Goal: Information Seeking & Learning: Learn about a topic

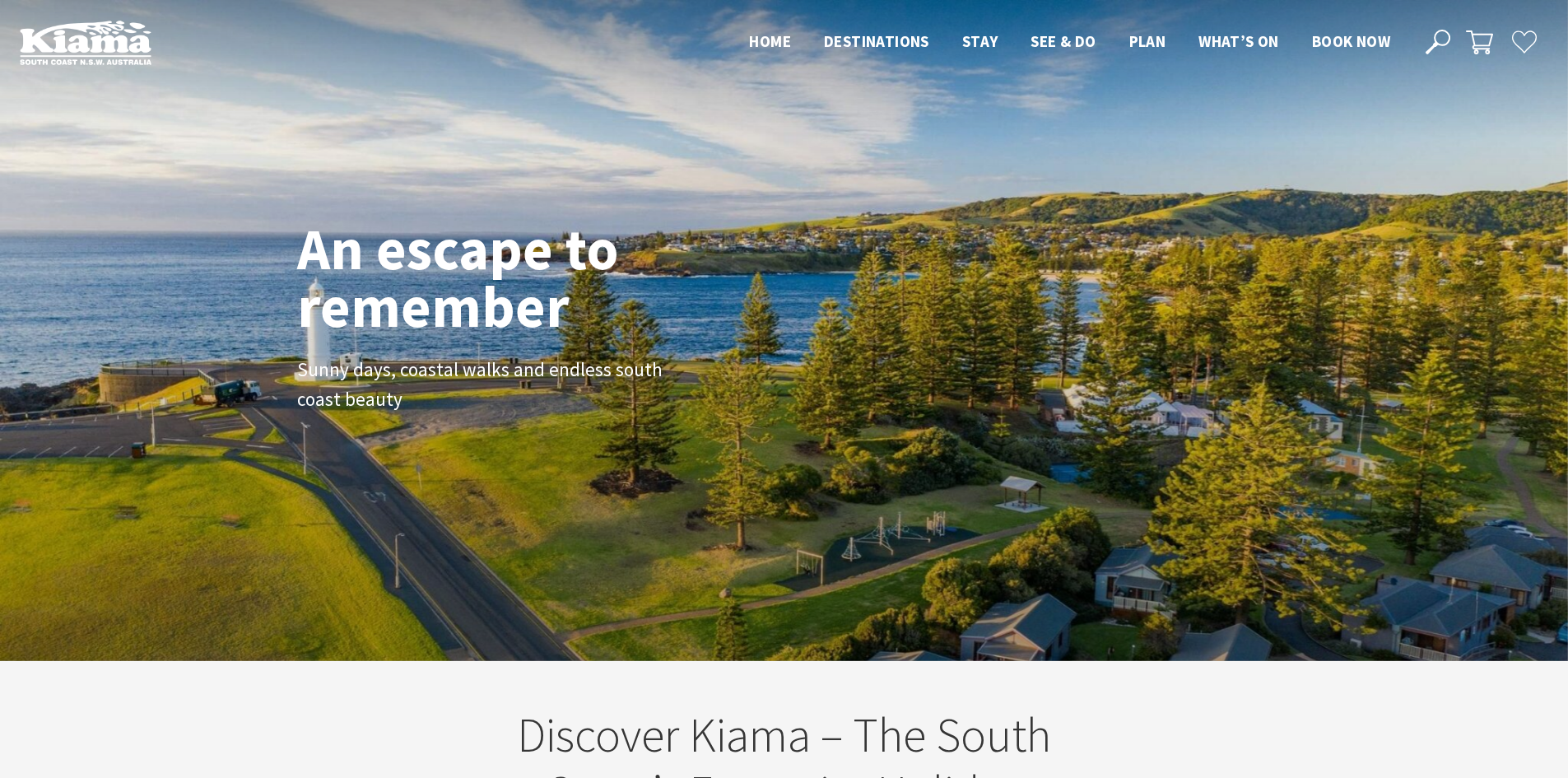
scroll to position [279, 1580]
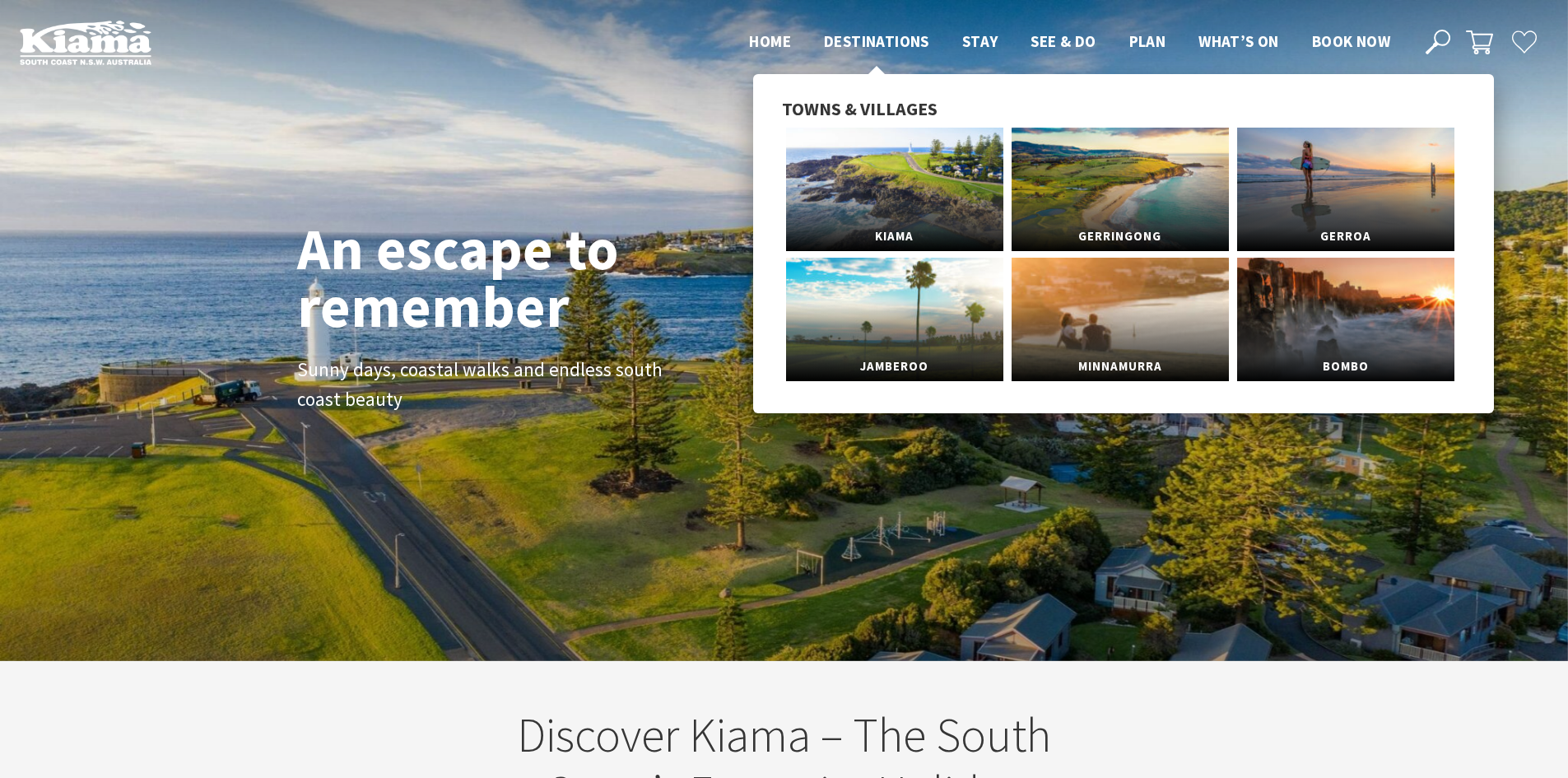
click at [885, 31] on li "Destinations Towns & Villages Kiama Gerringong Gerroa Jamberoo Minnamurra Bombo" at bounding box center [877, 41] width 106 height 24
click at [877, 134] on link "Kiama" at bounding box center [894, 189] width 218 height 123
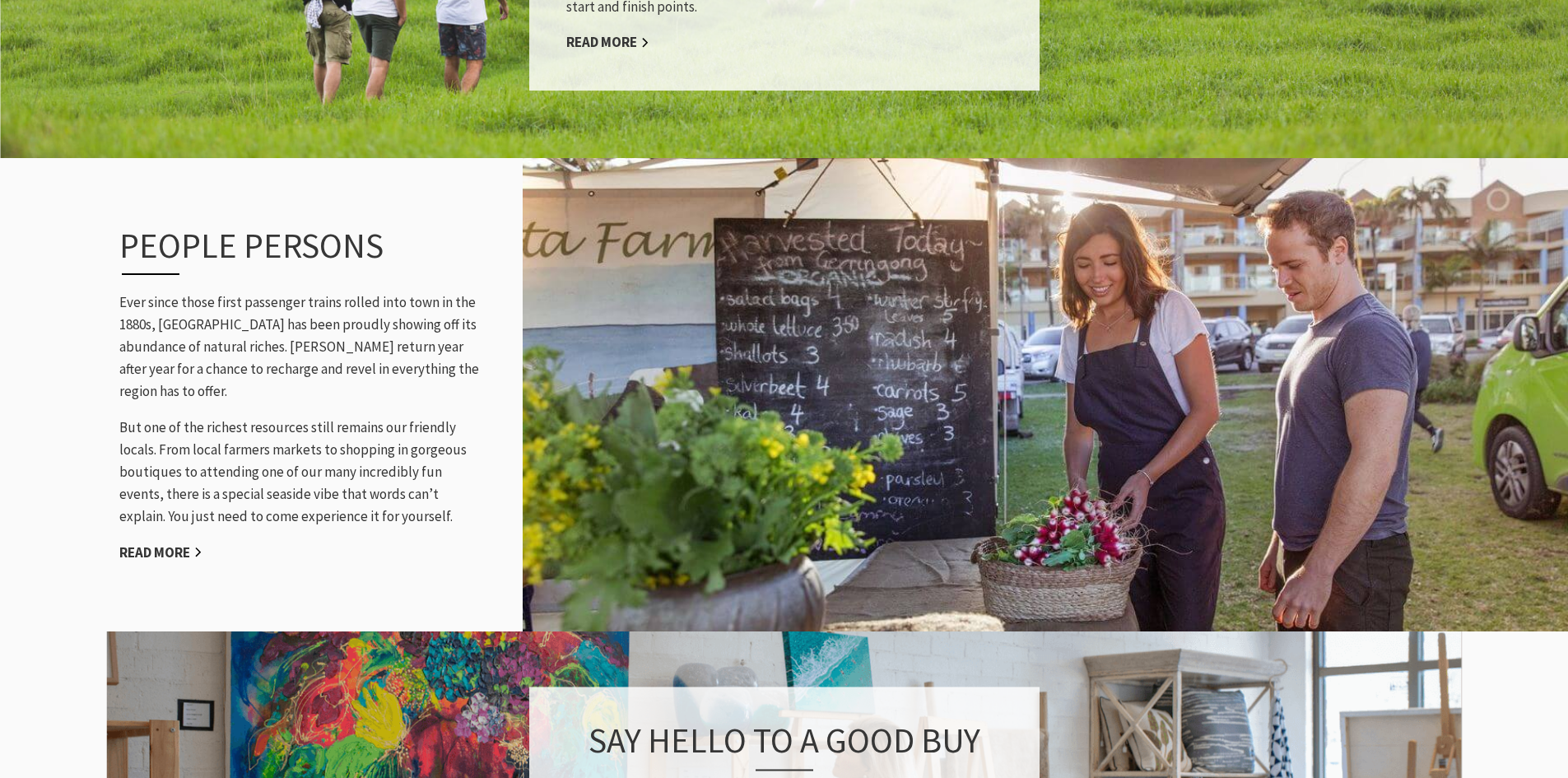
scroll to position [1934, 0]
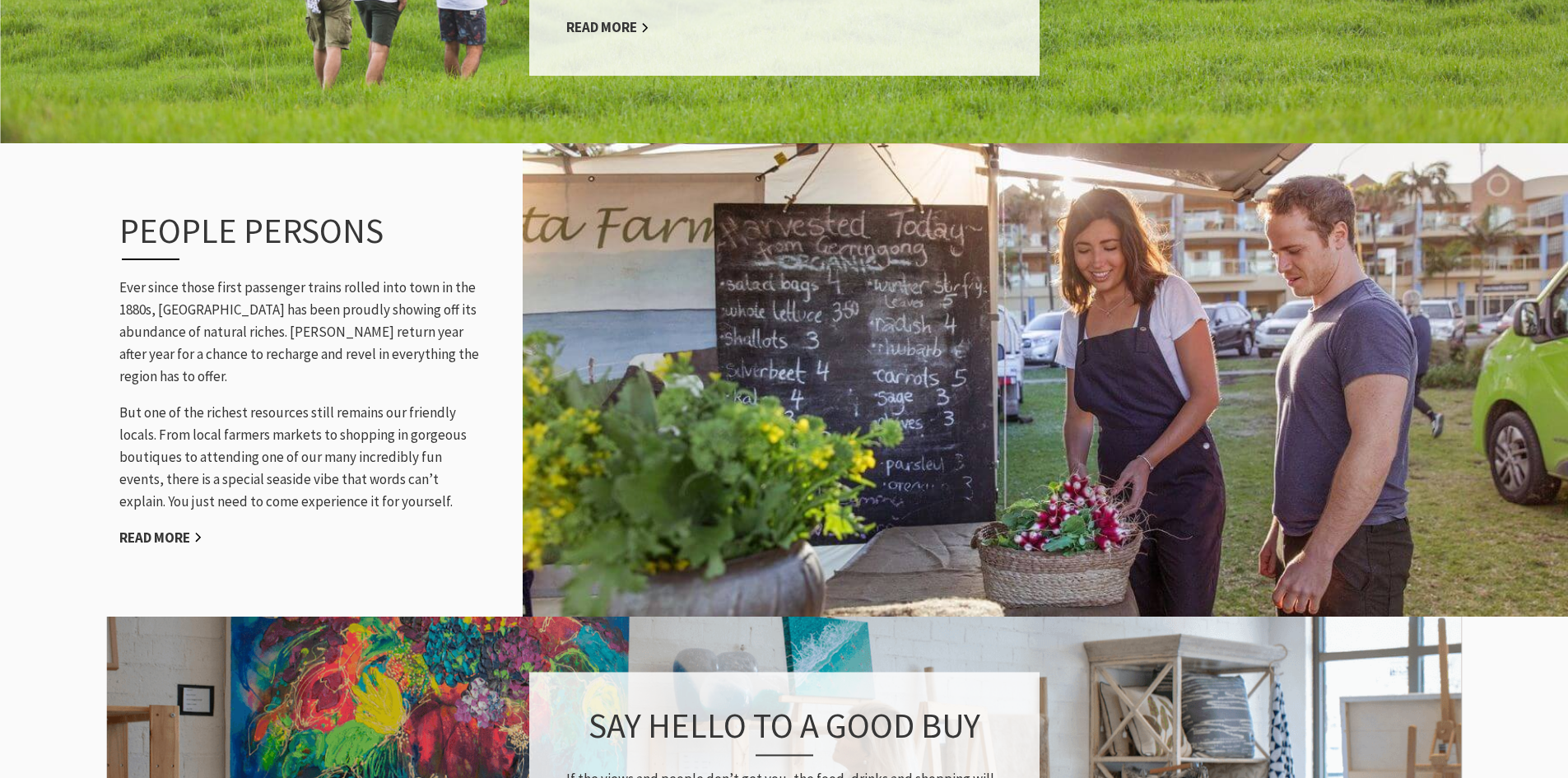
drag, startPoint x: 1579, startPoint y: 78, endPoint x: 1579, endPoint y: 299, distance: 221.0
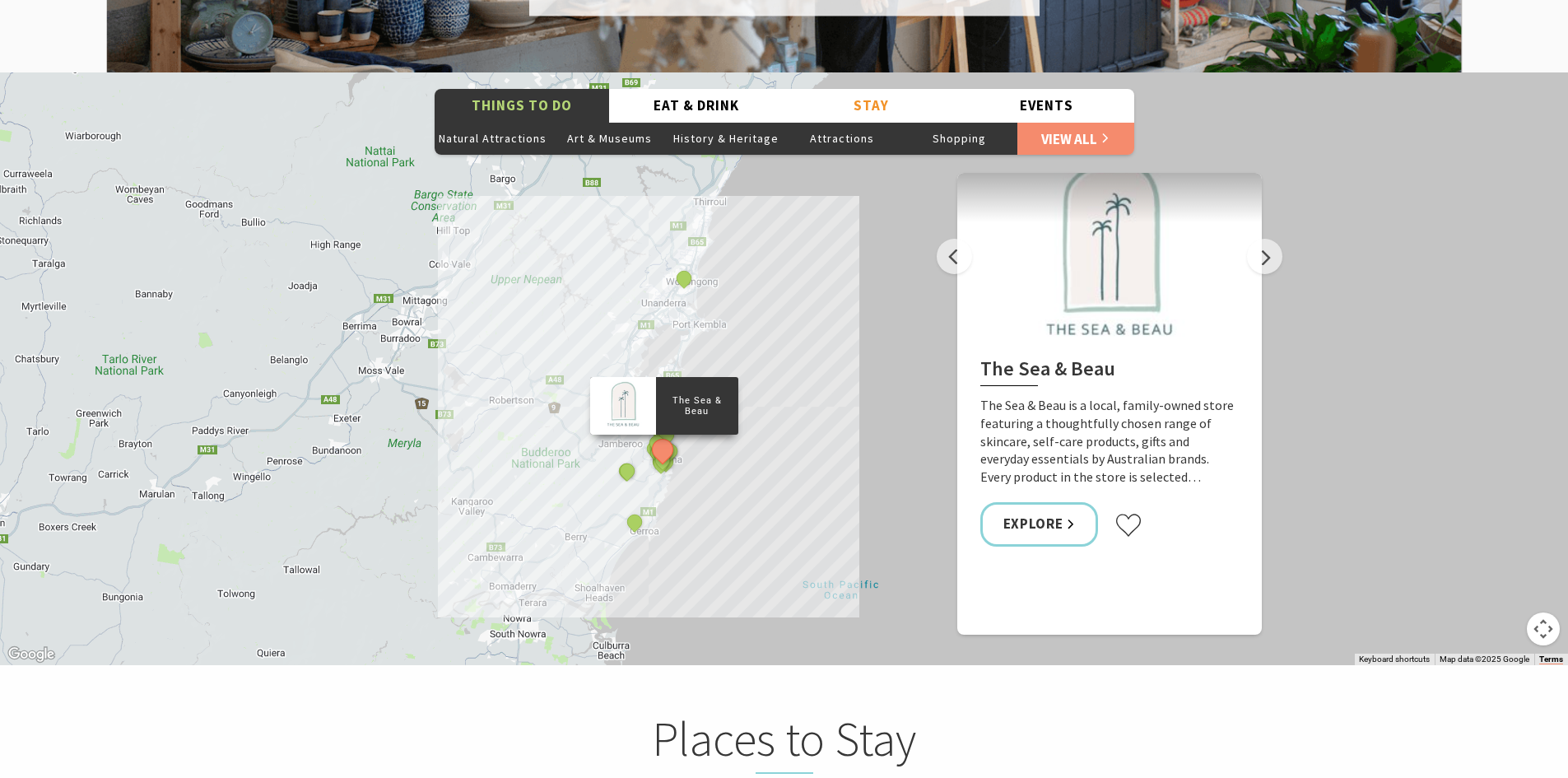
scroll to position [2980, 0]
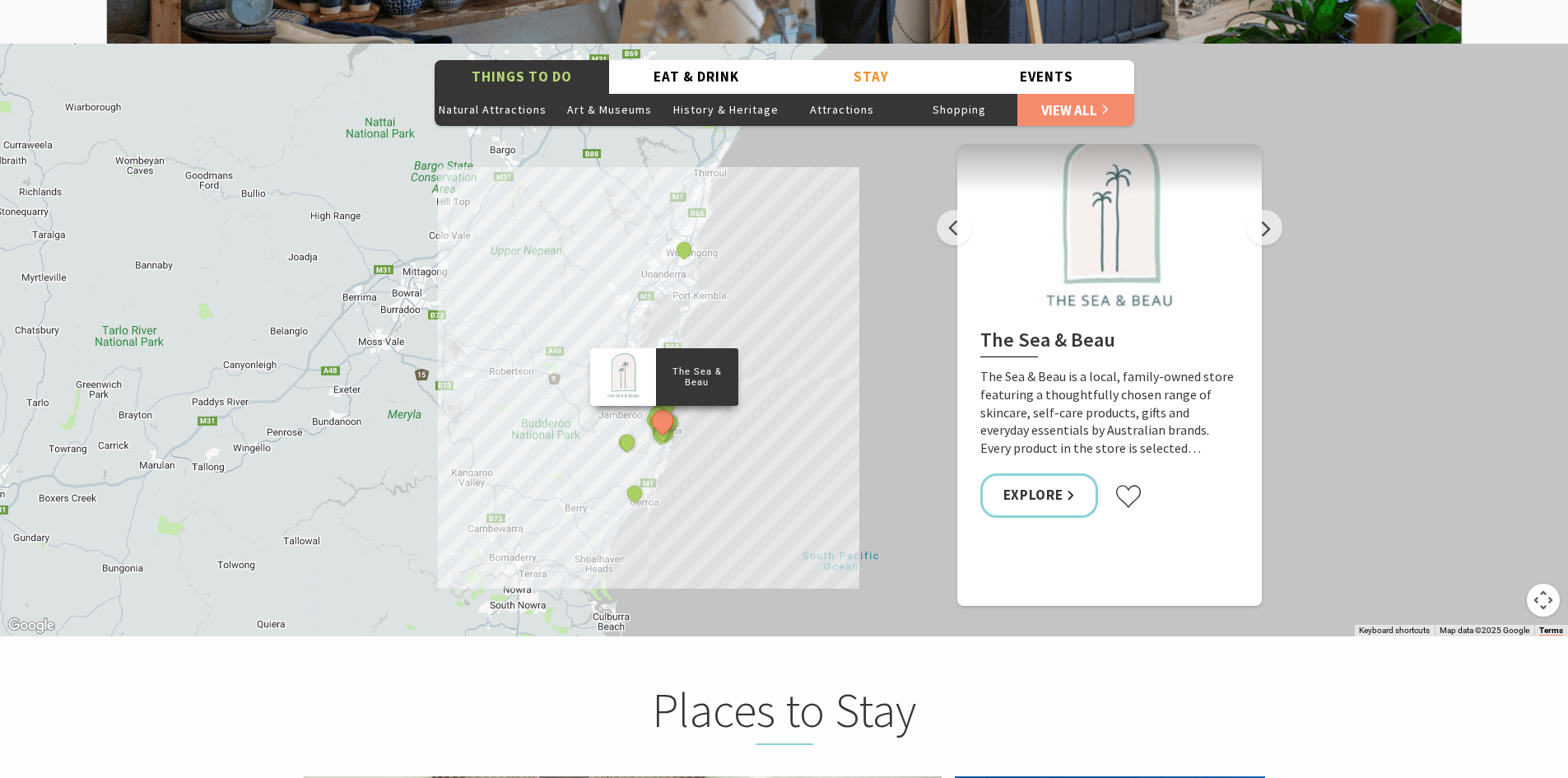
click at [685, 413] on div "The Sea & Beau Hoddles Track, Kiama Kiama Ceramic Art Studio - Teaching and Mak…" at bounding box center [784, 340] width 1568 height 593
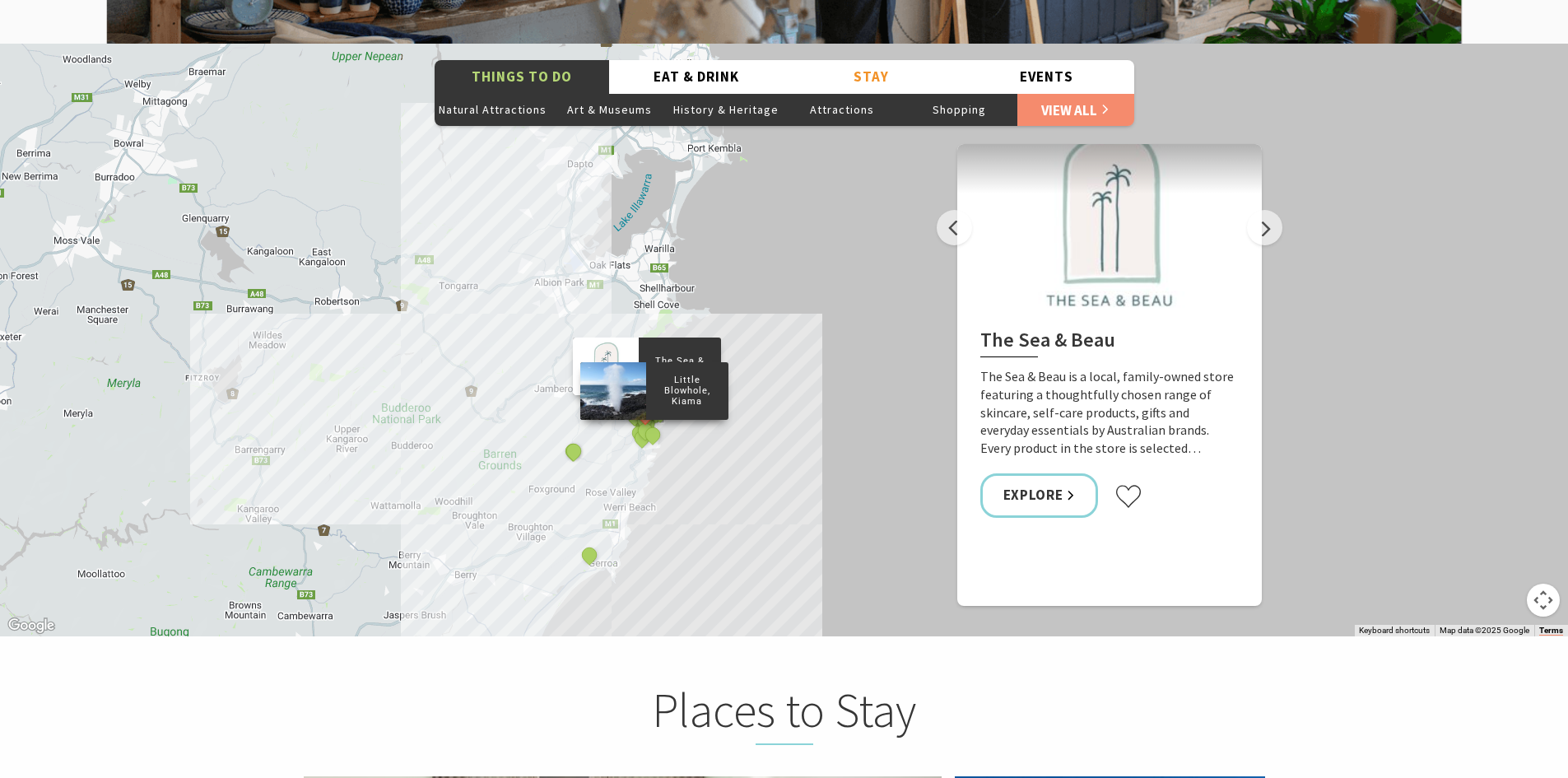
click at [645, 423] on div "Little Blowhole, Kiama" at bounding box center [654, 435] width 24 height 24
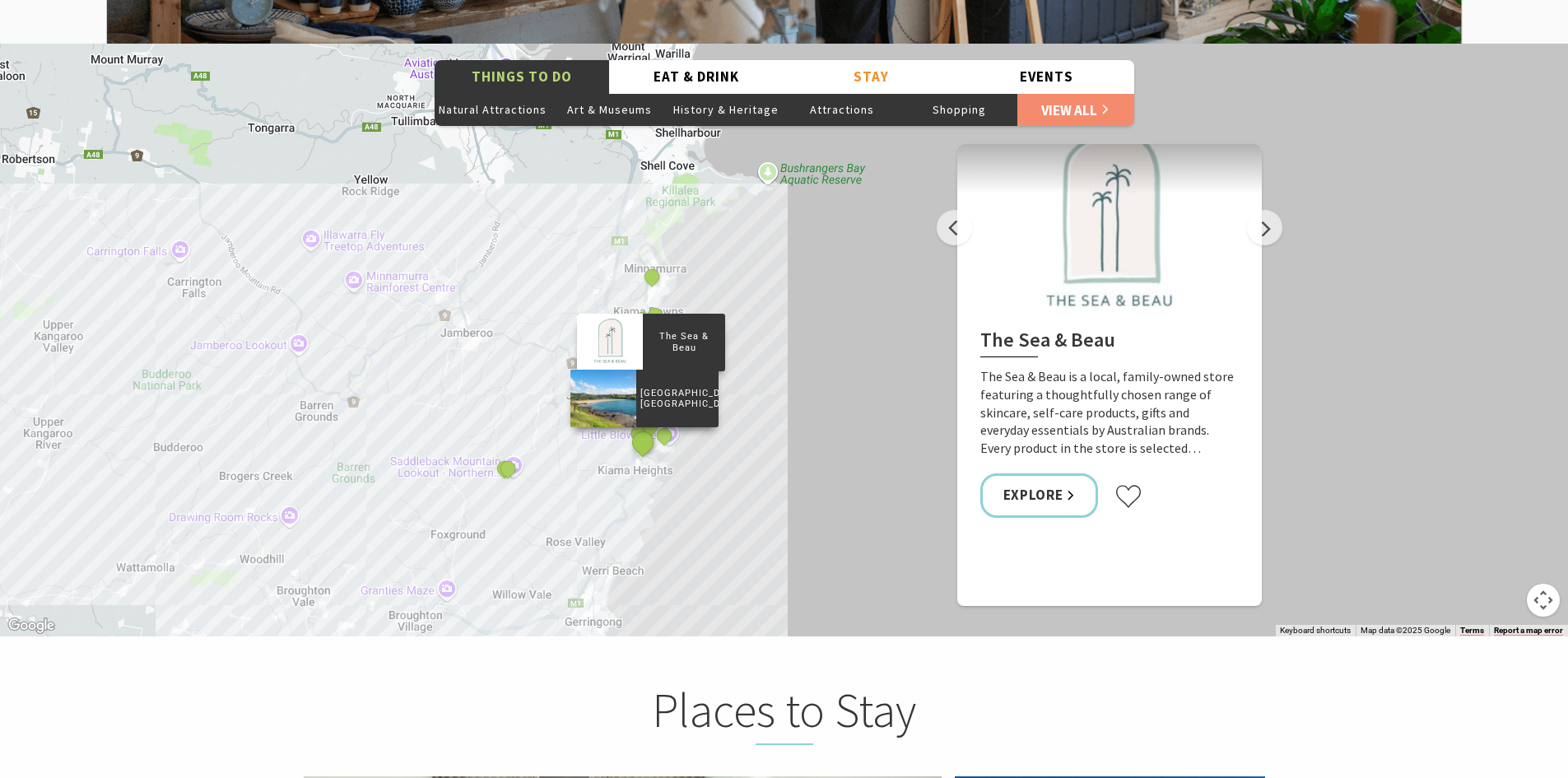
click at [644, 427] on button "See detail about Easts Beach, Kiama" at bounding box center [642, 441] width 31 height 31
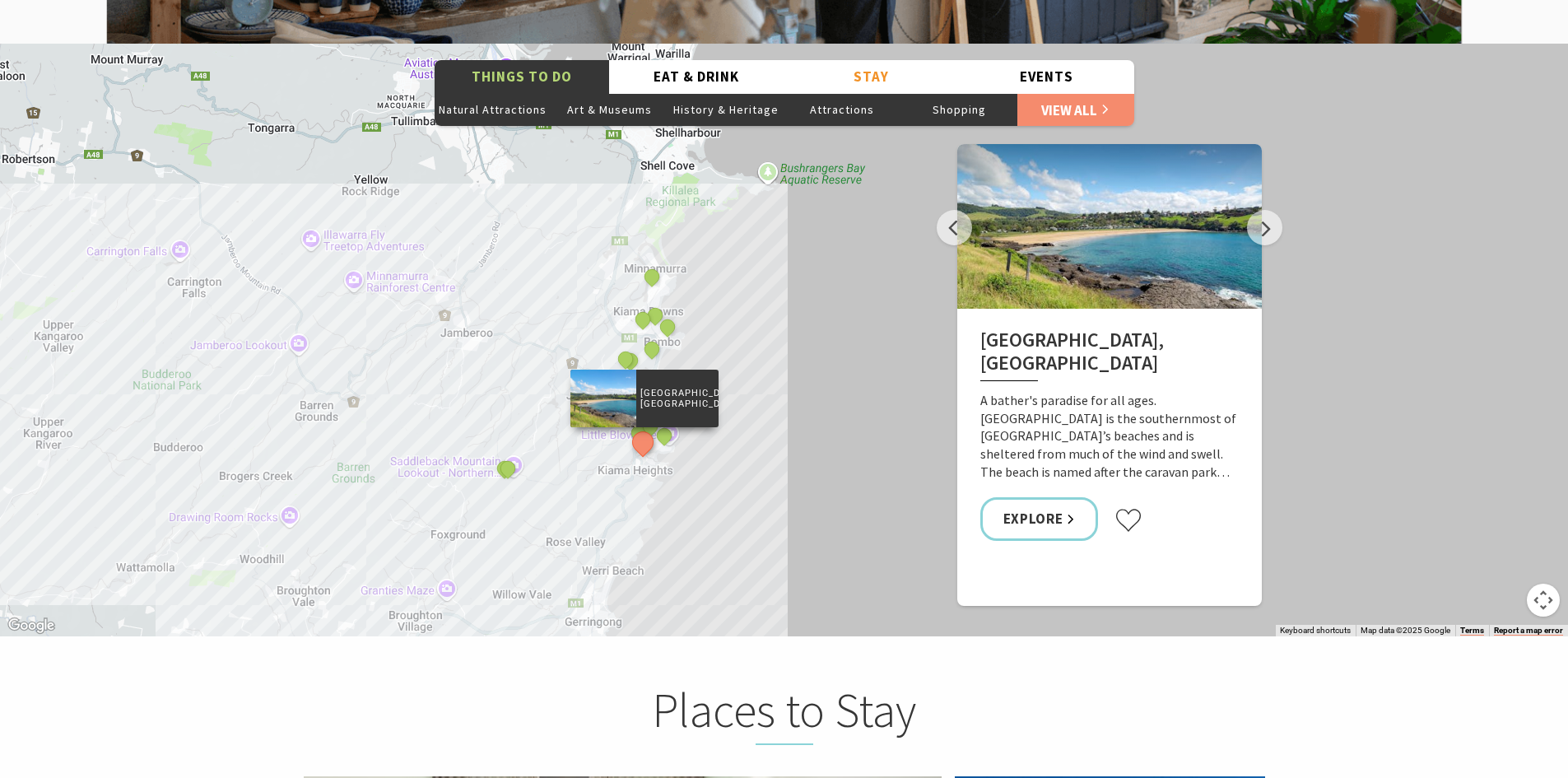
click at [644, 427] on button "See detail about Easts Beach, Kiama" at bounding box center [642, 441] width 31 height 31
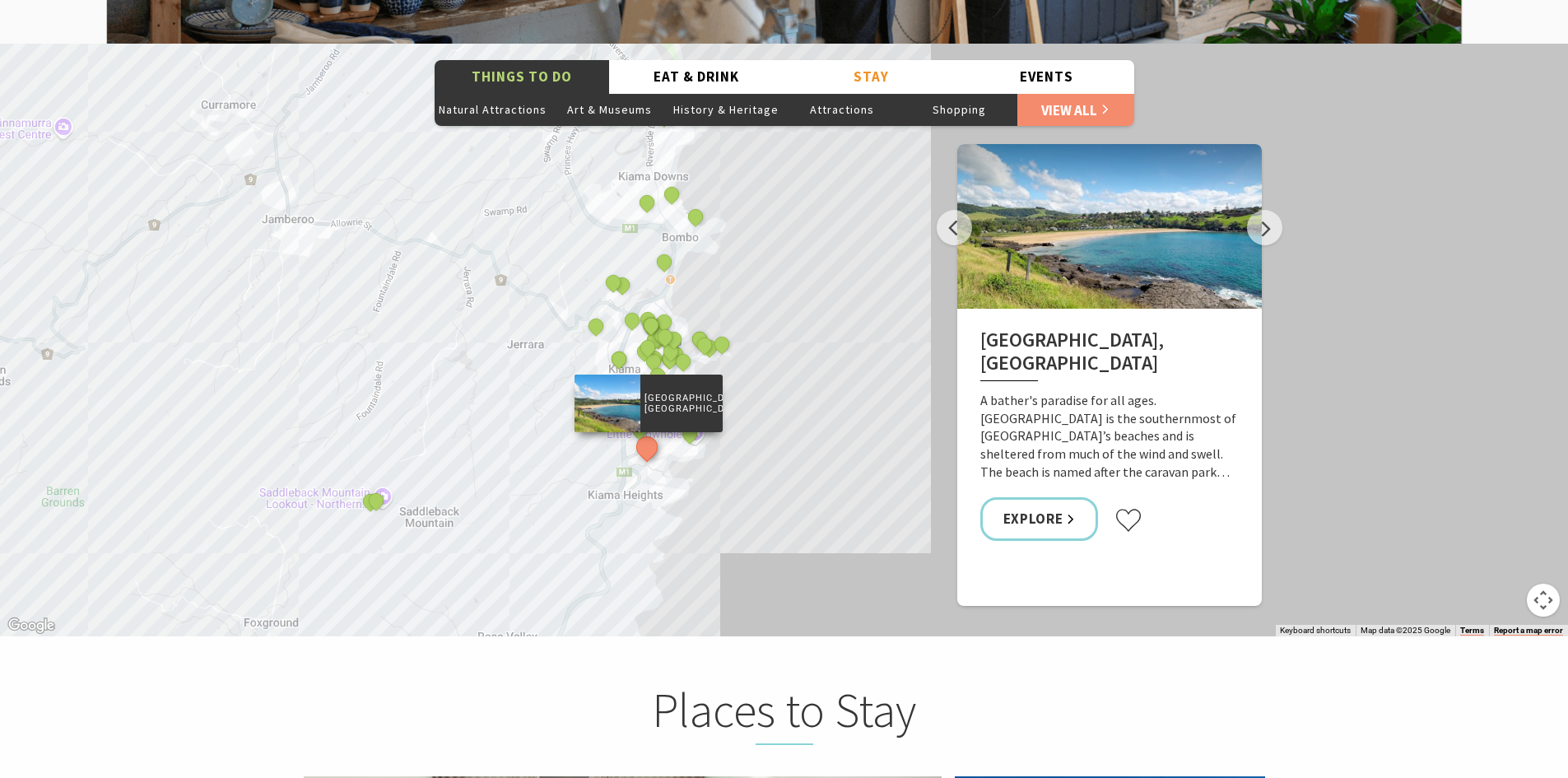
click at [644, 432] on button "See detail about Easts Beach, Kiama" at bounding box center [647, 447] width 31 height 31
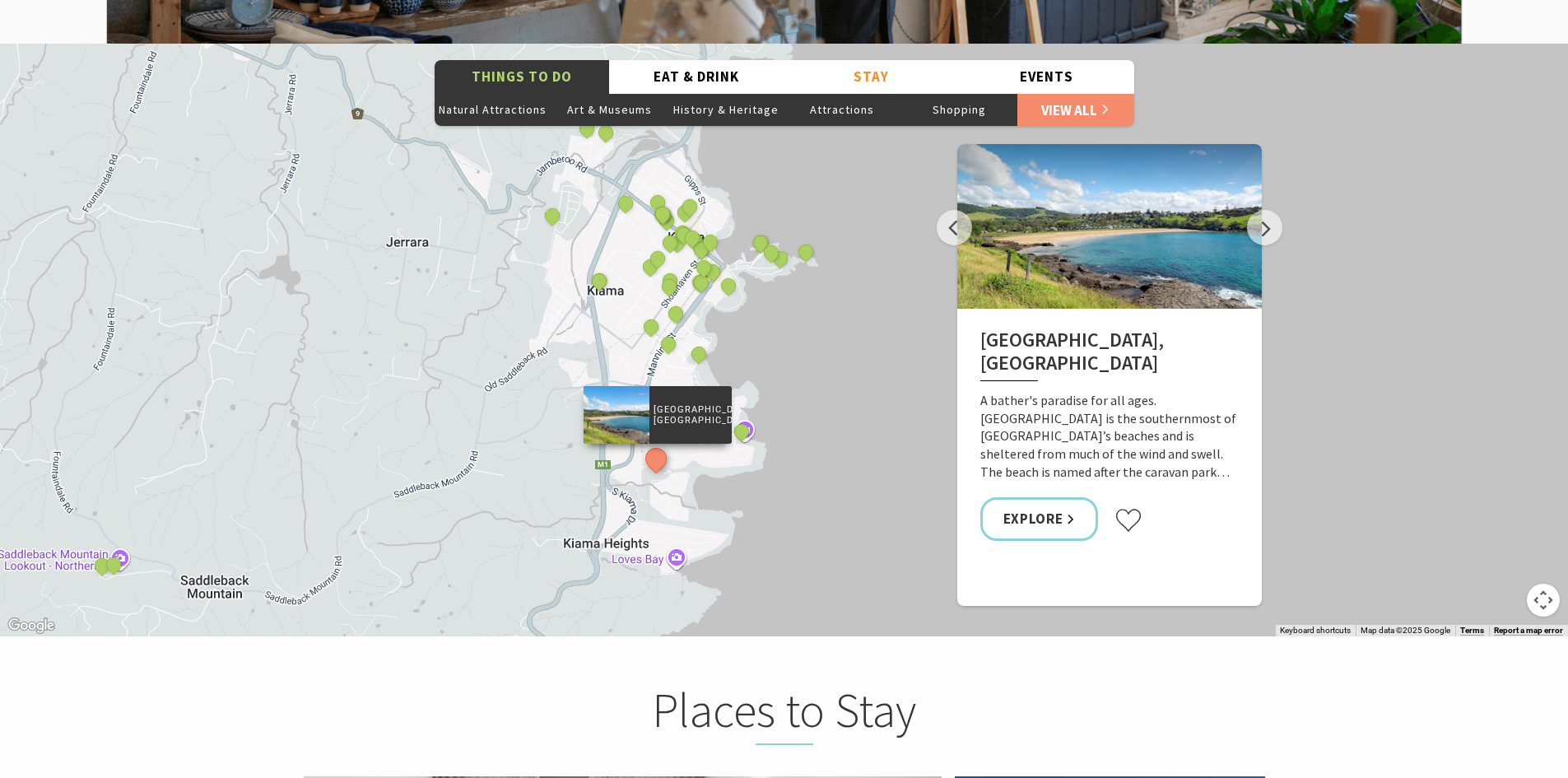
click at [748, 343] on div "The Sea & Beau Hoddles Track, Kiama Kiama Ceramic Art Studio - Teaching and Mak…" at bounding box center [784, 340] width 1568 height 593
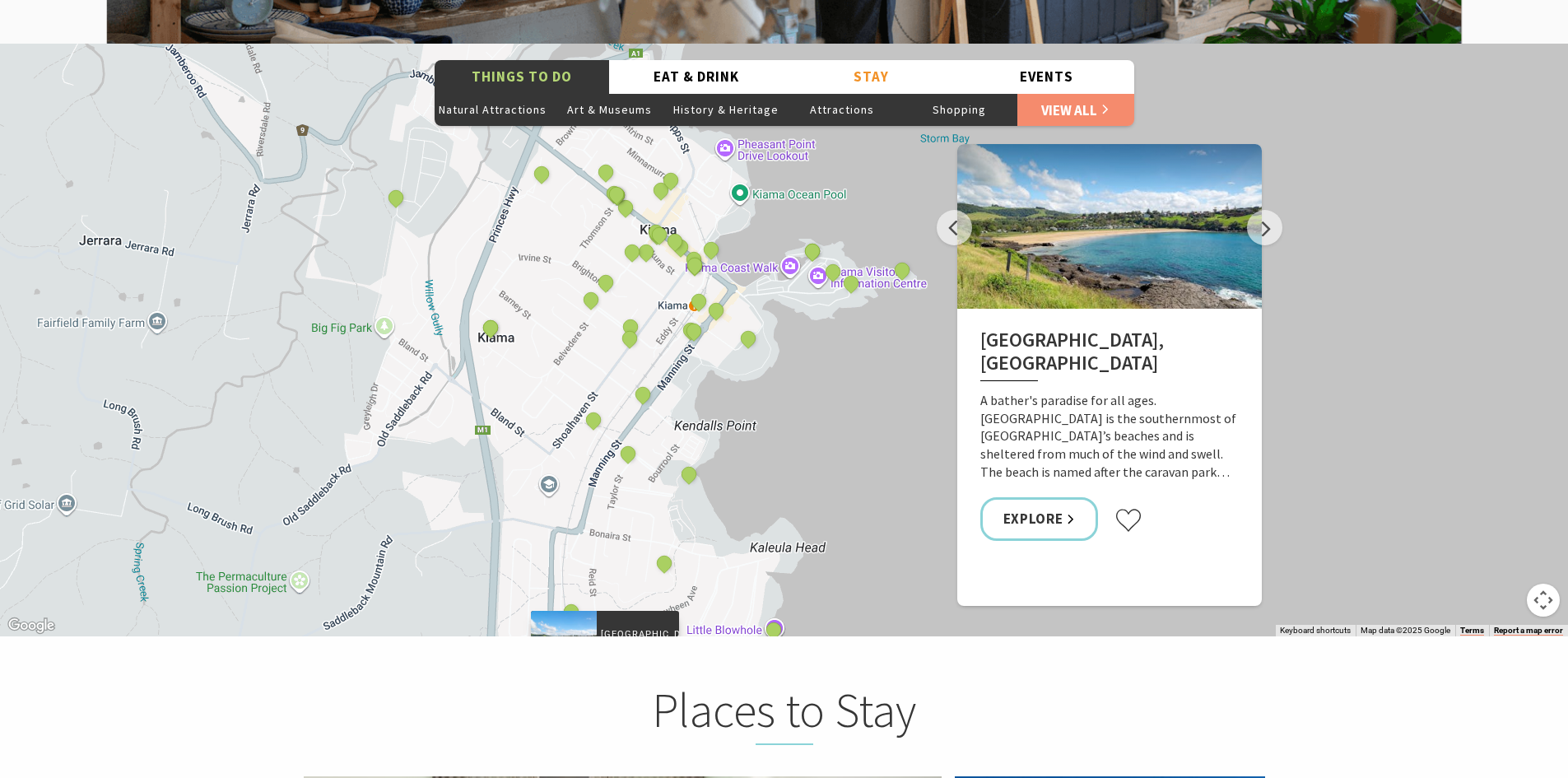
drag, startPoint x: 751, startPoint y: 275, endPoint x: 784, endPoint y: 406, distance: 135.1
click at [784, 406] on div "The Sea & Beau Hoddles Track, Kiama Kiama Ceramic Art Studio - Teaching and Mak…" at bounding box center [784, 340] width 1568 height 593
click at [811, 235] on button "See detail about Pilot's Cottage Museum" at bounding box center [811, 250] width 31 height 31
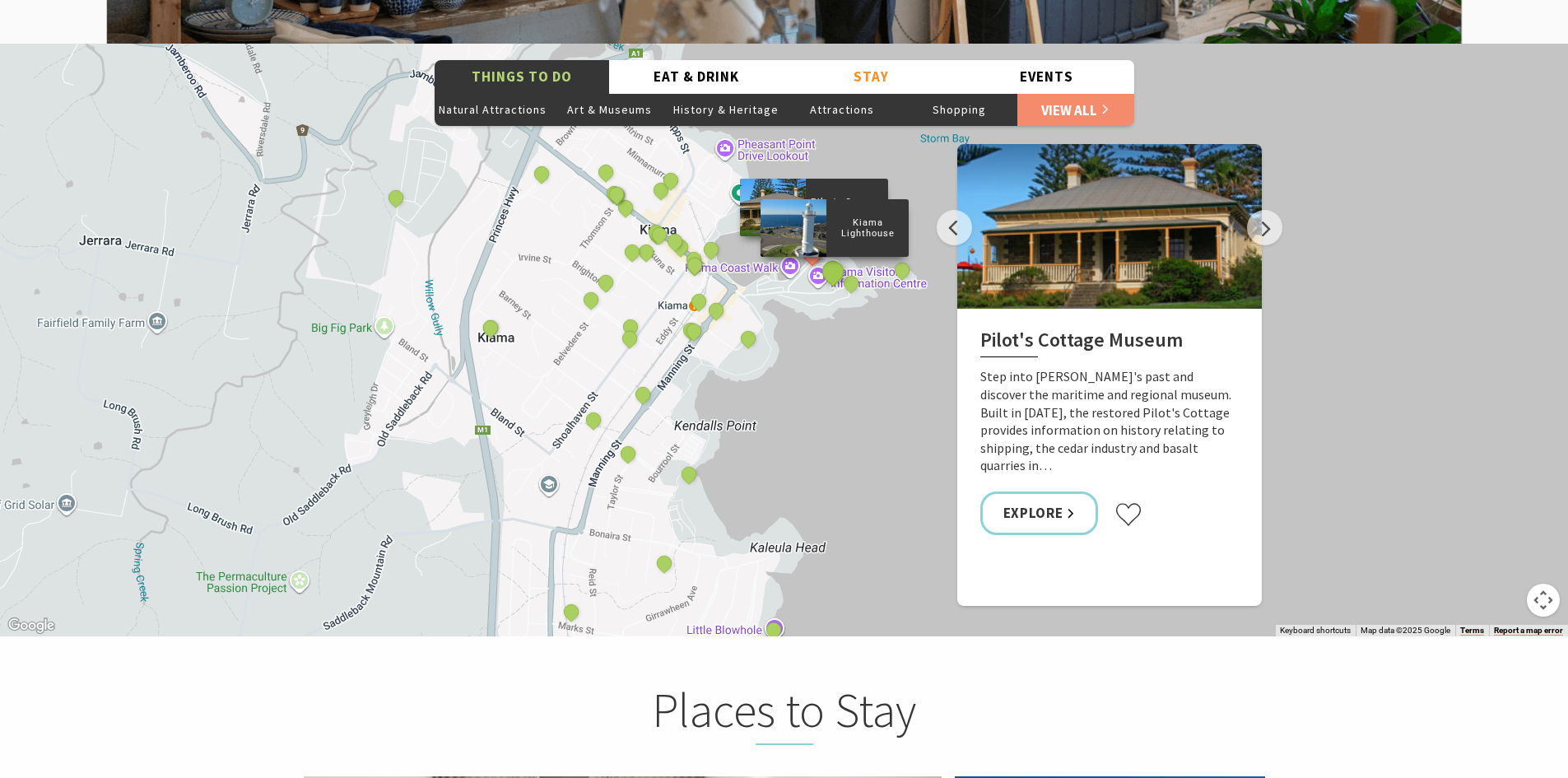
click at [831, 256] on button "See detail about Kiama Lighthouse" at bounding box center [832, 271] width 31 height 31
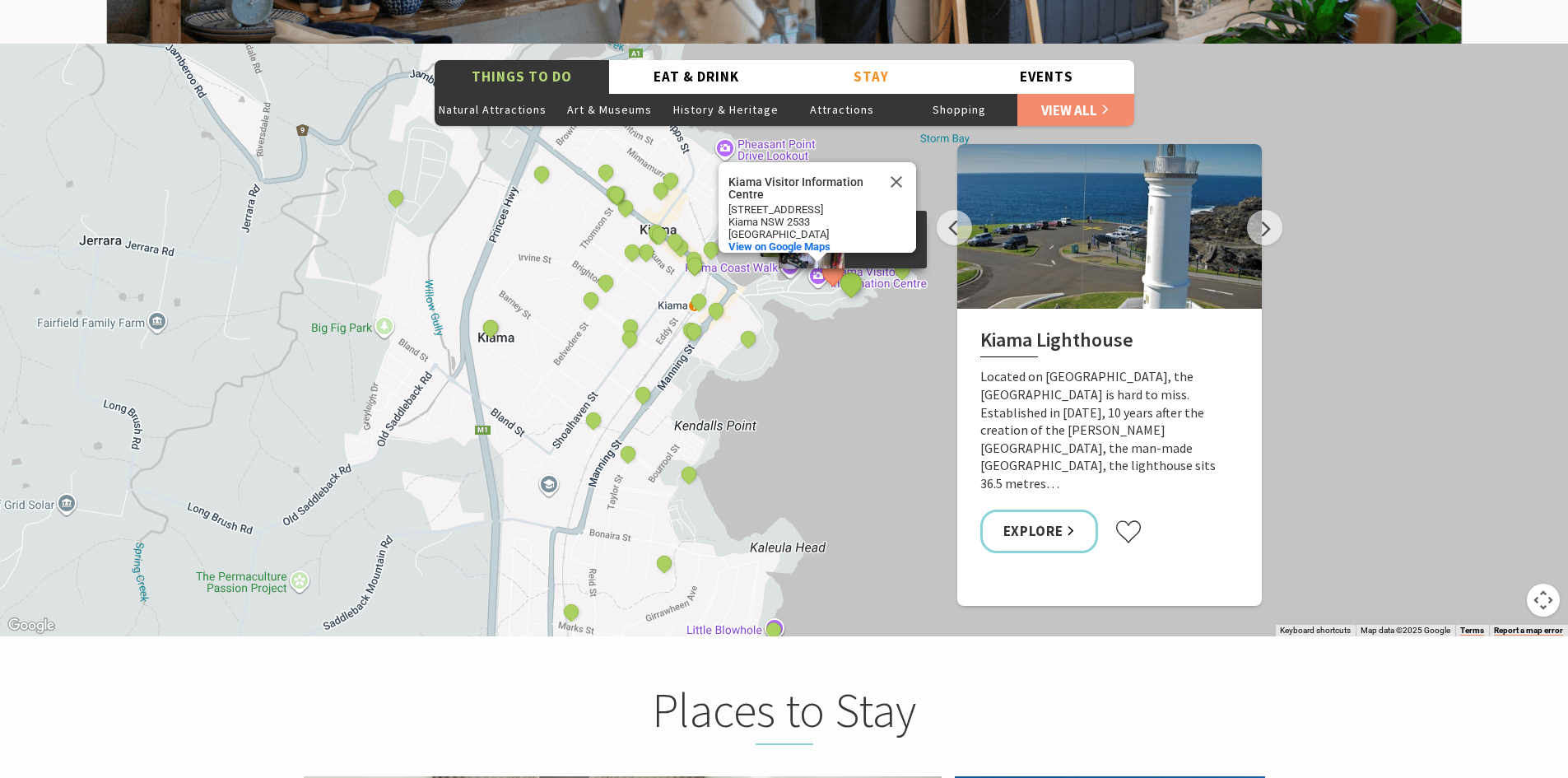
click at [850, 267] on button "See detail about Kiama Art Workshops" at bounding box center [850, 282] width 31 height 31
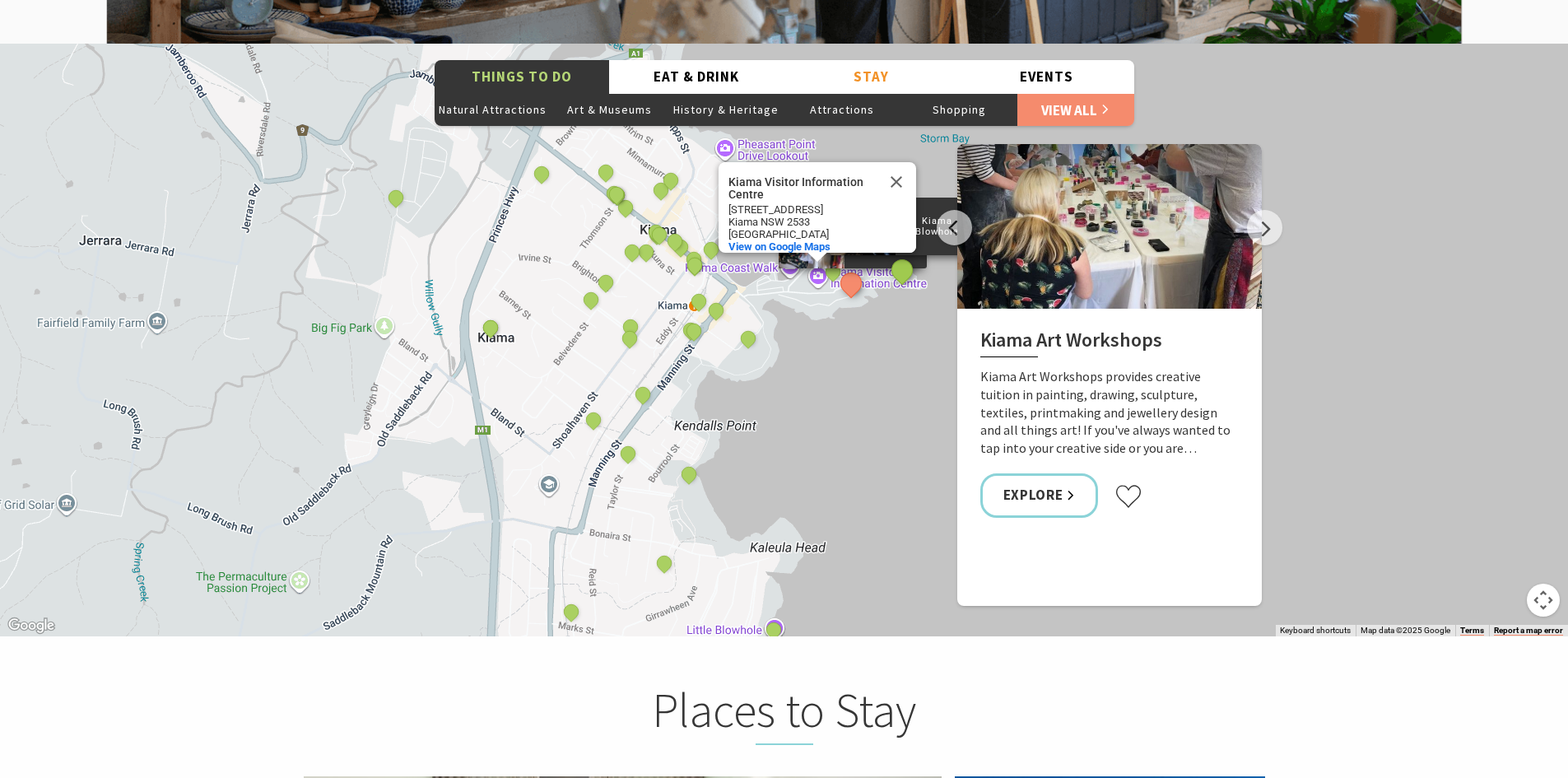
click at [902, 254] on button "See detail about Kiama Blowhole" at bounding box center [902, 269] width 31 height 31
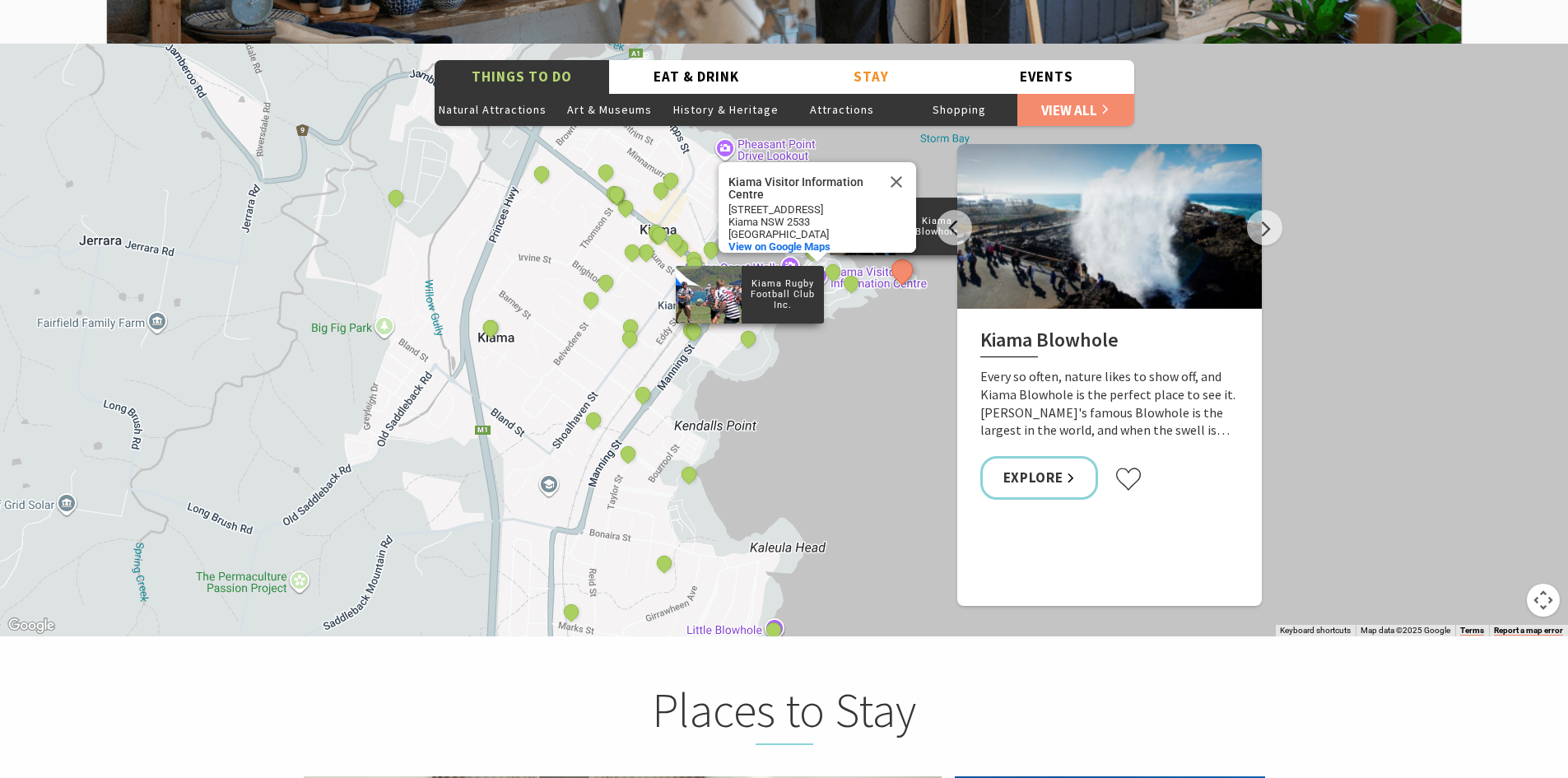
click at [754, 327] on div "Kiama Rugby Football Club Inc." at bounding box center [749, 339] width 24 height 24
click at [751, 323] on button "See detail about Kiama Rugby Football Club Inc." at bounding box center [747, 337] width 31 height 31
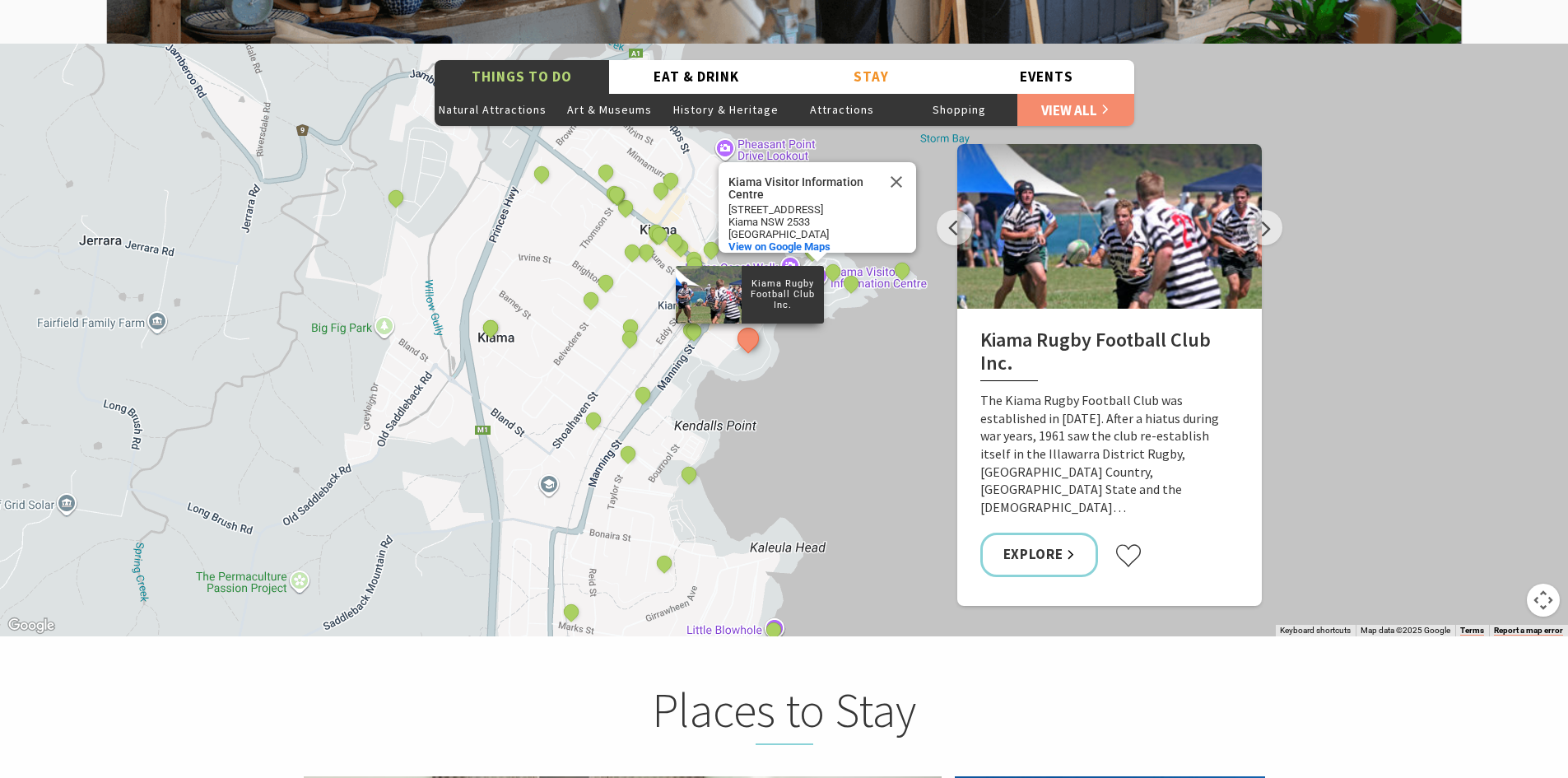
click at [690, 462] on div "The Sea & Beau Hoddles Track, Kiama Kiama Ceramic Art Studio - Teaching and Mak…" at bounding box center [784, 340] width 1568 height 593
click at [685, 458] on button "See detail about Kendalls Beach, Kiama" at bounding box center [688, 473] width 31 height 31
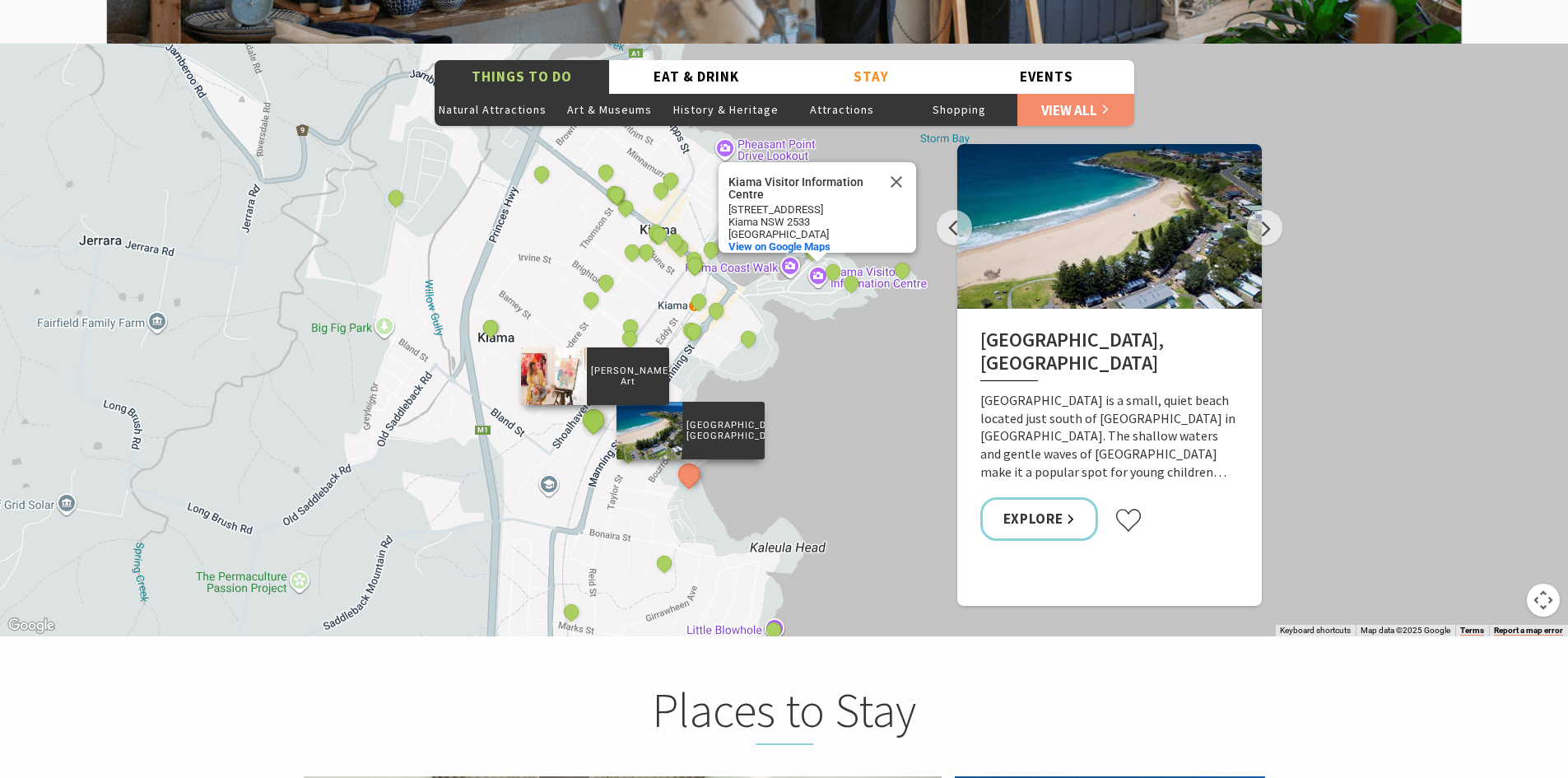
click at [592, 405] on button "See detail about Kerry Bruce Art" at bounding box center [593, 420] width 31 height 31
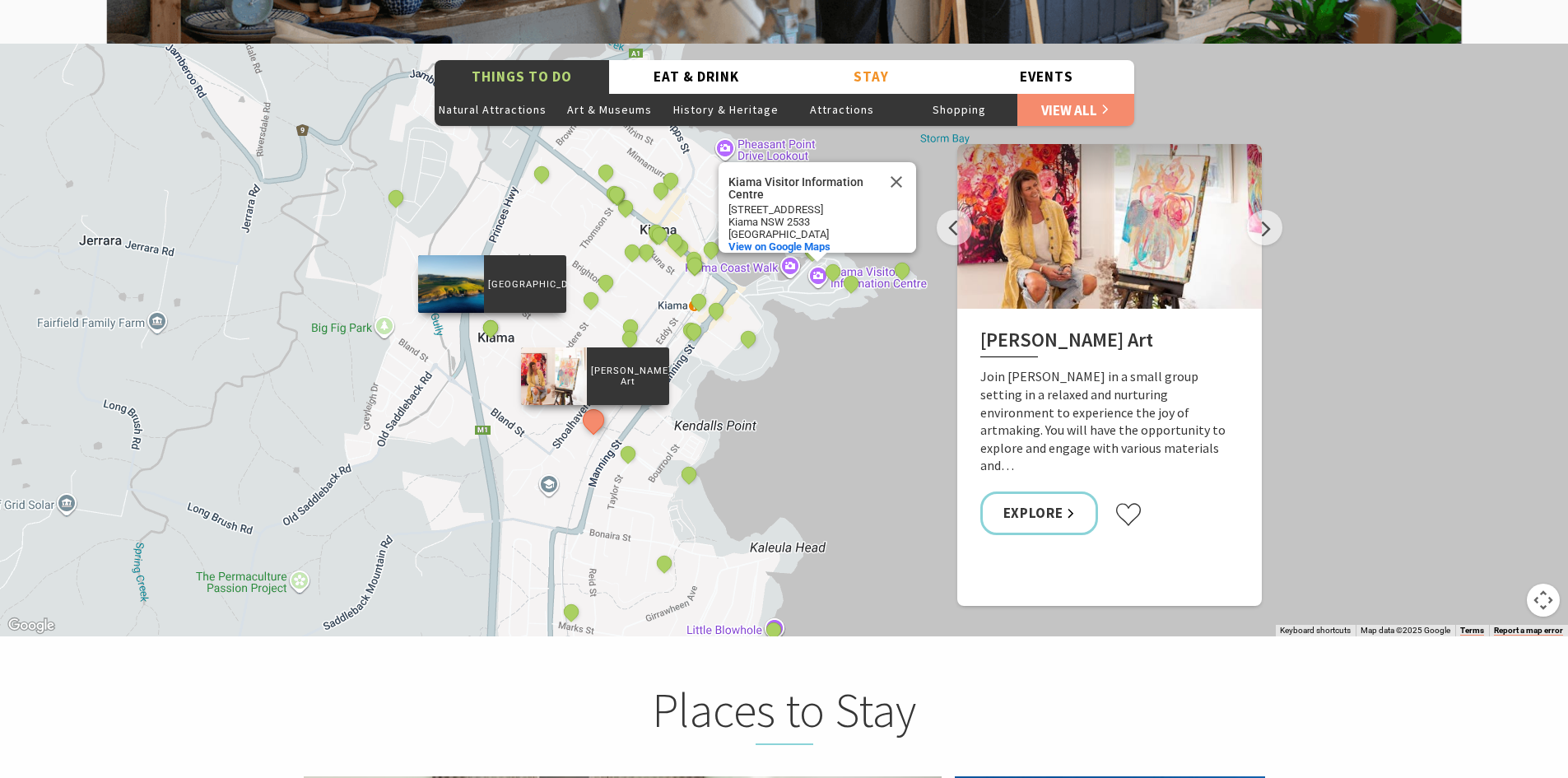
click at [498, 317] on div "Kiama Coast Walk" at bounding box center [491, 330] width 24 height 24
click at [493, 313] on button "See detail about Kiama Coast Walk" at bounding box center [489, 328] width 31 height 31
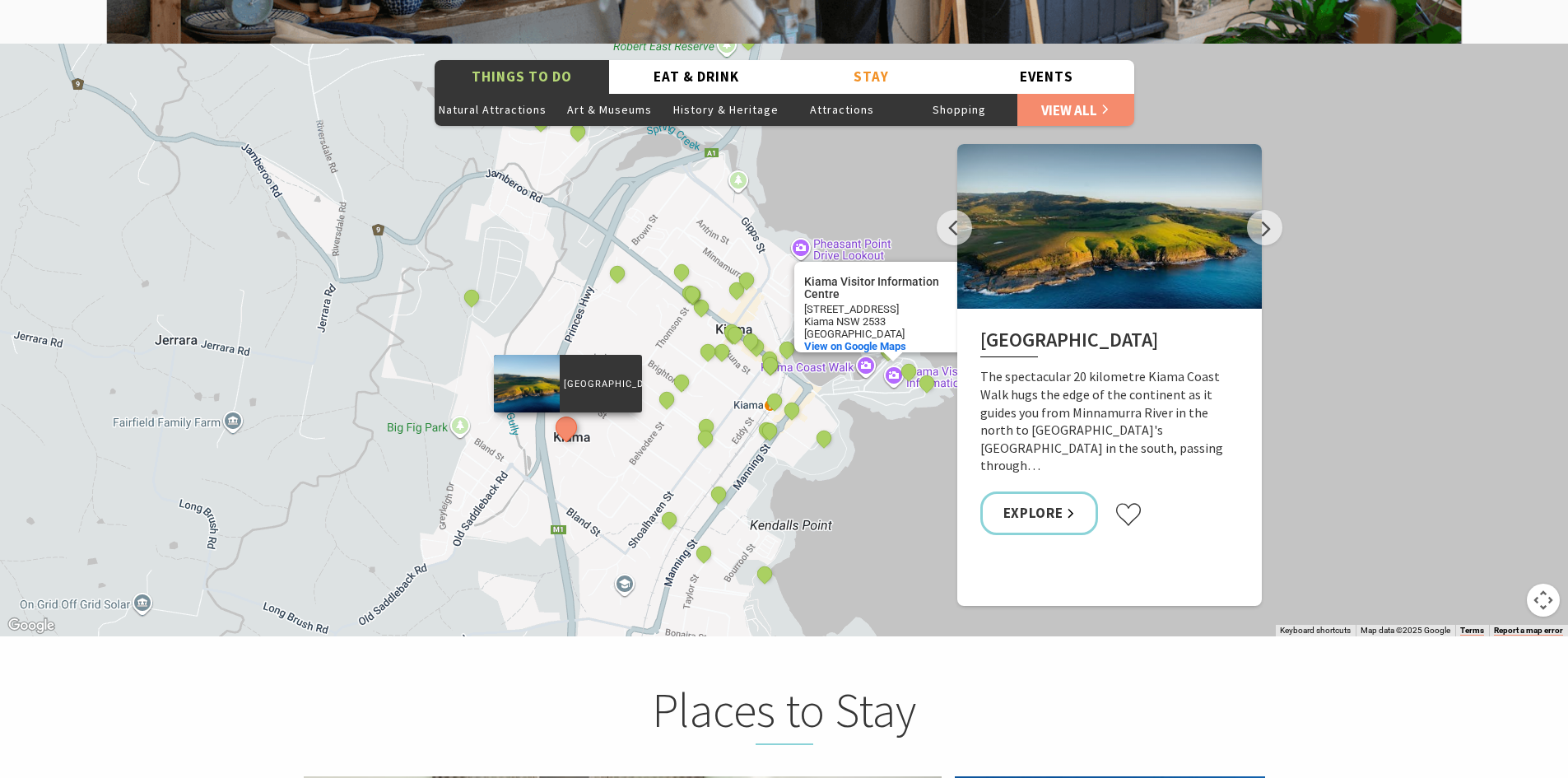
drag, startPoint x: 864, startPoint y: 470, endPoint x: 874, endPoint y: 487, distance: 19.7
click at [729, 274] on button "See detail about The Collective Beat - Kiama" at bounding box center [736, 289] width 31 height 31
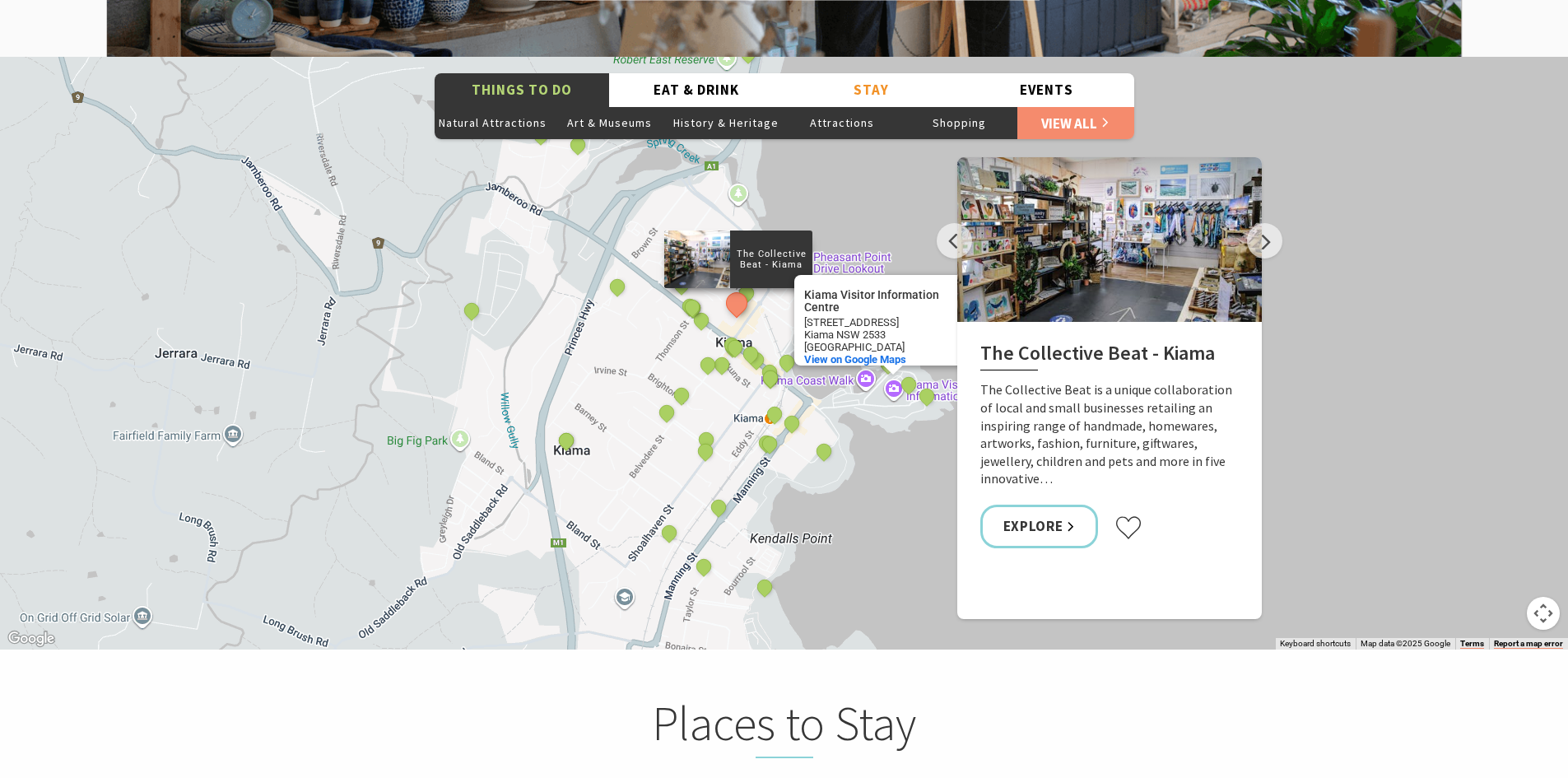
scroll to position [2968, 0]
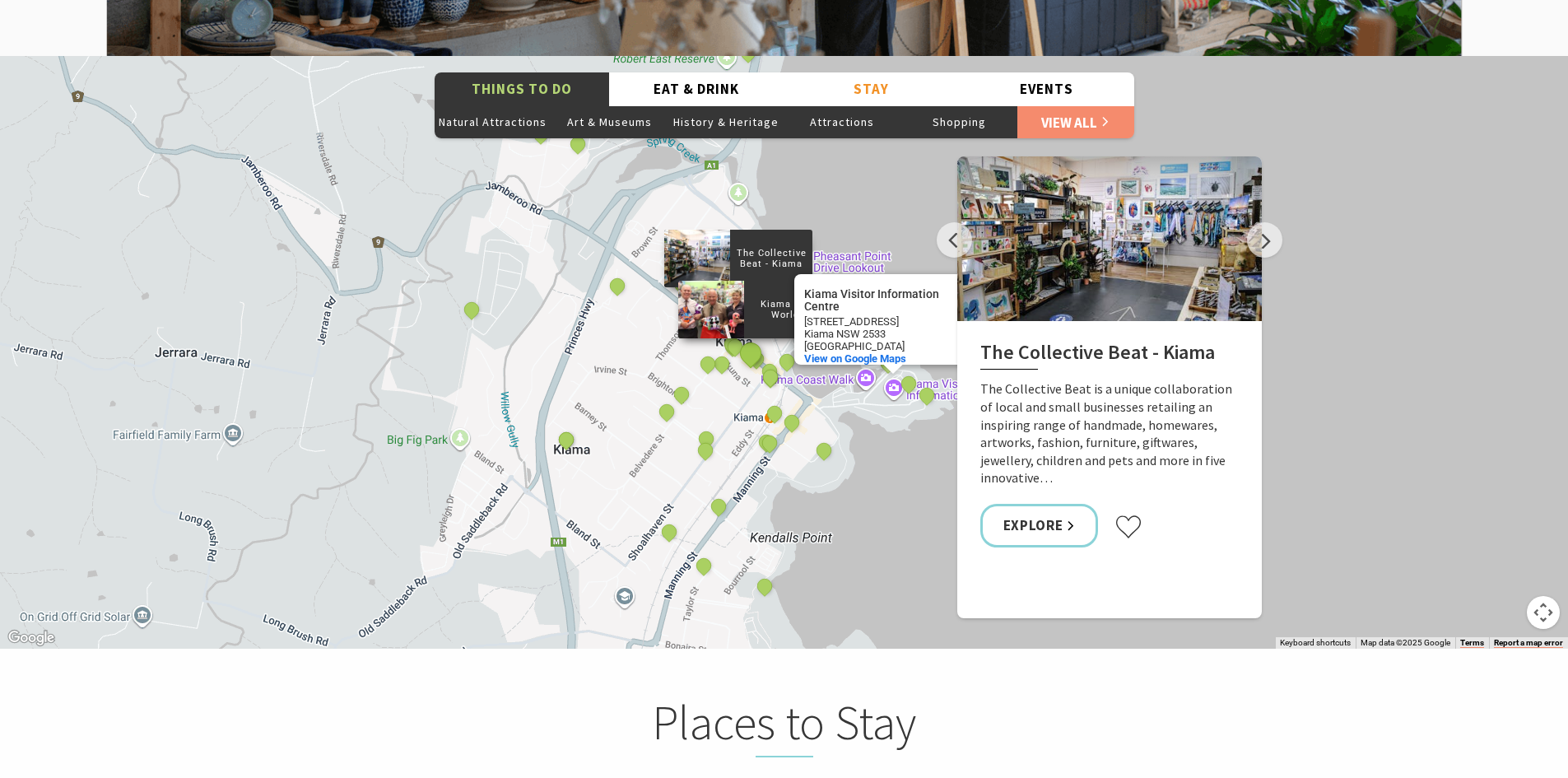
click at [748, 338] on button "See detail about Kiama Toy World" at bounding box center [750, 353] width 31 height 31
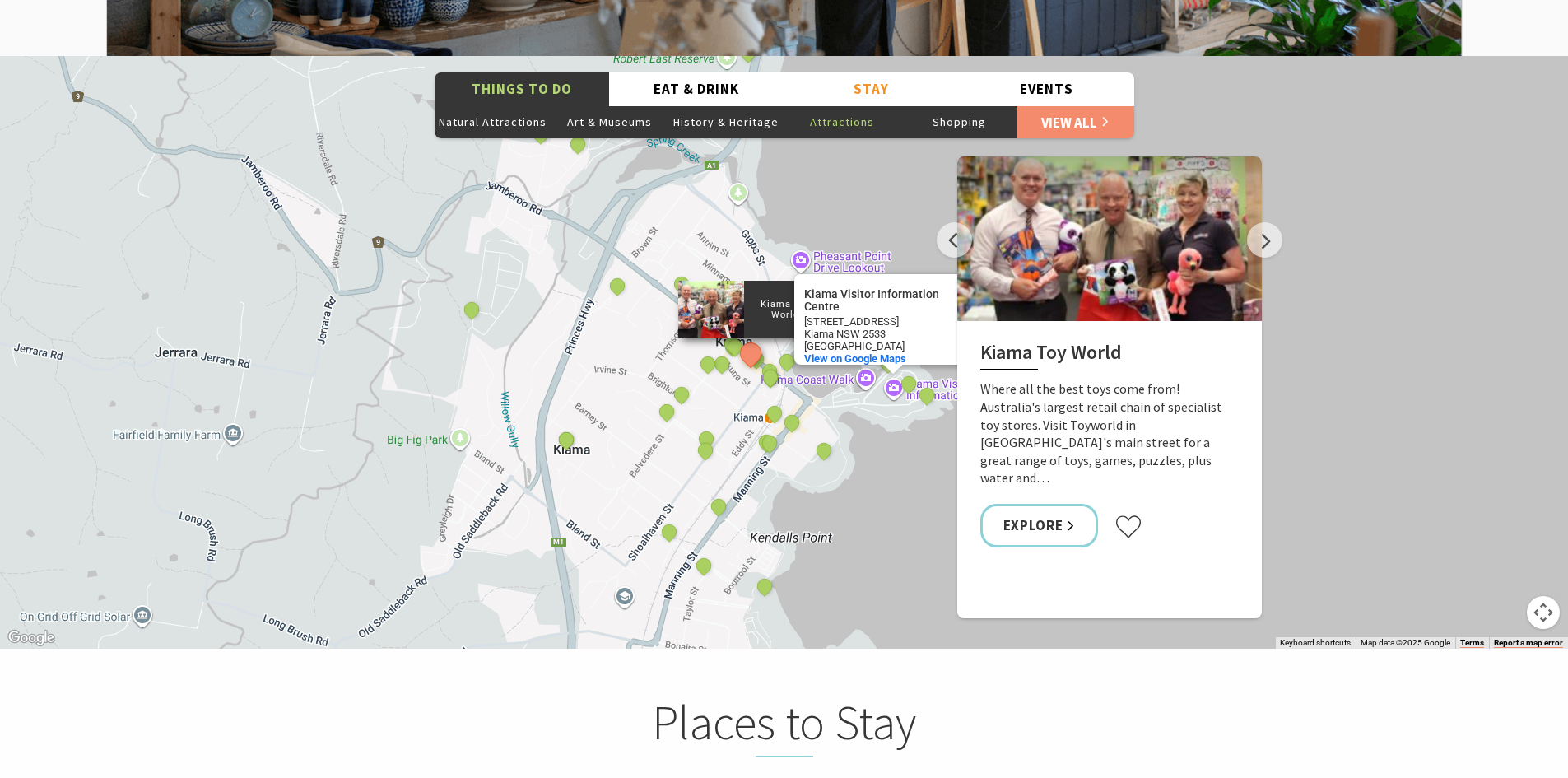
click at [838, 106] on button "Attractions" at bounding box center [843, 122] width 117 height 33
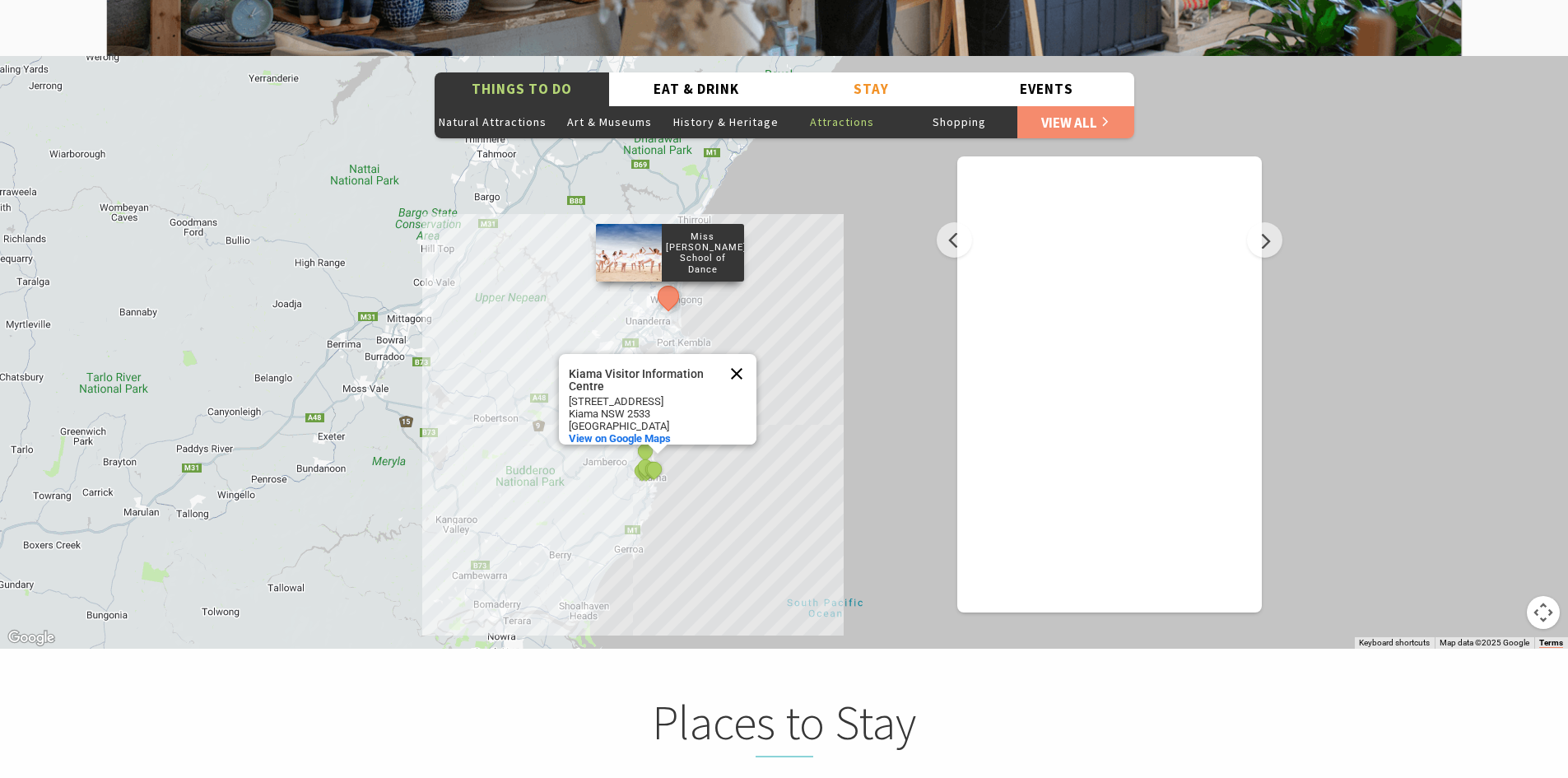
click at [740, 354] on button "Close" at bounding box center [736, 373] width 39 height 39
click at [679, 447] on div "Miss Zoe's School of Dance Two Gulls Art Studio/Gallery Kiama Coast Walk Kiama …" at bounding box center [784, 352] width 1568 height 593
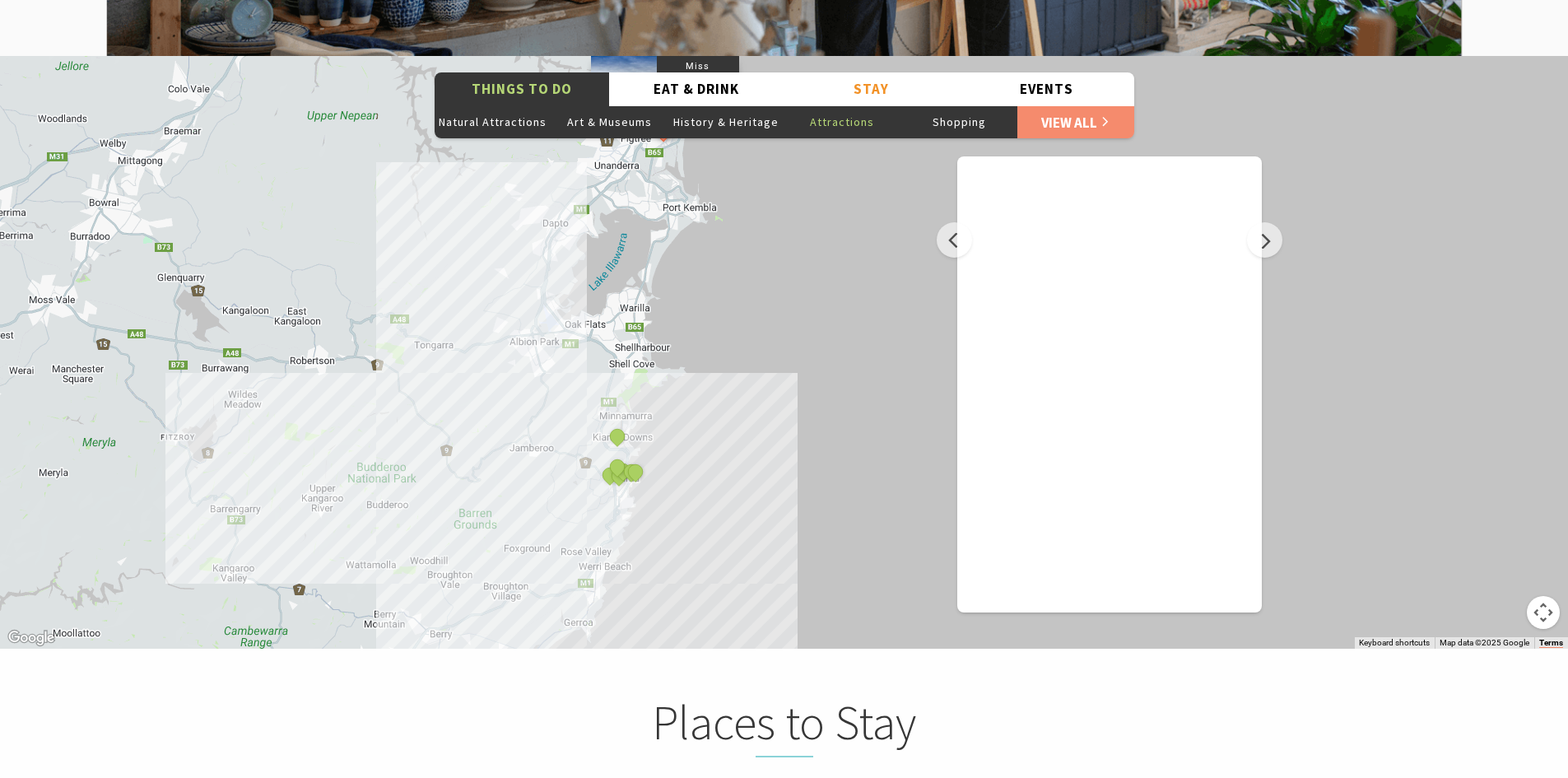
click at [679, 447] on div "Miss Zoe's School of Dance Two Gulls Art Studio/Gallery Kiama Coast Walk Kiama …" at bounding box center [784, 352] width 1568 height 593
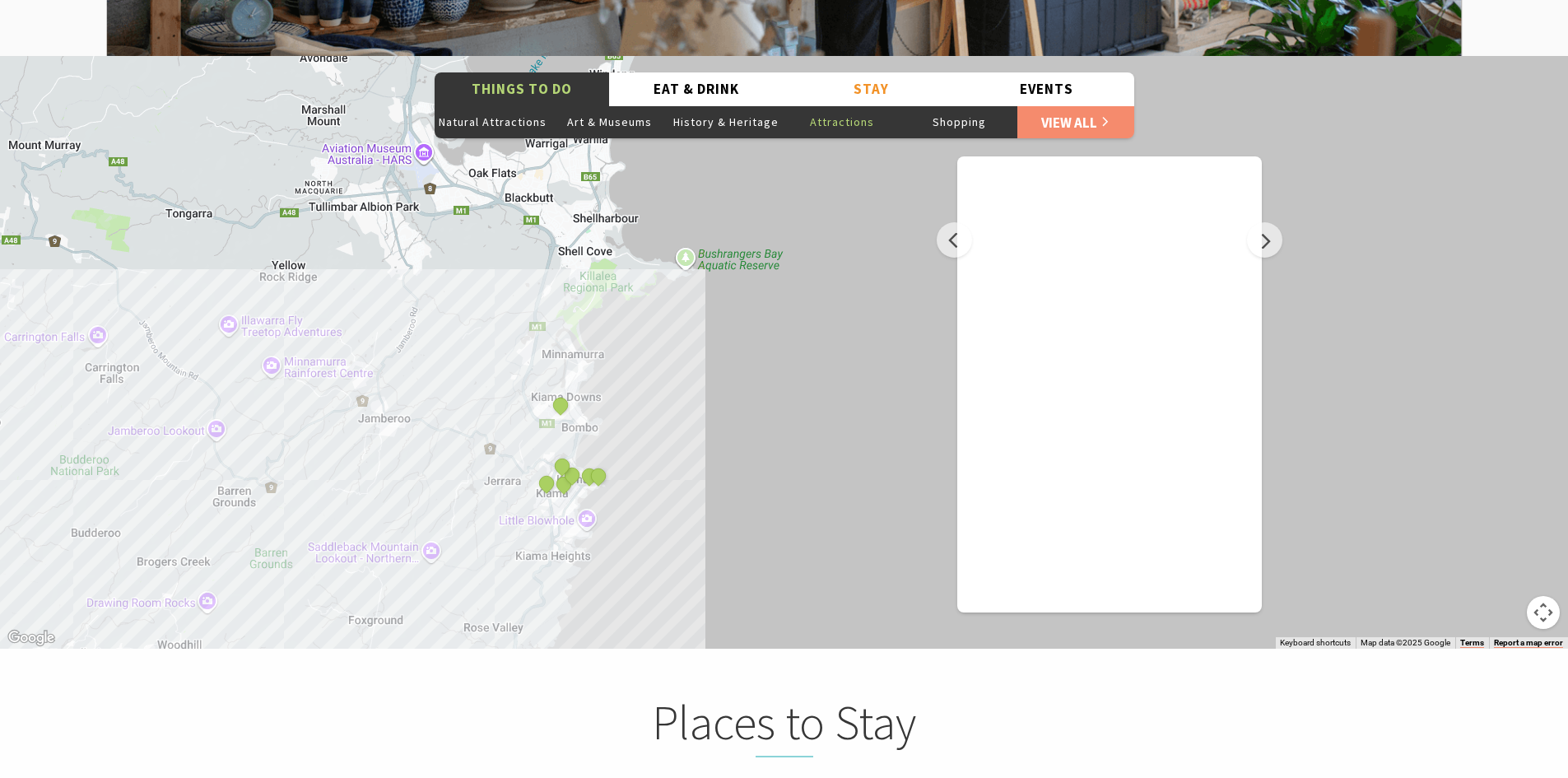
click at [638, 441] on div "Miss Zoe's School of Dance Two Gulls Art Studio/Gallery Kiama Coast Walk Kiama …" at bounding box center [784, 352] width 1568 height 593
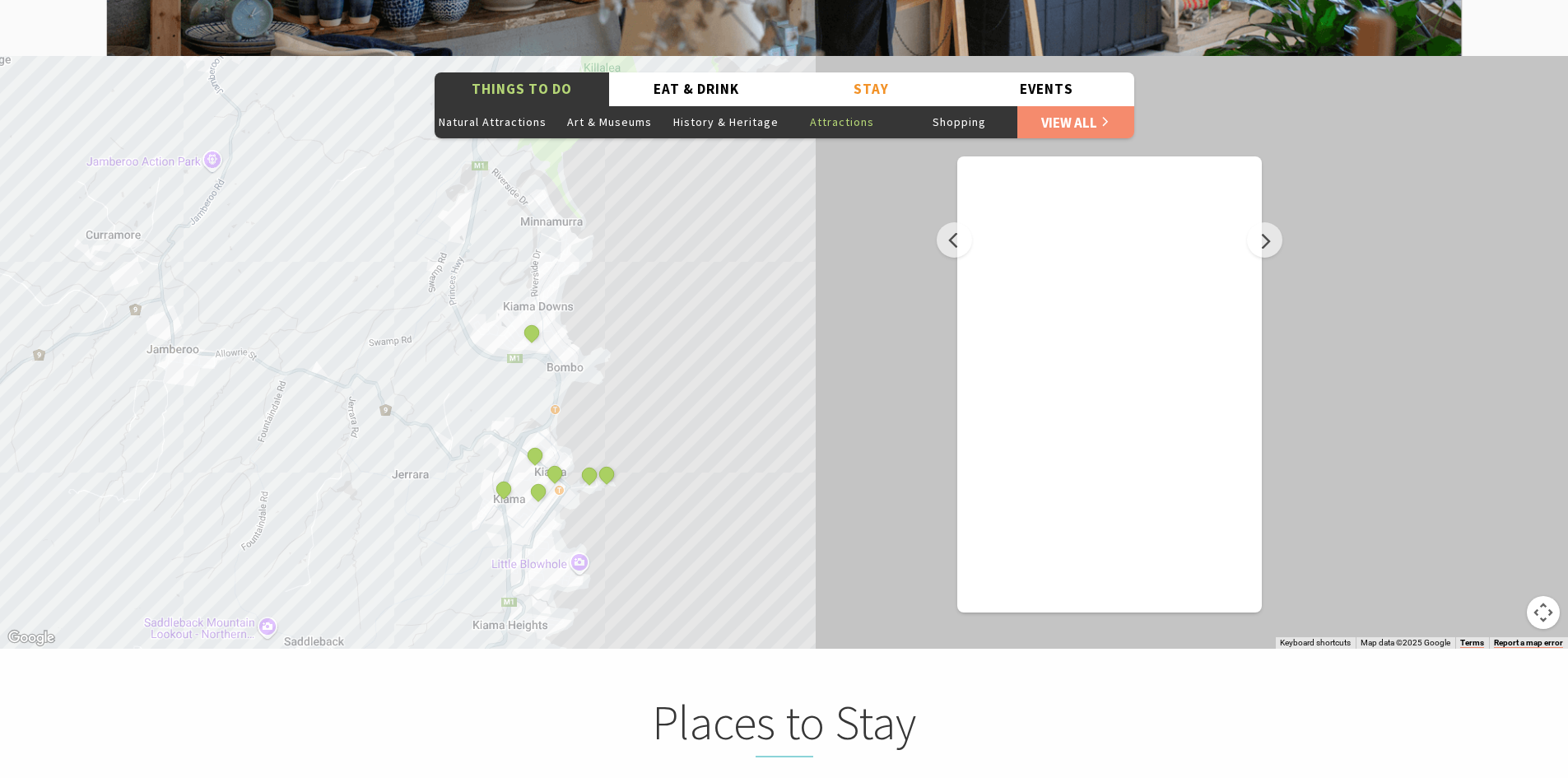
drag, startPoint x: 585, startPoint y: 364, endPoint x: 647, endPoint y: 310, distance: 82.2
click at [647, 310] on div "Miss Zoe's School of Dance Two Gulls Art Studio/Gallery Kiama Coast Walk Kiama …" at bounding box center [784, 352] width 1568 height 593
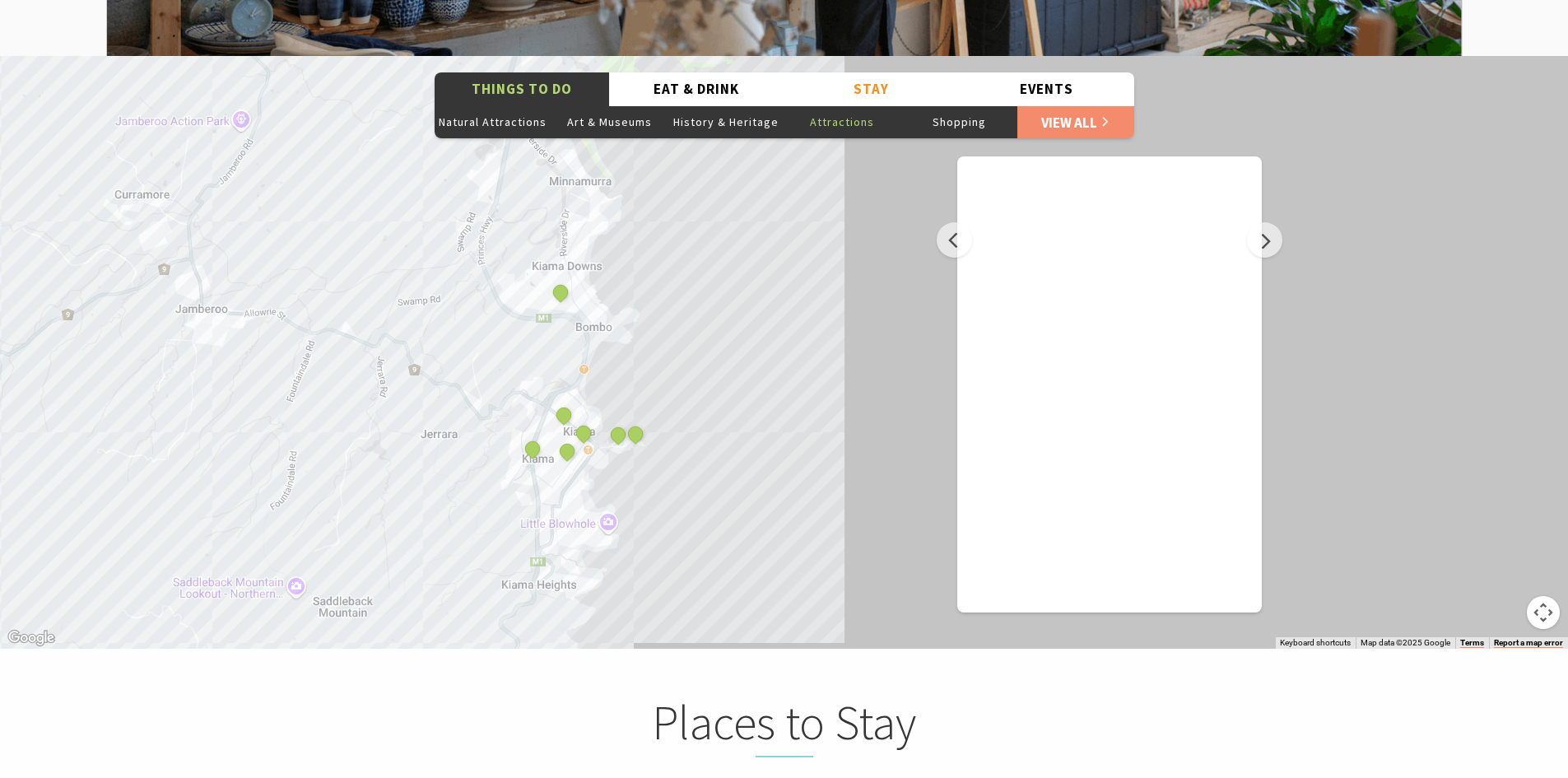
click at [613, 495] on div "Miss Zoe's School of Dance Two Gulls Art Studio/Gallery Kiama Coast Walk Kiama …" at bounding box center [784, 352] width 1568 height 593
click at [612, 495] on div "Miss Zoe's School of Dance Two Gulls Art Studio/Gallery Kiama Coast Walk Kiama …" at bounding box center [784, 352] width 1568 height 593
click at [760, 426] on div "Miss Zoe's School of Dance Two Gulls Art Studio/Gallery Kiama Coast Walk Kiama …" at bounding box center [784, 352] width 1568 height 593
click at [687, 408] on button "Close" at bounding box center [686, 427] width 39 height 39
click at [659, 391] on div "Miss Zoe's School of Dance Two Gulls Art Studio/Gallery Kiama Coast Walk Kiama …" at bounding box center [784, 352] width 1568 height 593
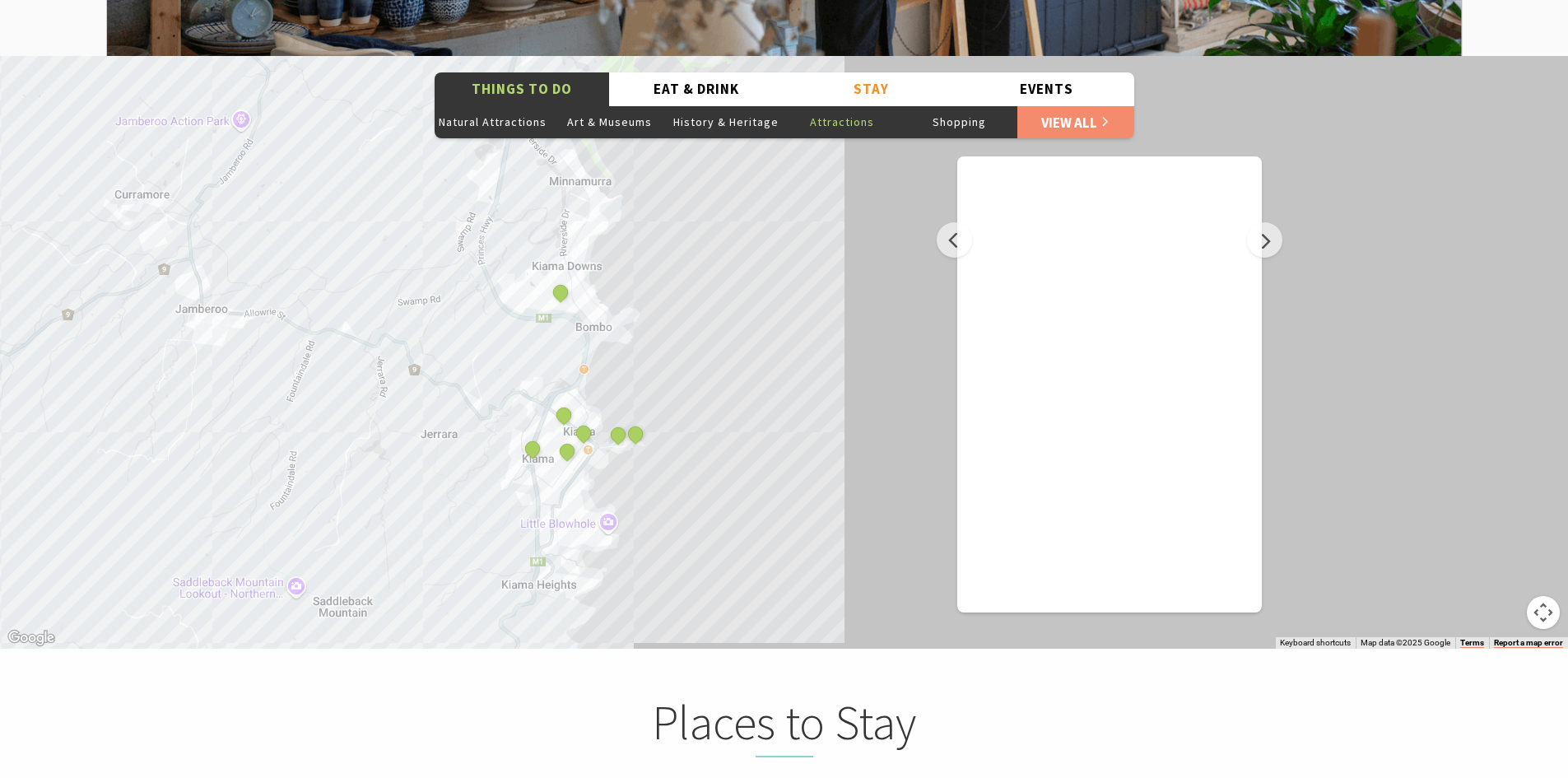
click at [659, 391] on div "Miss Zoe's School of Dance Two Gulls Art Studio/Gallery Kiama Coast Walk Kiama …" at bounding box center [784, 352] width 1568 height 593
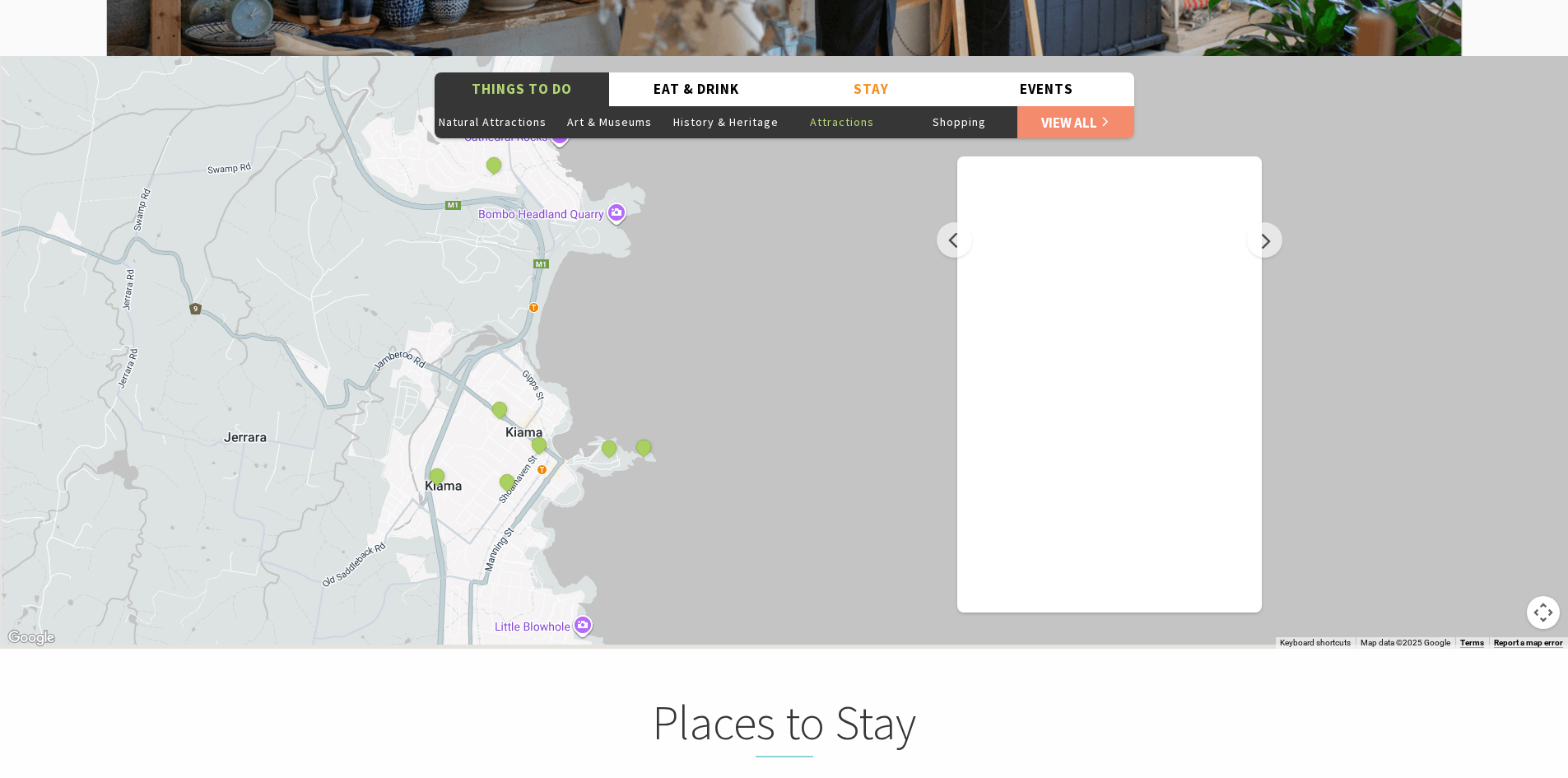
drag, startPoint x: 585, startPoint y: 481, endPoint x: 622, endPoint y: 467, distance: 39.6
click at [622, 467] on div "Miss Zoe's School of Dance Two Gulls Art Studio/Gallery Kiama Coast Walk Kiama …" at bounding box center [784, 352] width 1568 height 593
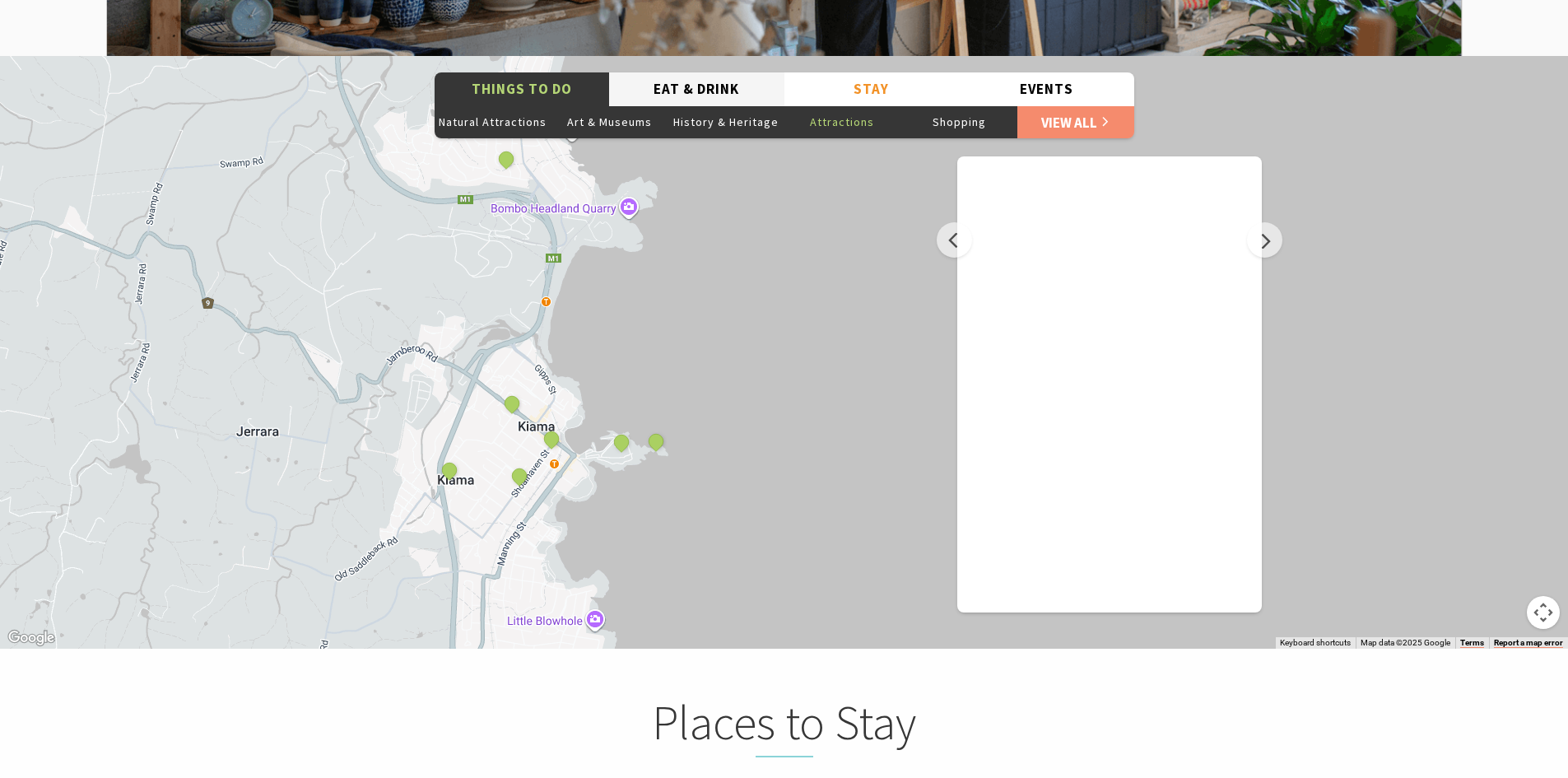
click at [710, 73] on button "Eat & Drink" at bounding box center [697, 89] width 176 height 34
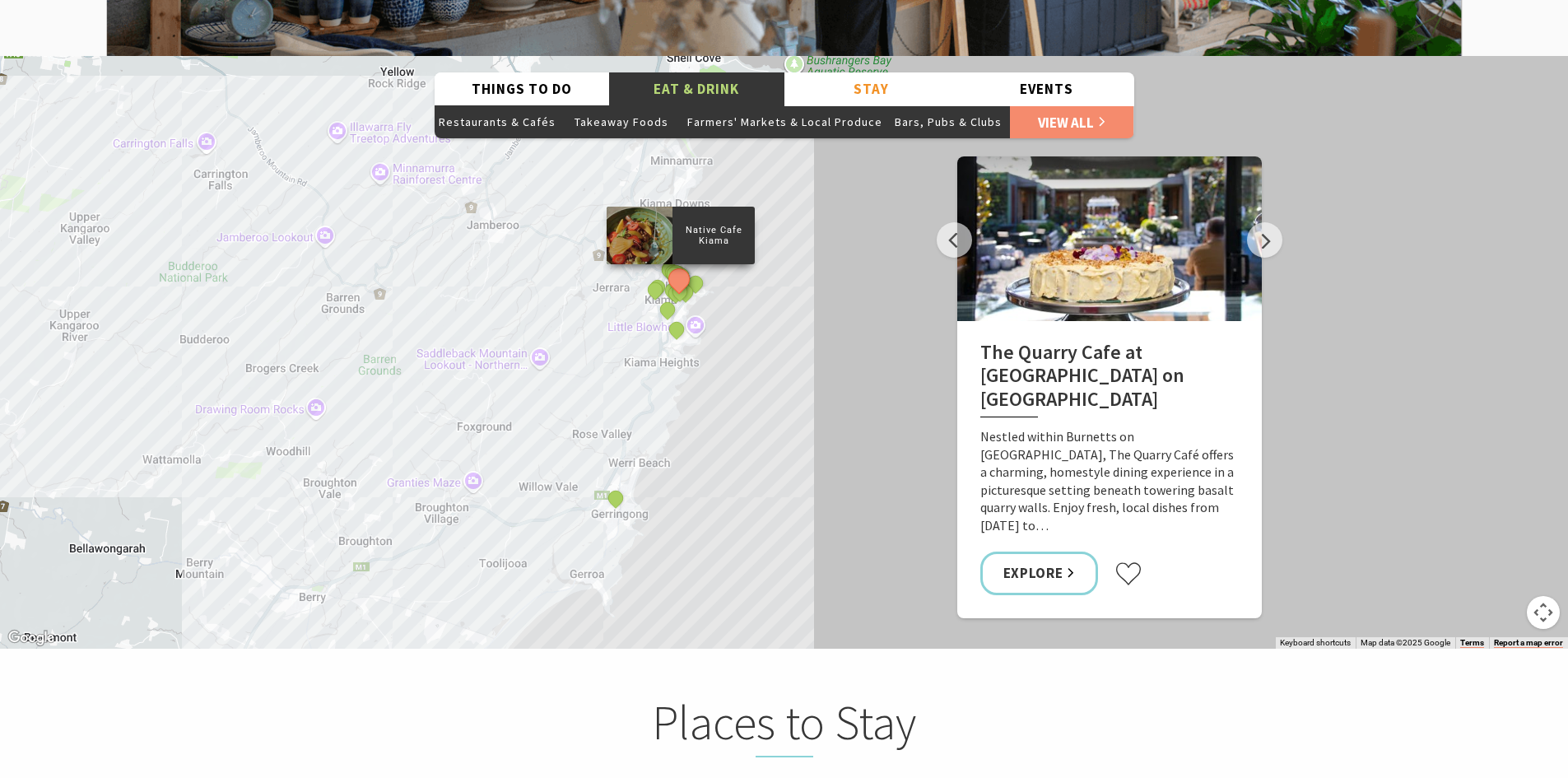
click at [692, 314] on div "Native Cafe Kiama Yves Restaurant and Bar By The Sea Slow Dough The Farmer's Ta…" at bounding box center [784, 352] width 1568 height 593
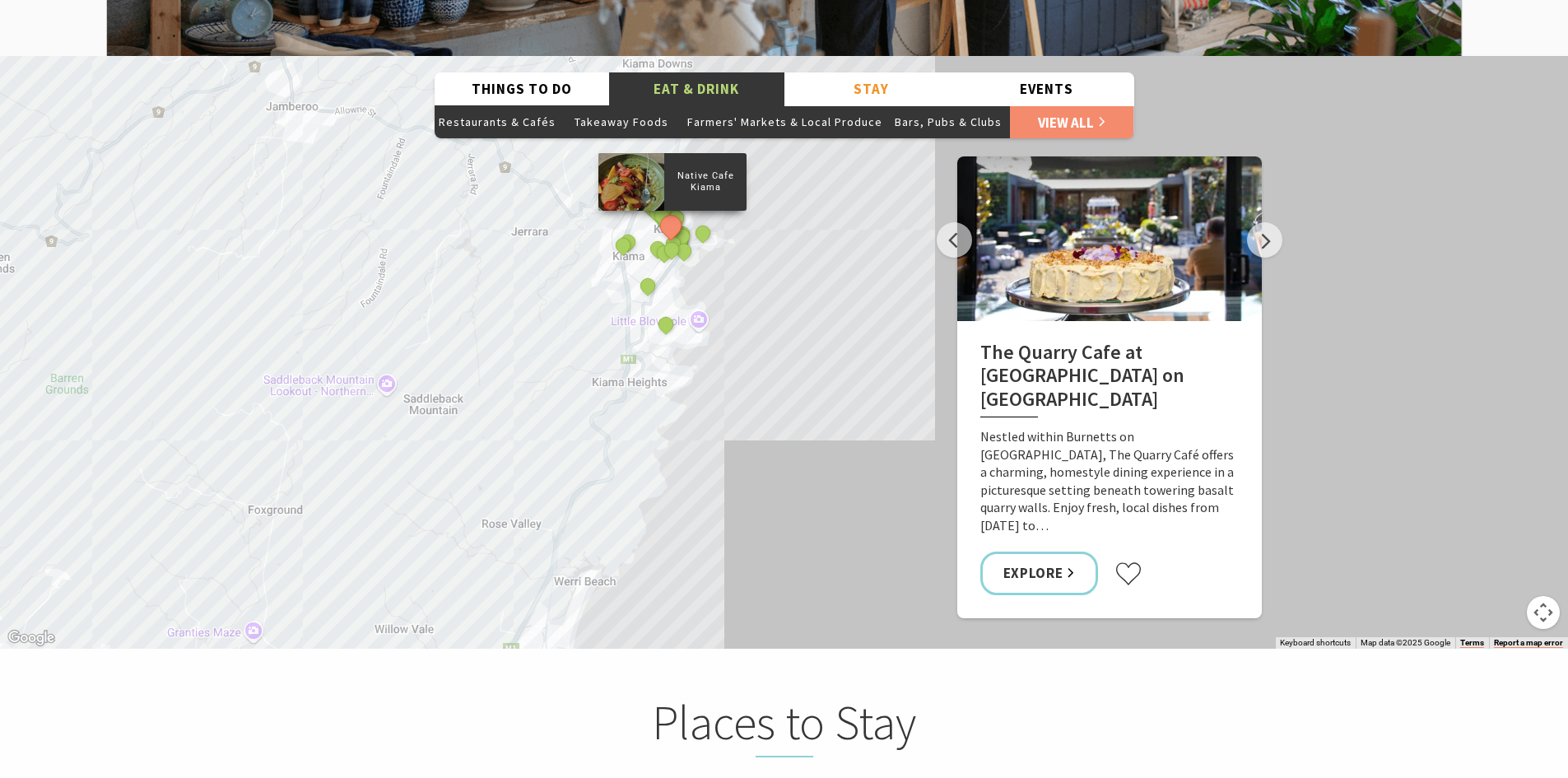
click at [693, 309] on div "Native Cafe Kiama Yves Restaurant and Bar By The Sea Slow Dough The Farmer's Ta…" at bounding box center [784, 352] width 1568 height 593
click at [701, 233] on div "Native Cafe Kiama Yves Restaurant and Bar By The Sea Slow Dough The Farmer's Ta…" at bounding box center [784, 352] width 1568 height 593
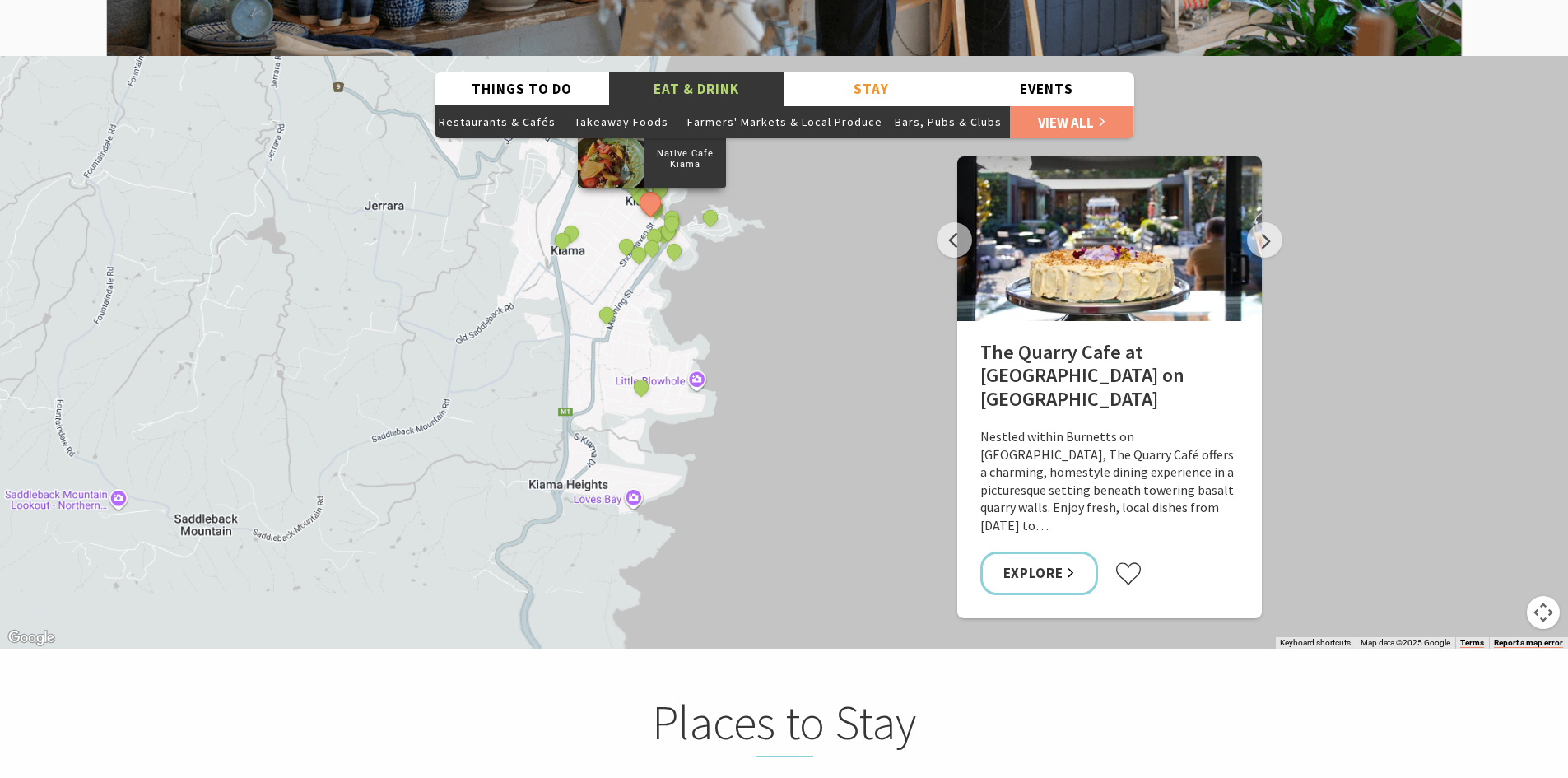
click at [701, 233] on div "Native Cafe Kiama Yves Restaurant and Bar By The Sea Slow Dough The Farmer's Ta…" at bounding box center [784, 352] width 1568 height 593
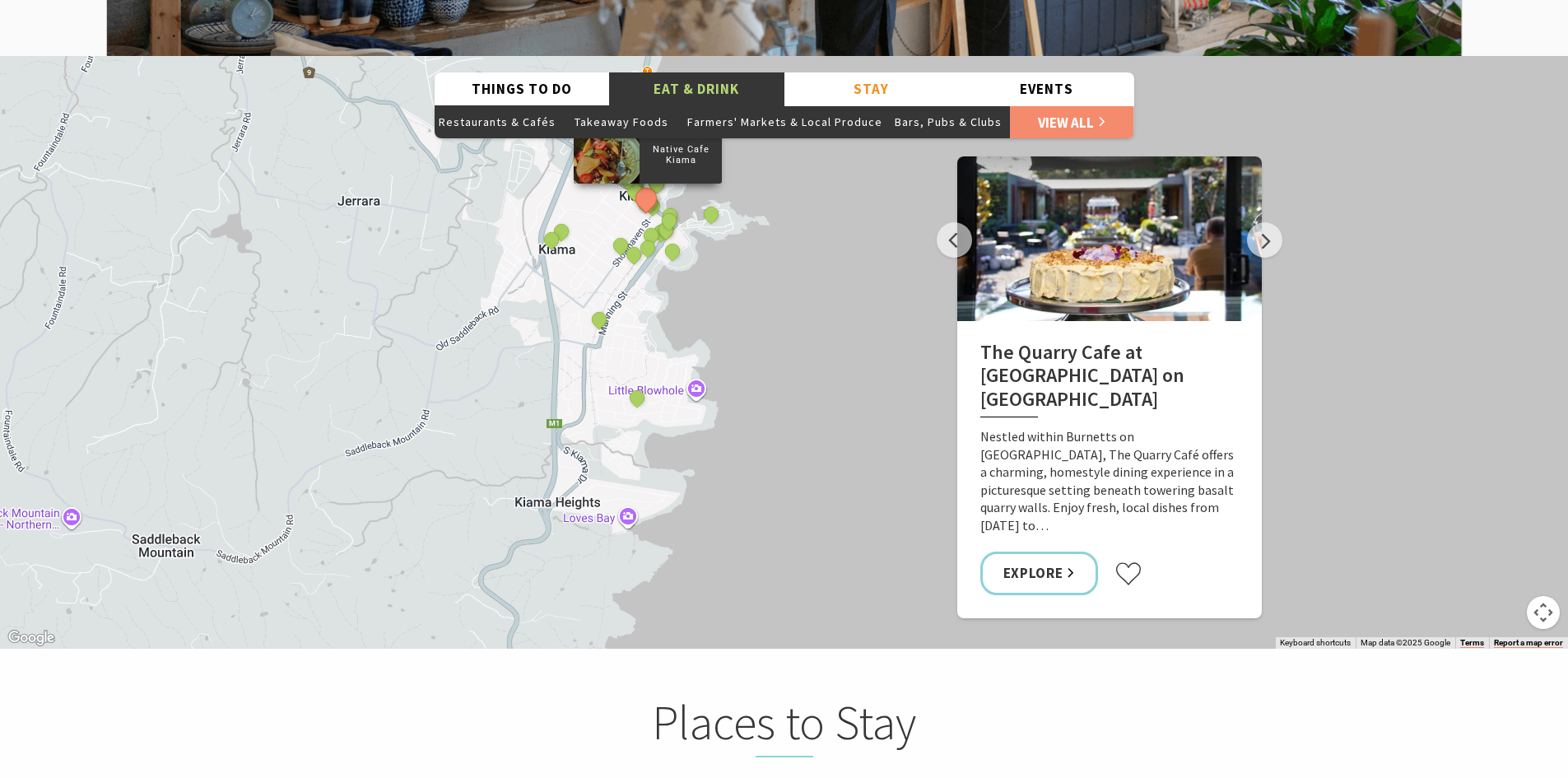
click at [701, 233] on div "Native Cafe Kiama Yves Restaurant and Bar By The Sea Slow Dough The Farmer's Ta…" at bounding box center [784, 352] width 1568 height 593
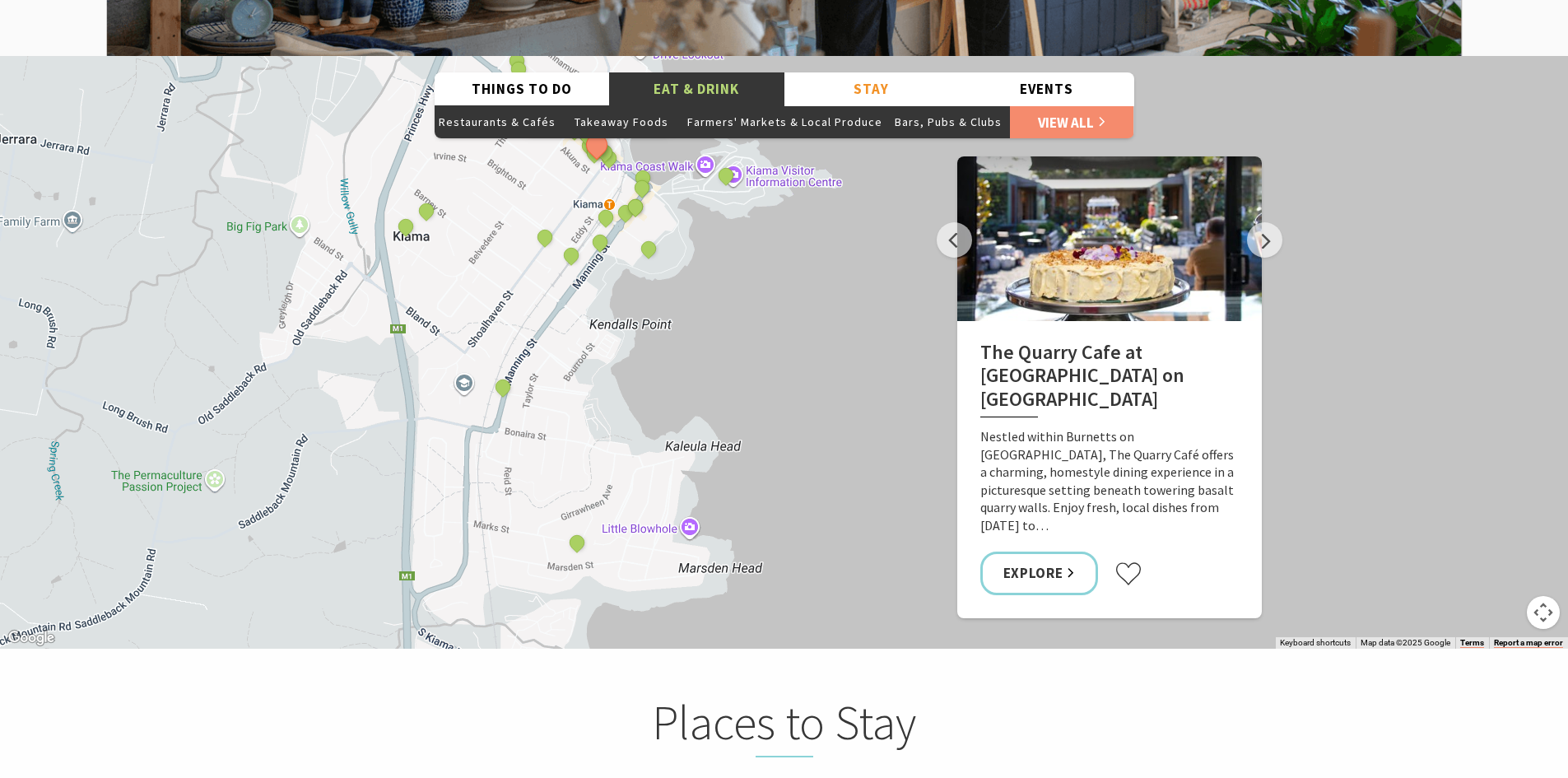
click at [701, 233] on div "Native Cafe Kiama Yves Restaurant and Bar By The Sea Slow Dough The Farmer's Ta…" at bounding box center [784, 352] width 1568 height 593
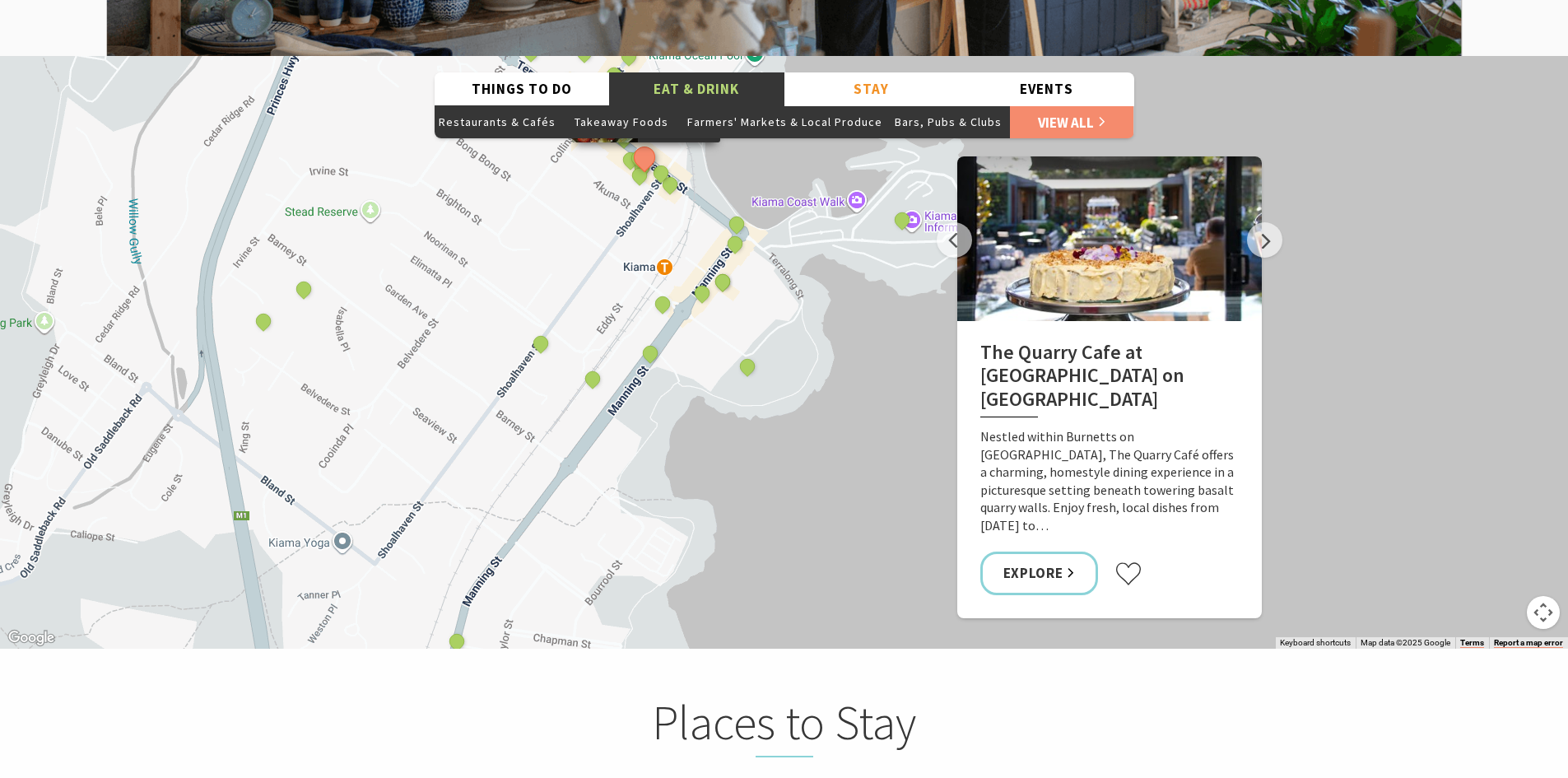
drag, startPoint x: 614, startPoint y: 176, endPoint x: 802, endPoint y: 333, distance: 244.9
click at [802, 333] on div "Native Cafe Kiama Yves Restaurant and Bar By The Sea Slow Dough The Farmer's Ta…" at bounding box center [784, 352] width 1568 height 593
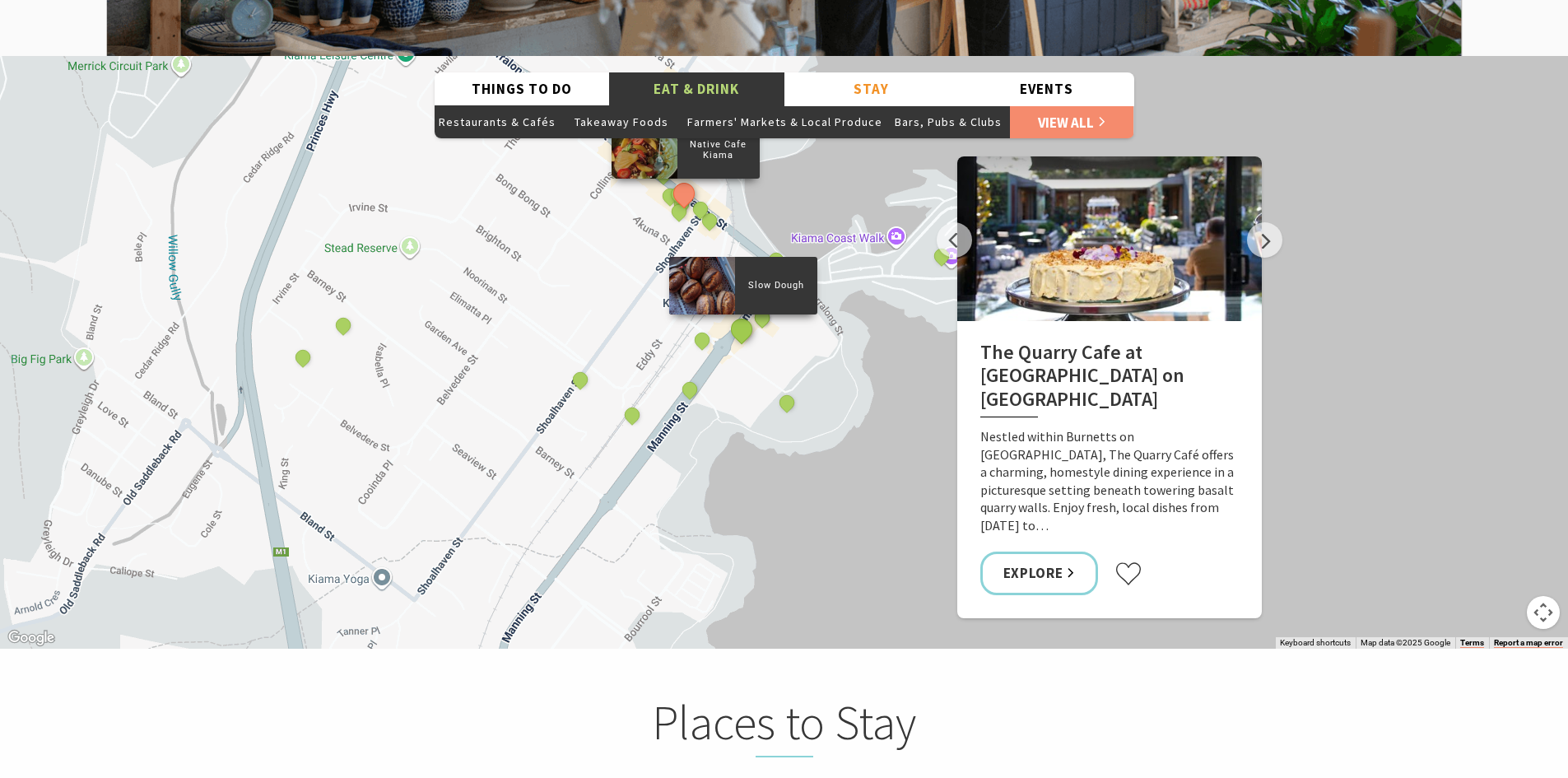
click at [739, 314] on button "See detail about Slow Dough" at bounding box center [741, 329] width 31 height 31
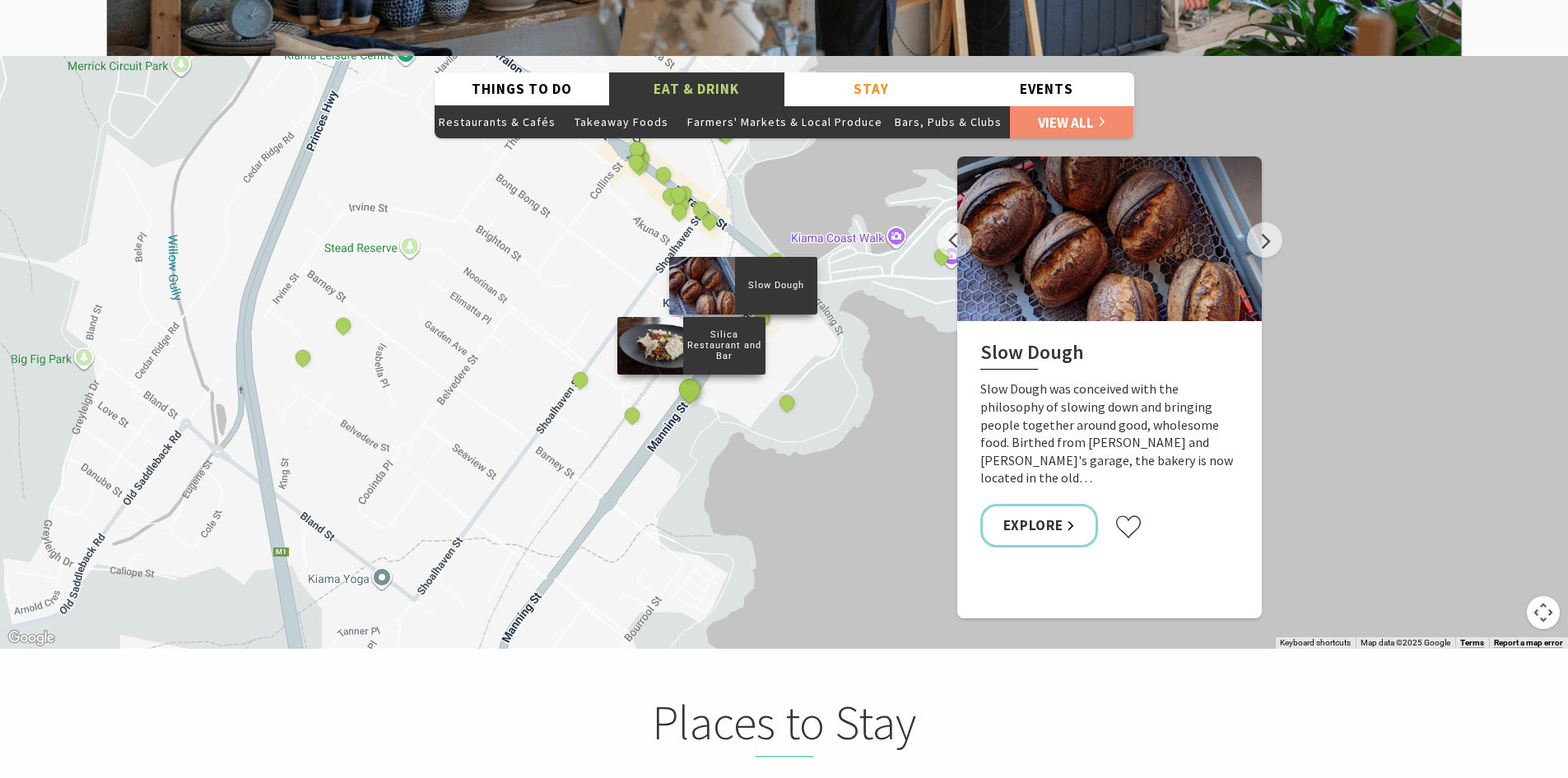
click at [690, 373] on button "See detail about Silica Restaurant and Bar" at bounding box center [689, 388] width 31 height 31
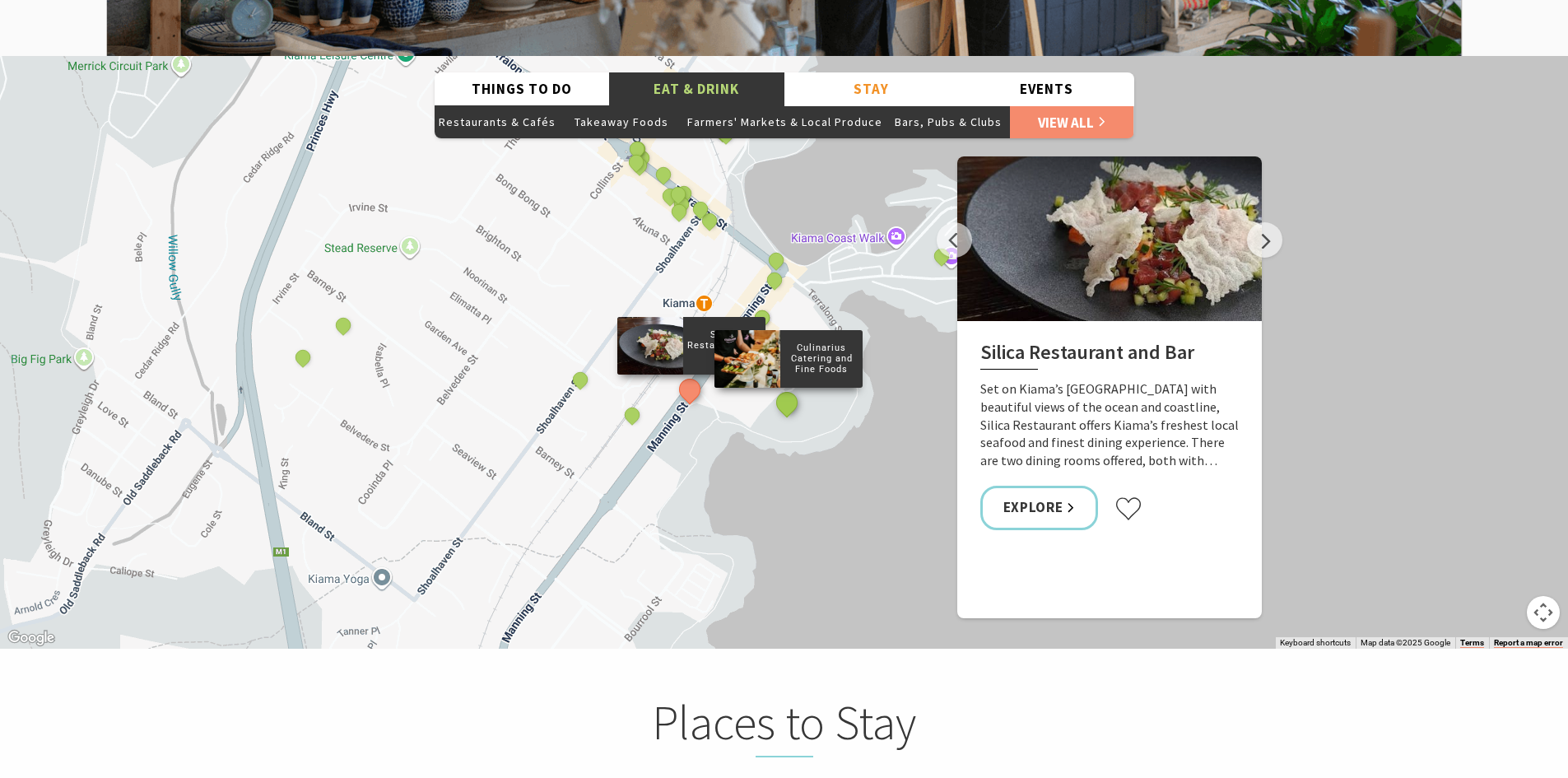
click at [789, 387] on button "See detail about Culinarius Catering and Fine Foods" at bounding box center [786, 402] width 31 height 31
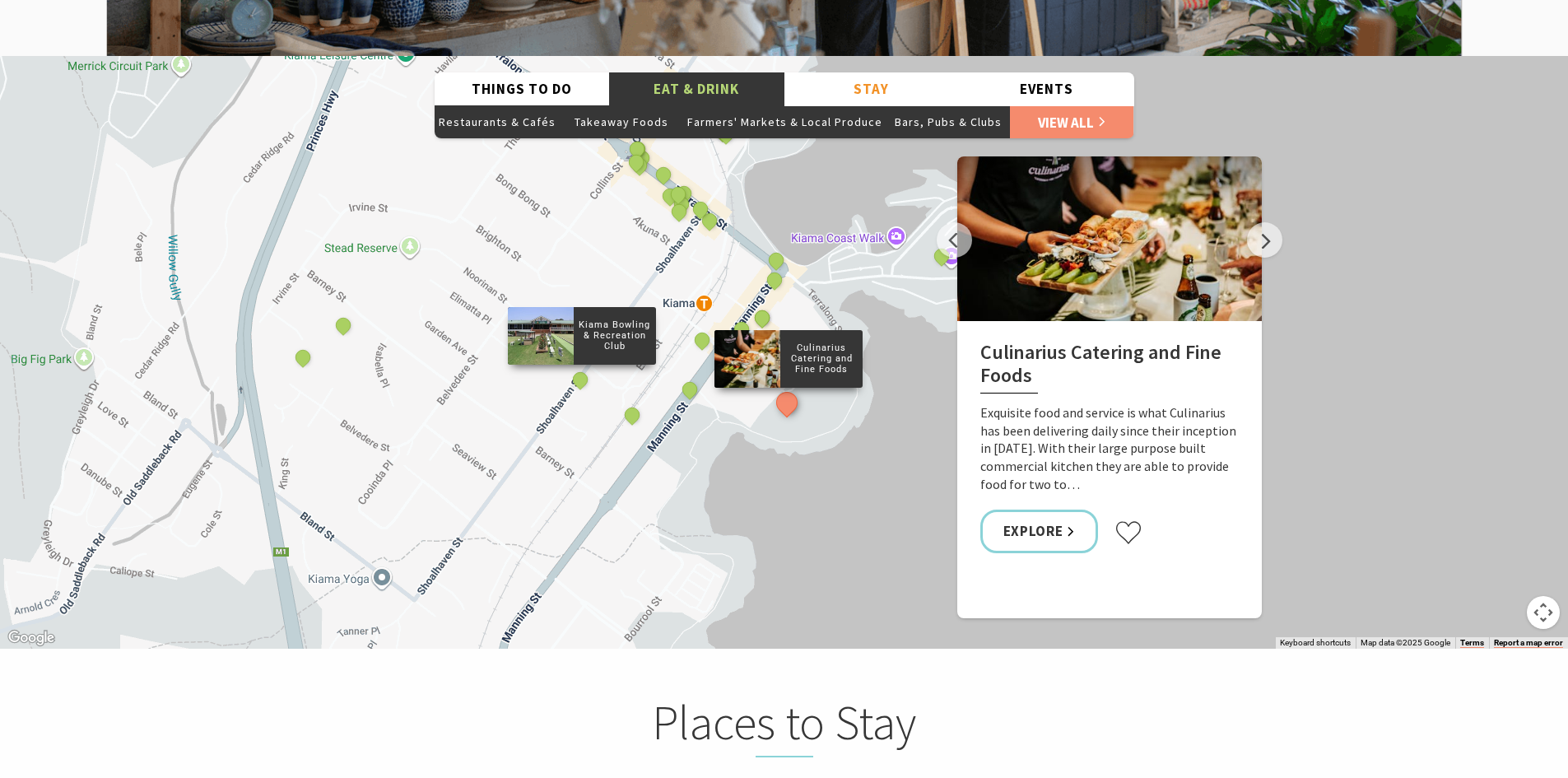
click at [591, 368] on div "Kiama Bowling & Recreation Club" at bounding box center [581, 380] width 24 height 24
click at [587, 364] on button "See detail about Kiama Bowling & Recreation Club" at bounding box center [579, 379] width 31 height 31
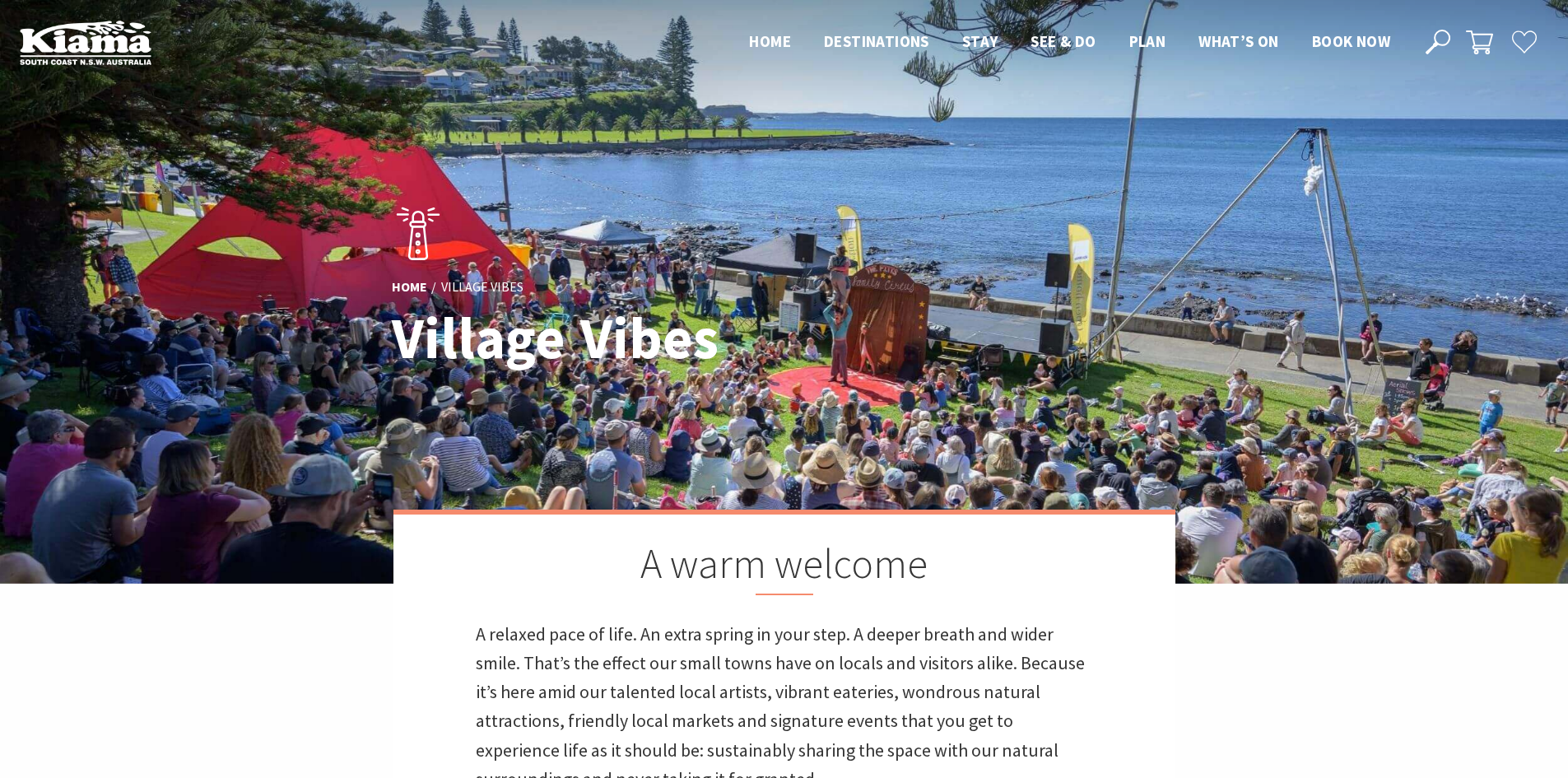
click at [118, 48] on img at bounding box center [86, 43] width 132 height 45
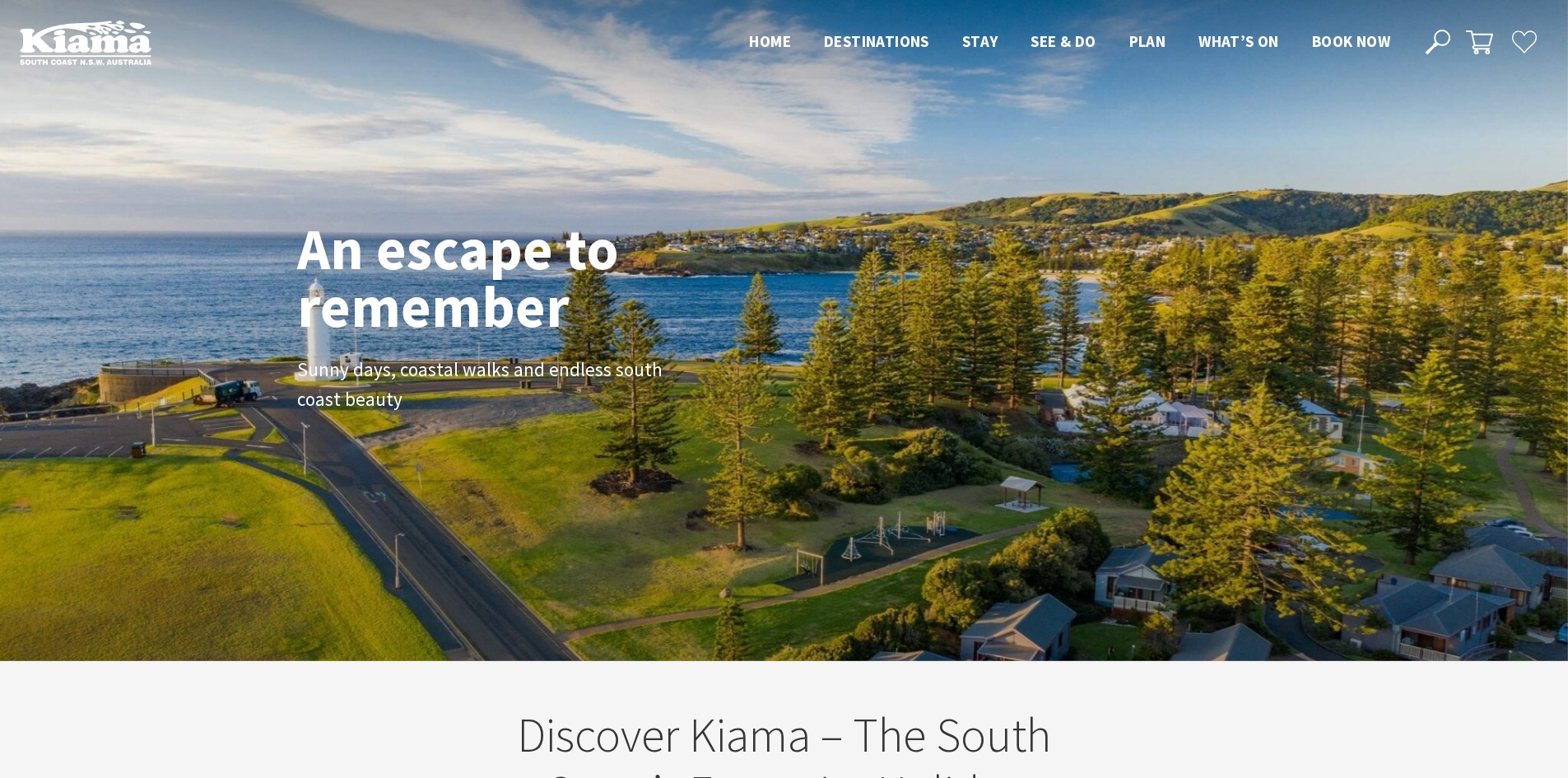
scroll to position [299, 1580]
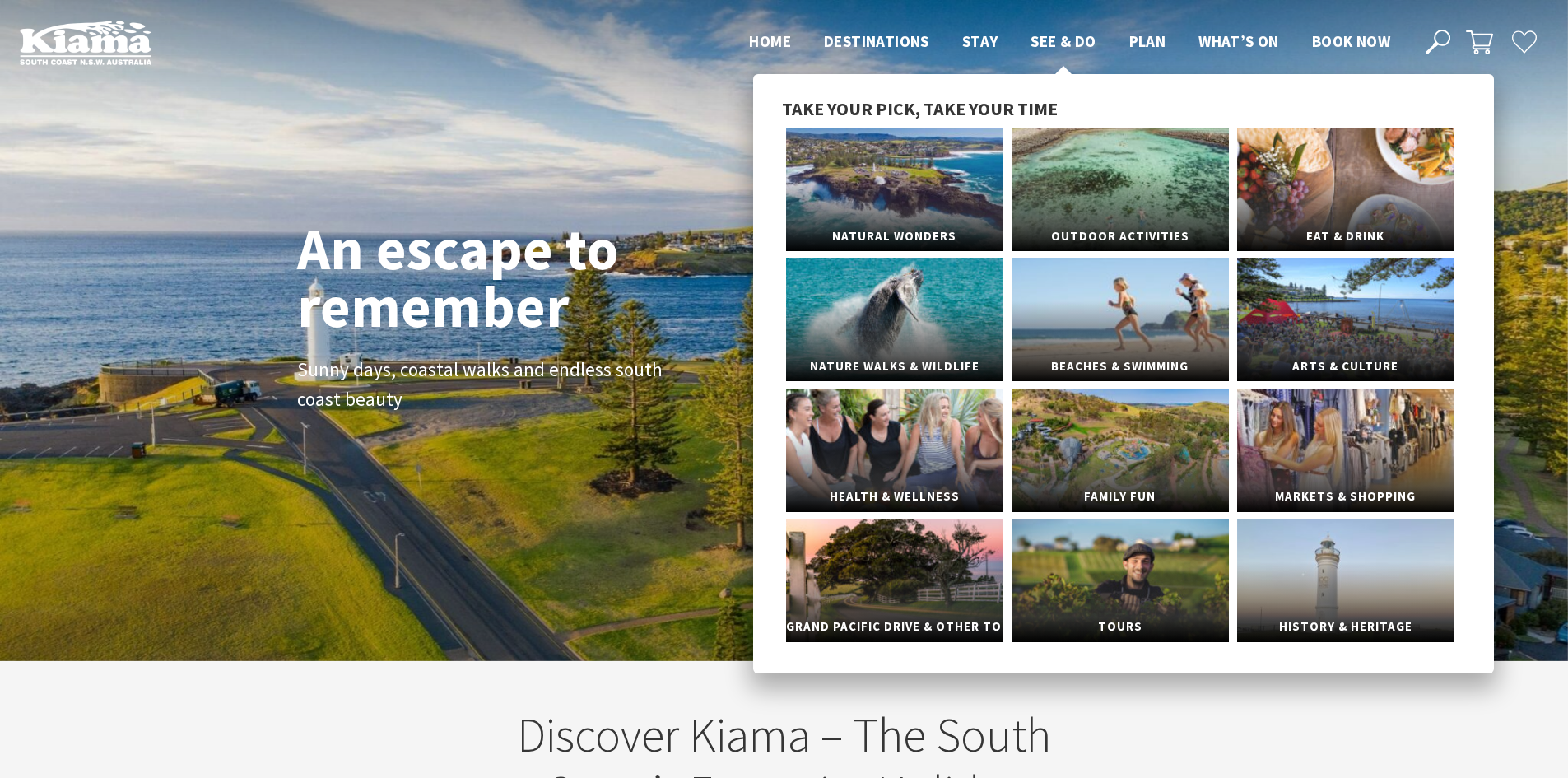
click at [1037, 39] on span "See & Do" at bounding box center [1063, 41] width 65 height 20
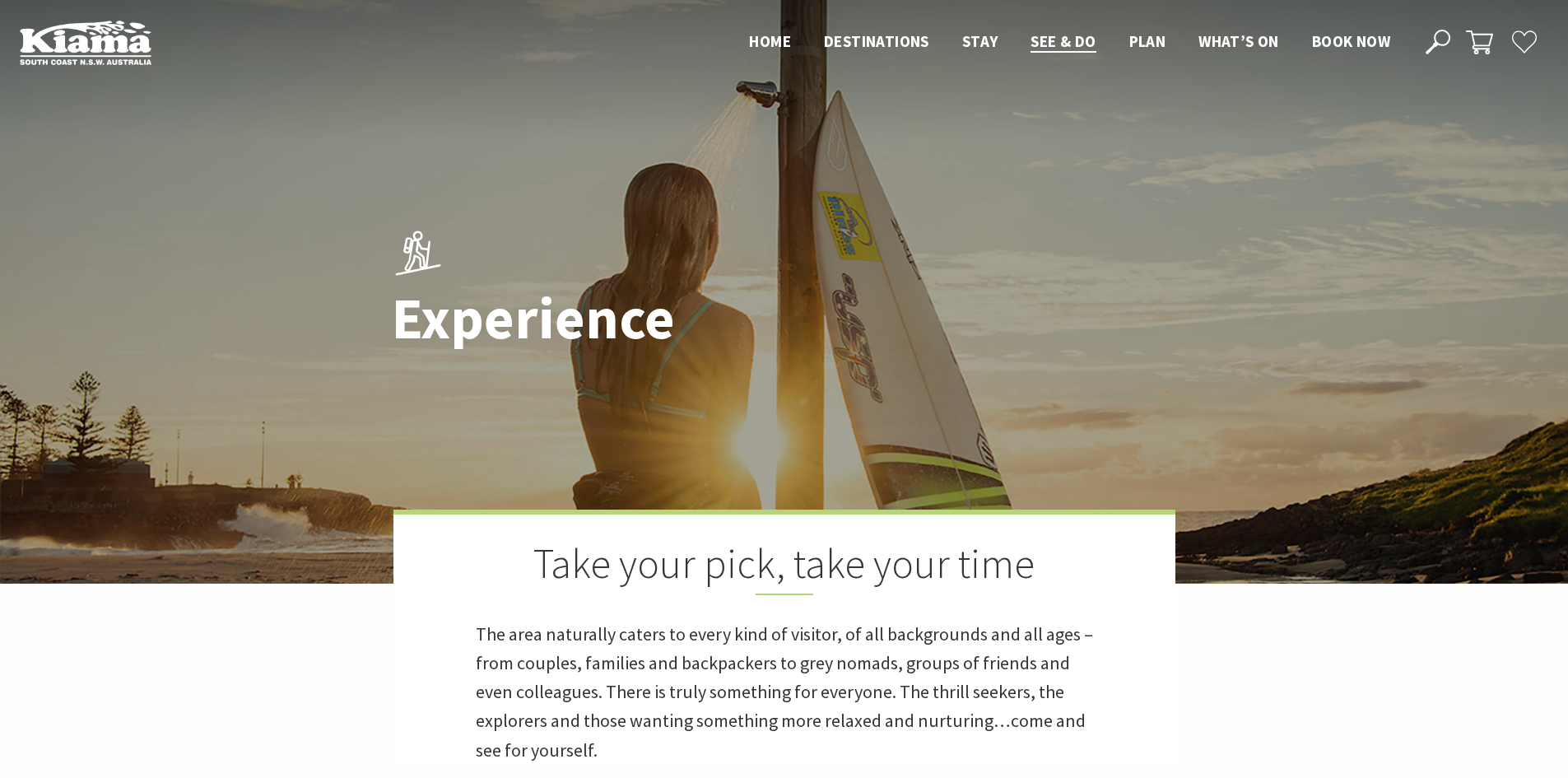
drag, startPoint x: 1579, startPoint y: 38, endPoint x: 1441, endPoint y: -7, distance: 145.2
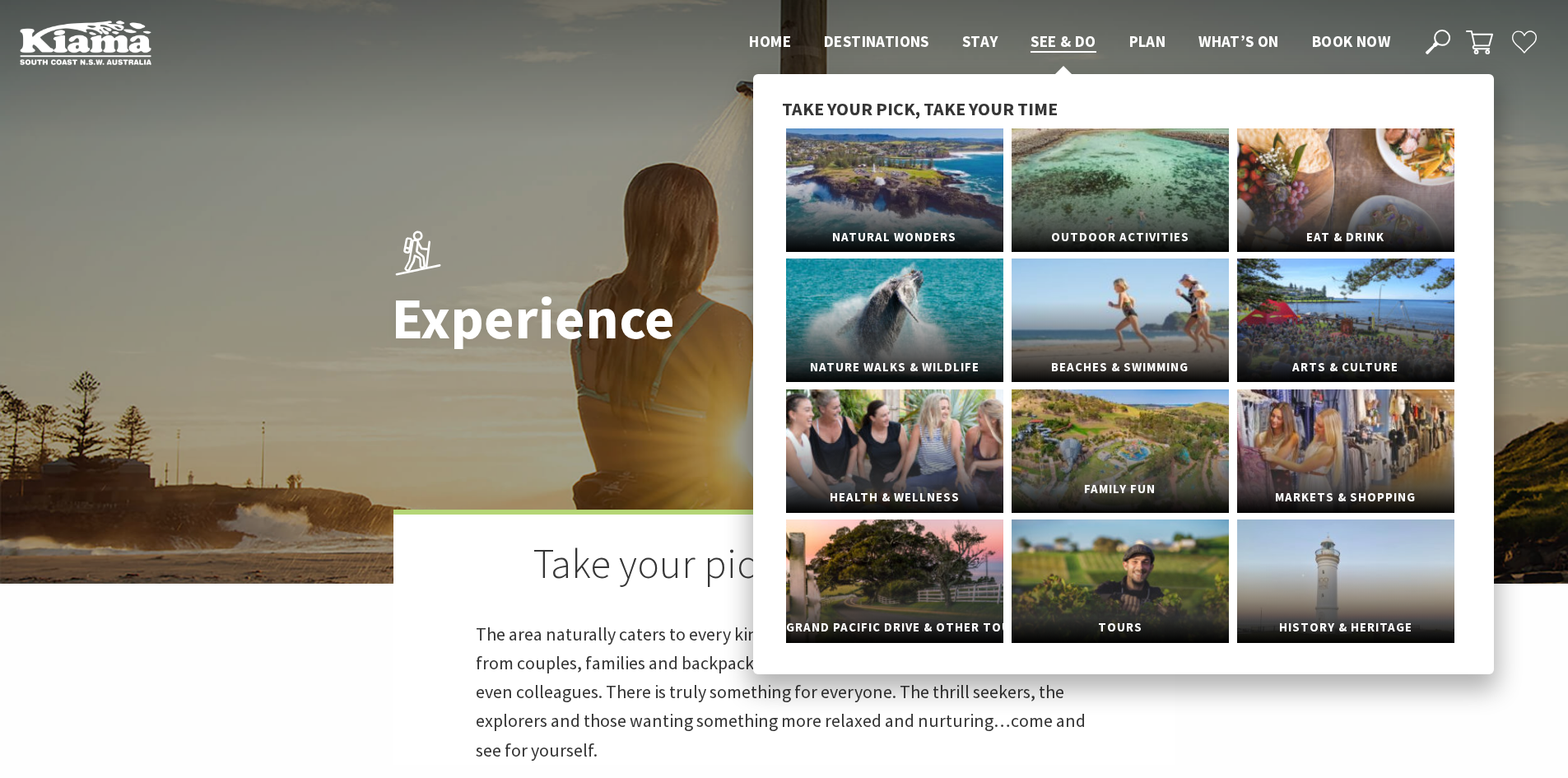
click at [1147, 442] on link "Family Fun" at bounding box center [1120, 450] width 218 height 123
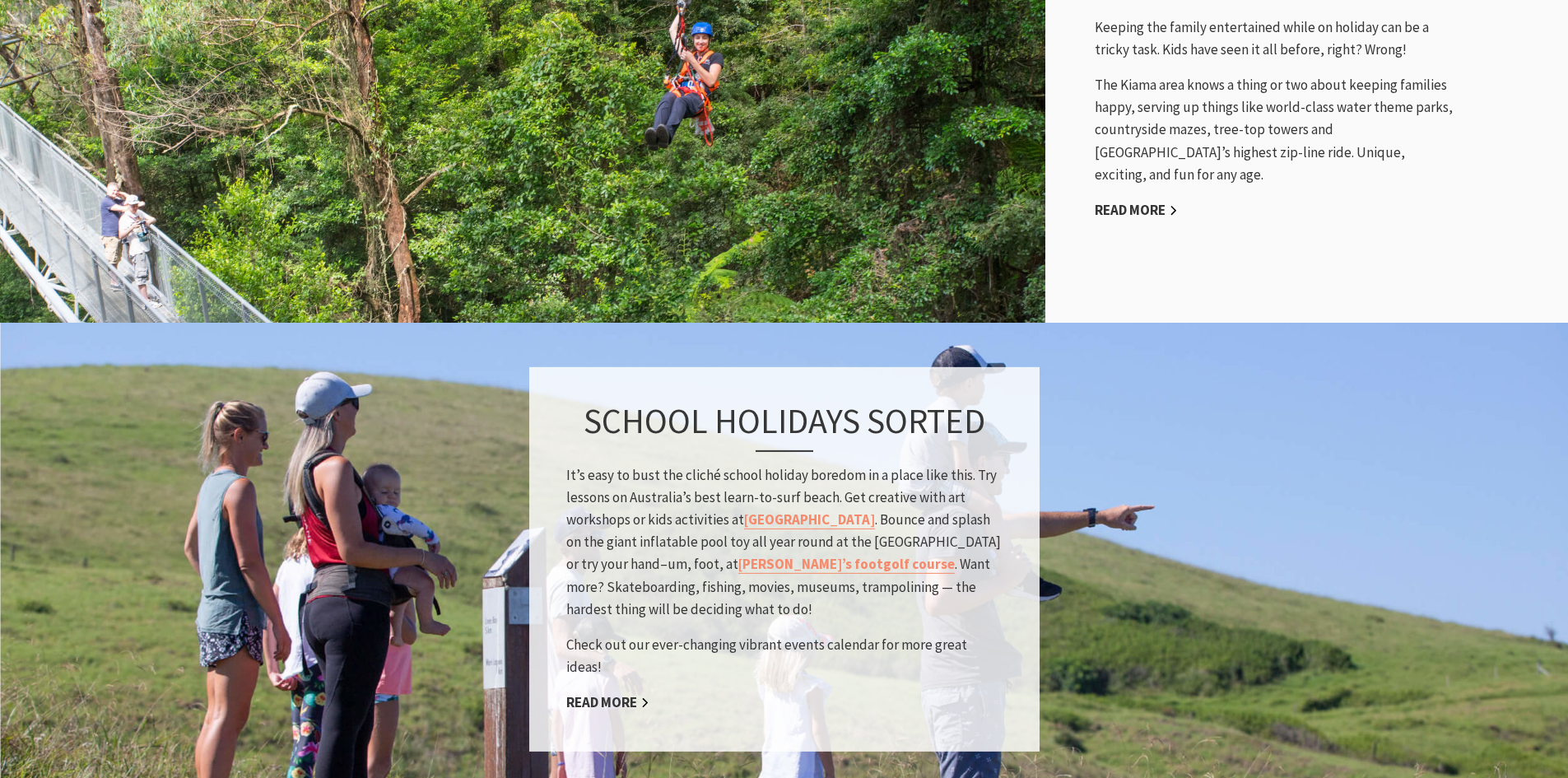
scroll to position [1339, 0]
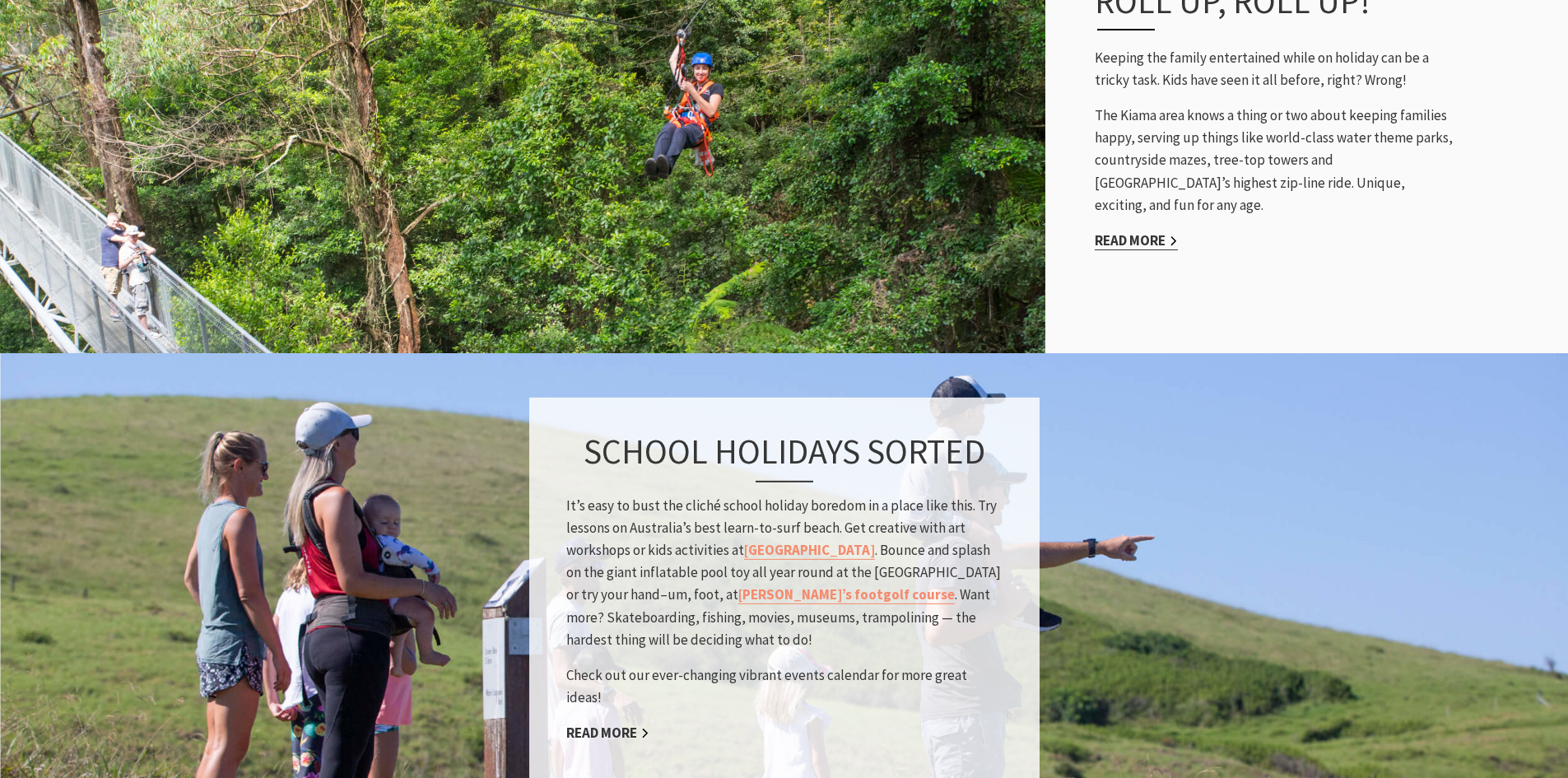
click at [1147, 232] on link "Read More" at bounding box center [1135, 241] width 83 height 19
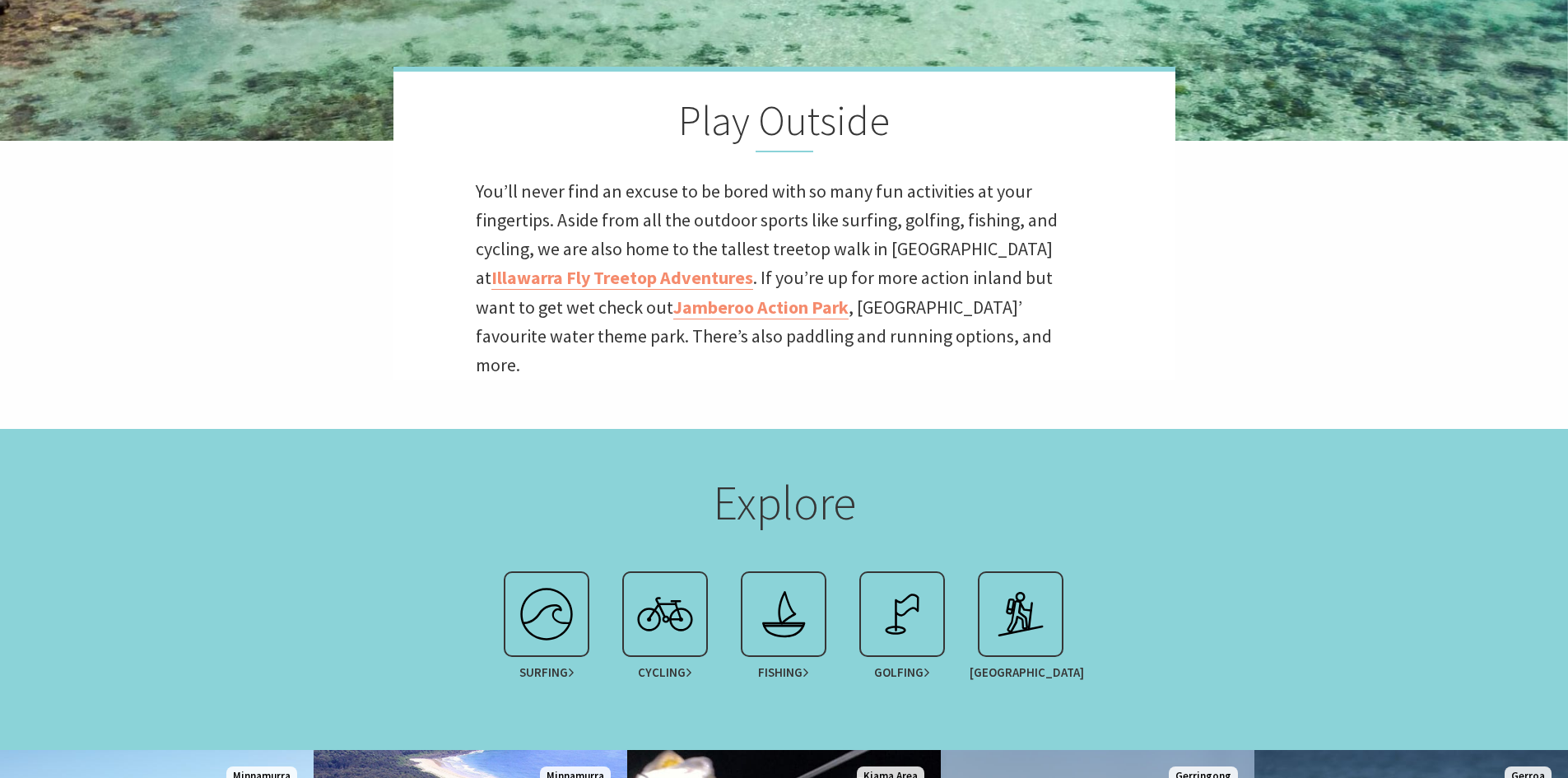
scroll to position [485, 0]
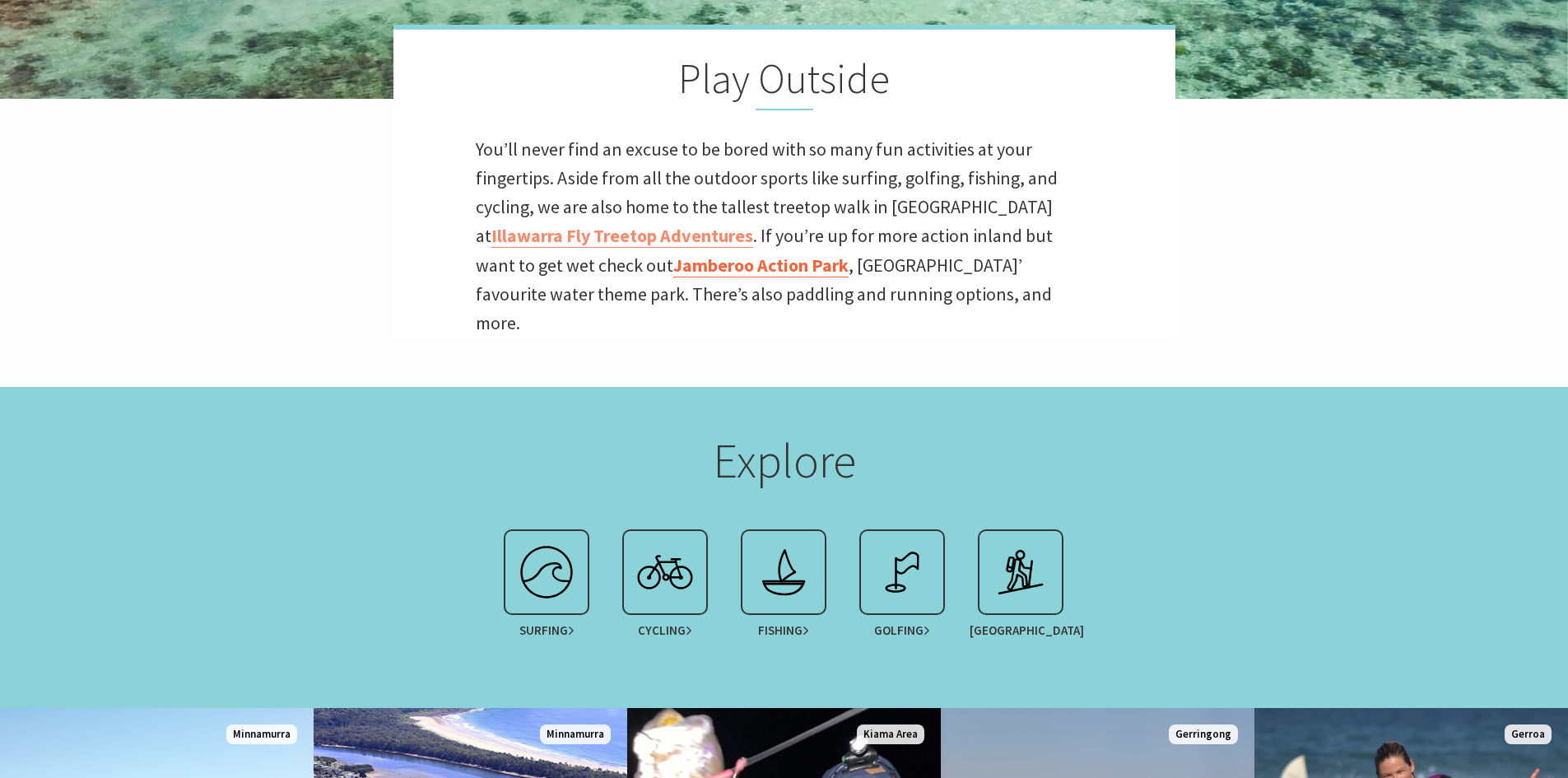
click at [683, 254] on link "Jamberoo Action Park" at bounding box center [760, 265] width 176 height 24
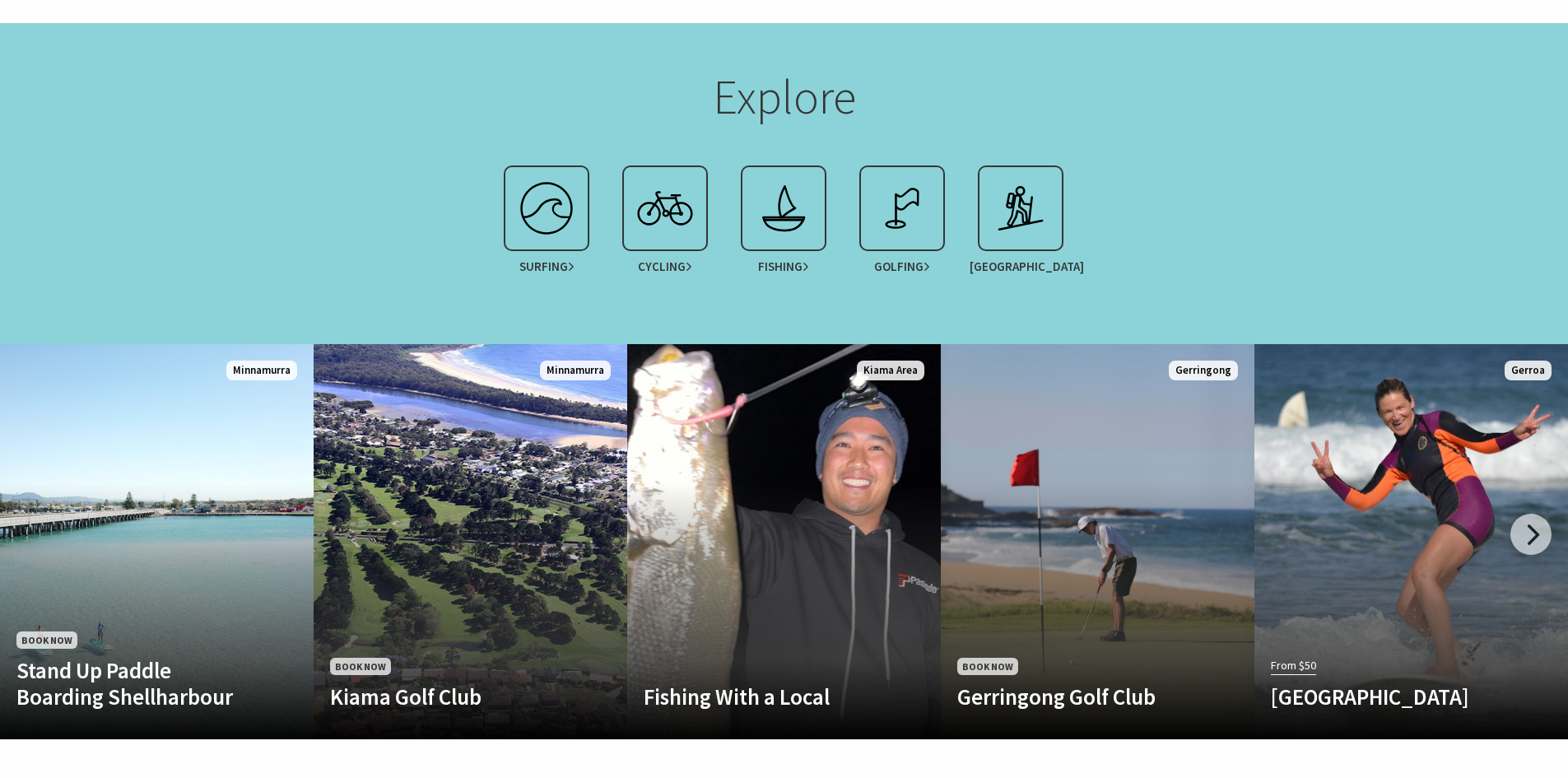
scroll to position [861, 0]
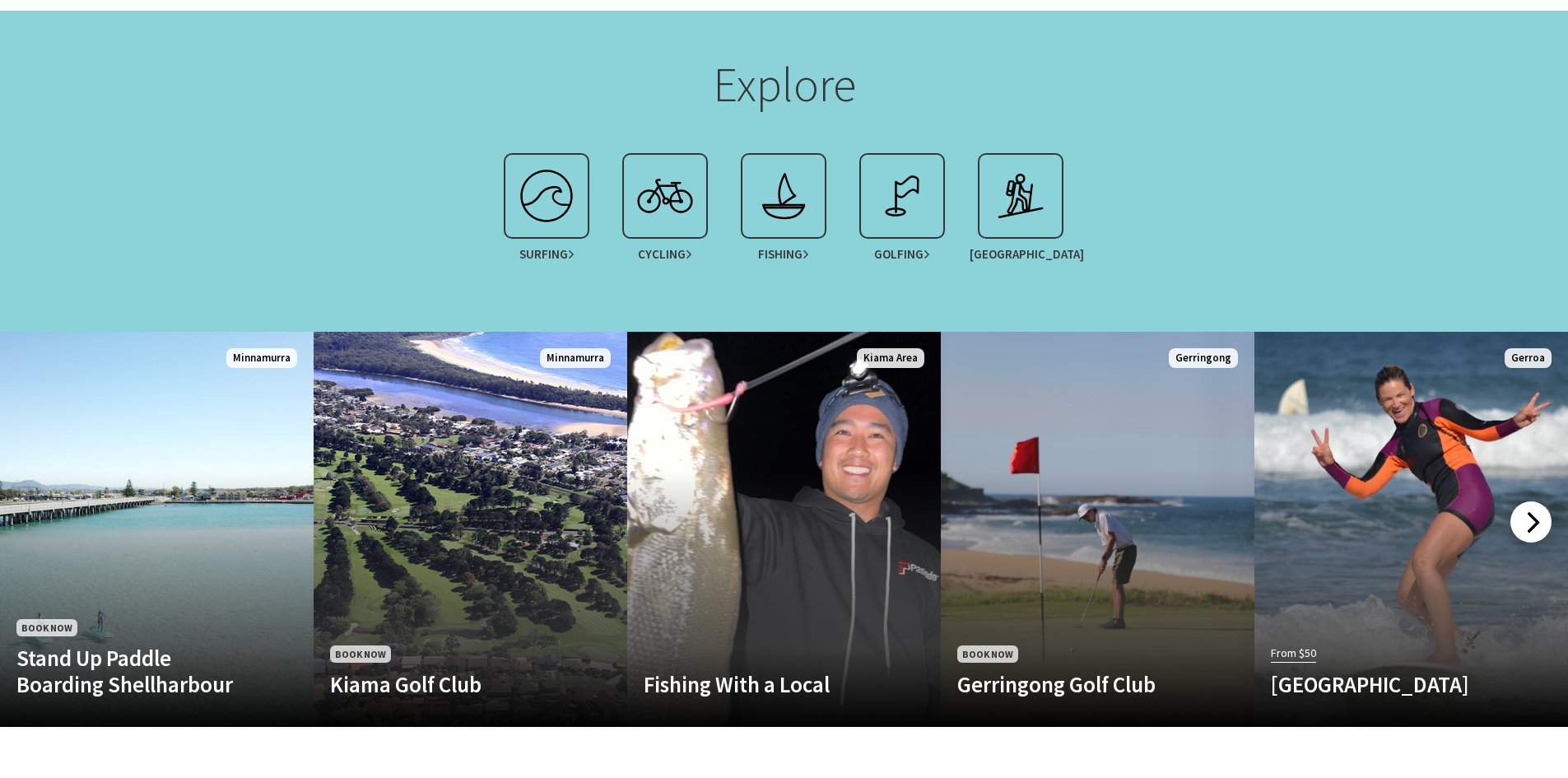
click at [1543, 515] on div at bounding box center [1530, 521] width 41 height 41
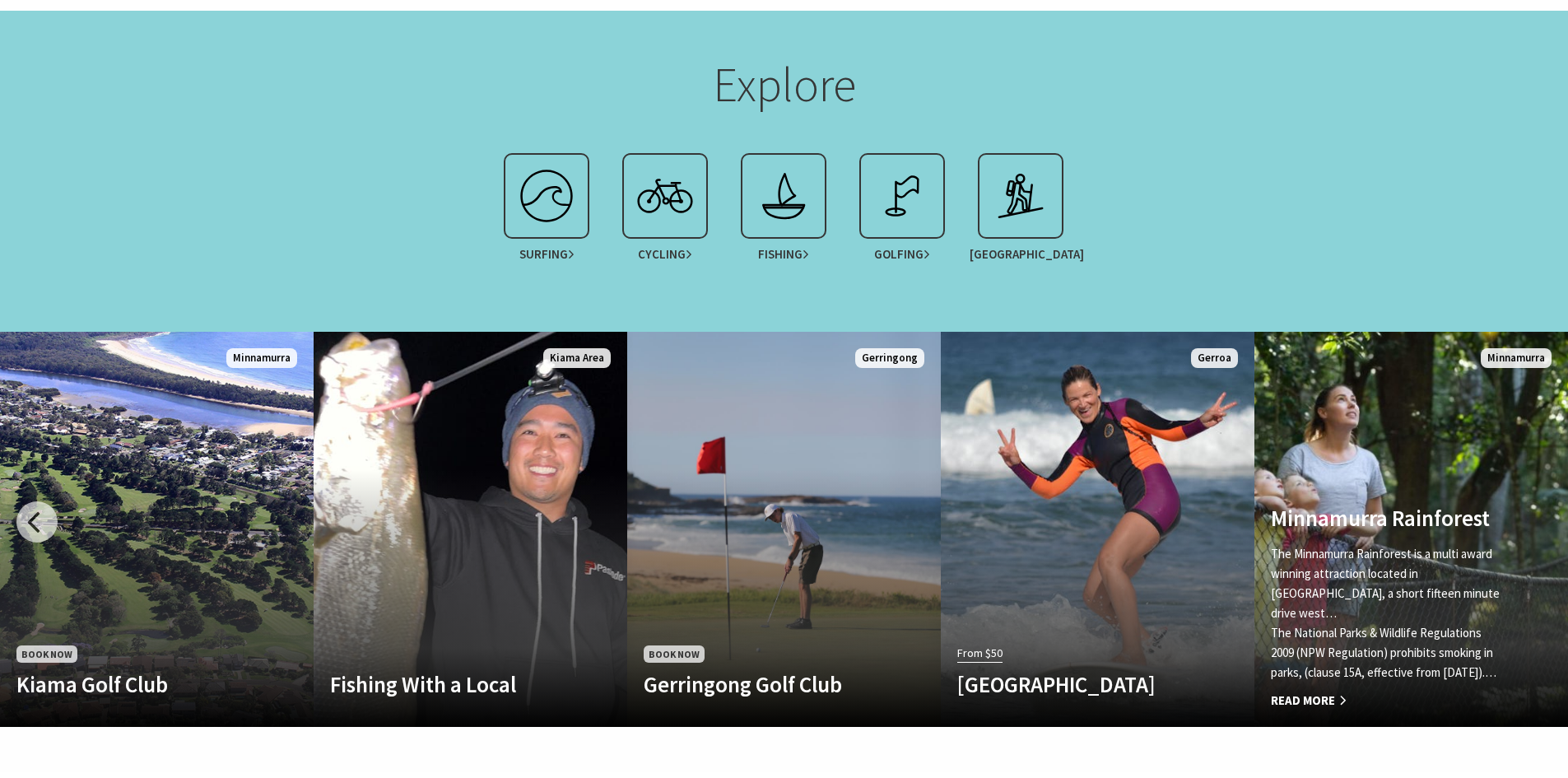
click at [1543, 515] on link "Minnamurra Rainforest The [GEOGRAPHIC_DATA] is a multi award winning attraction…" at bounding box center [1411, 529] width 314 height 395
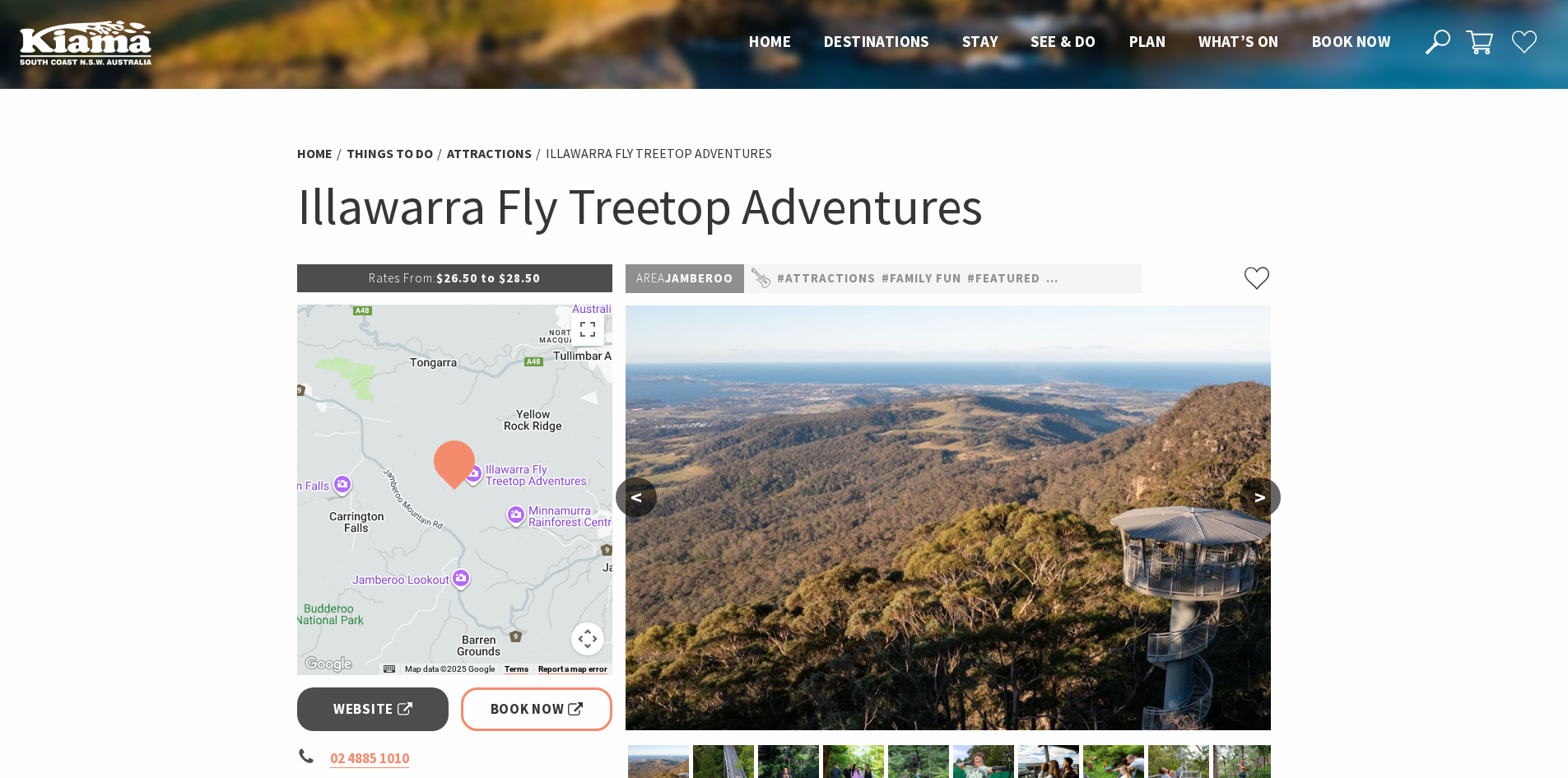
click at [744, 225] on h1 "Illawarra Fly Treetop Adventures" at bounding box center [784, 206] width 975 height 66
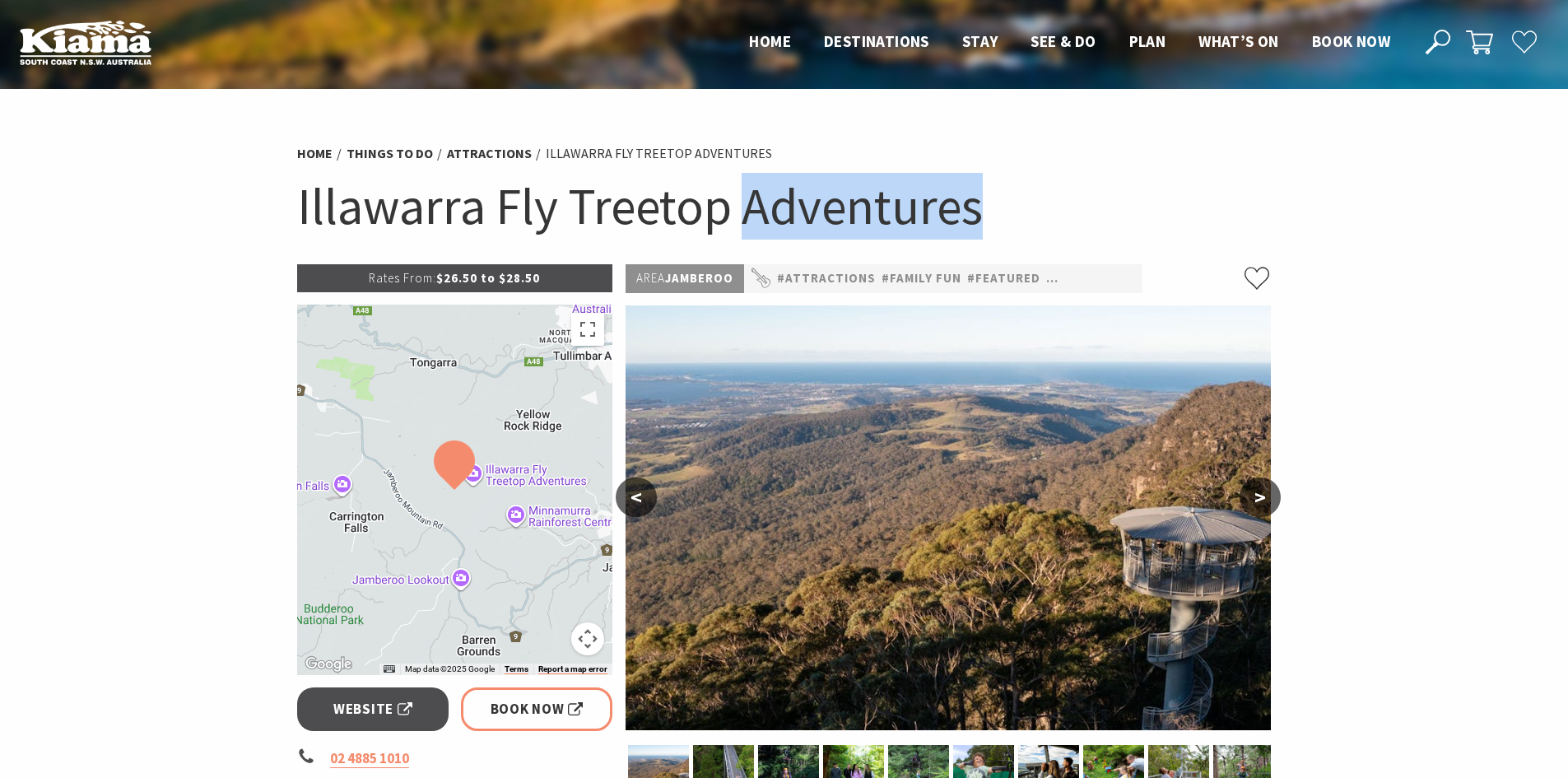
click at [744, 225] on h1 "Illawarra Fly Treetop Adventures" at bounding box center [784, 206] width 975 height 66
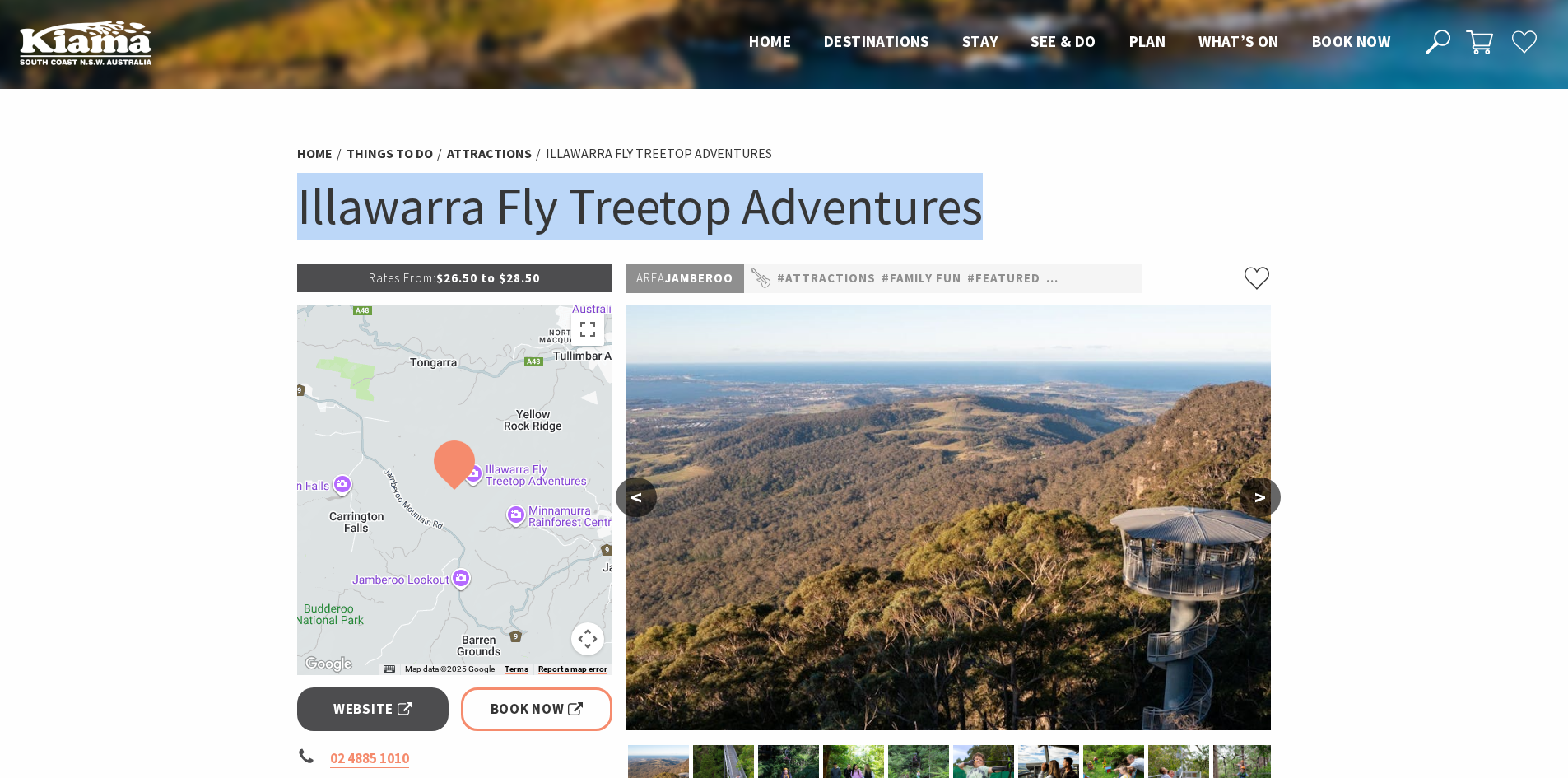
click at [744, 225] on h1 "Illawarra Fly Treetop Adventures" at bounding box center [784, 206] width 975 height 66
drag, startPoint x: 744, startPoint y: 225, endPoint x: 768, endPoint y: 233, distance: 25.3
click at [768, 233] on h1 "Illawarra Fly Treetop Adventures" at bounding box center [784, 206] width 975 height 66
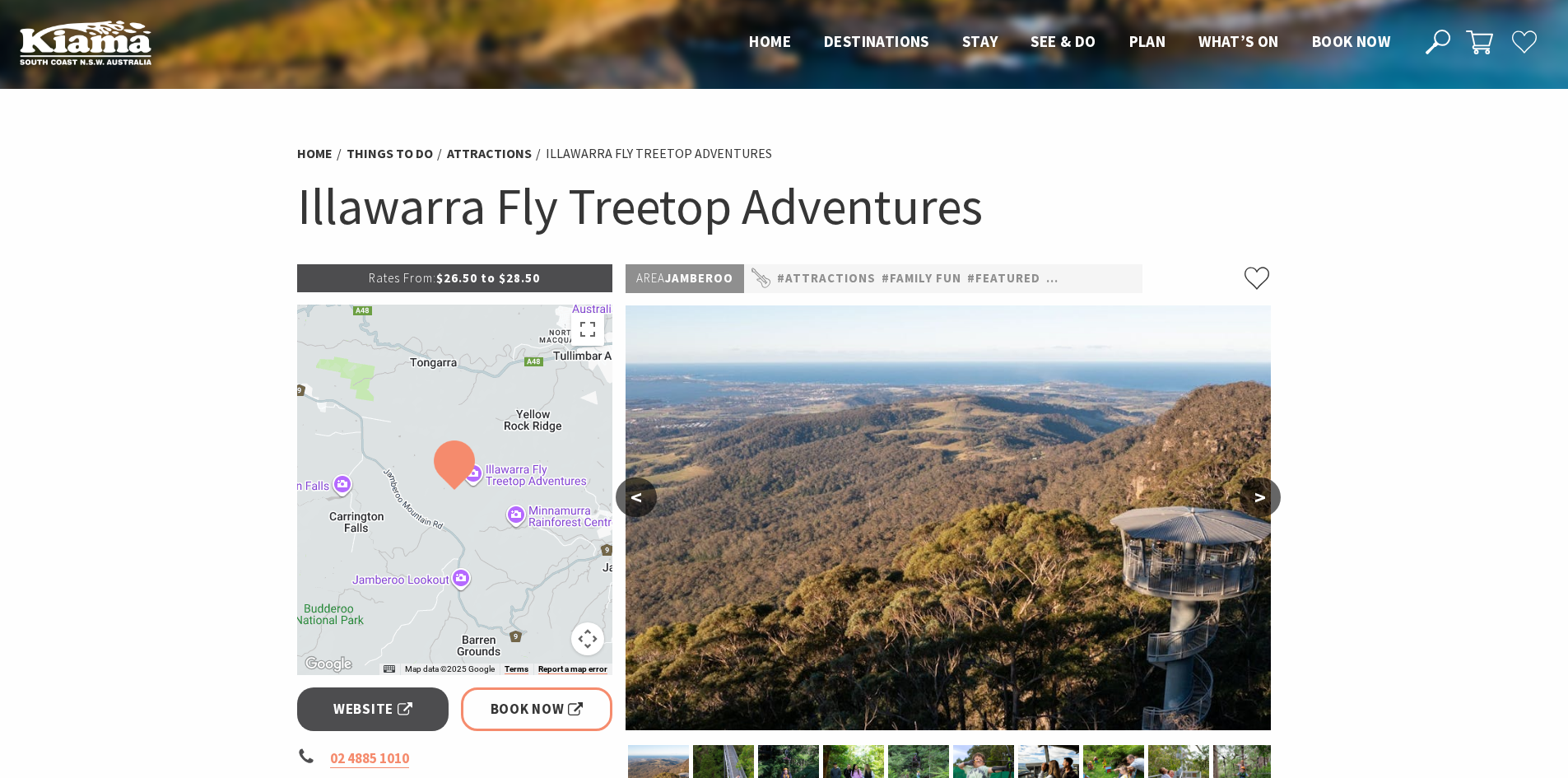
click at [755, 227] on h1 "Illawarra Fly Treetop Adventures" at bounding box center [784, 206] width 975 height 66
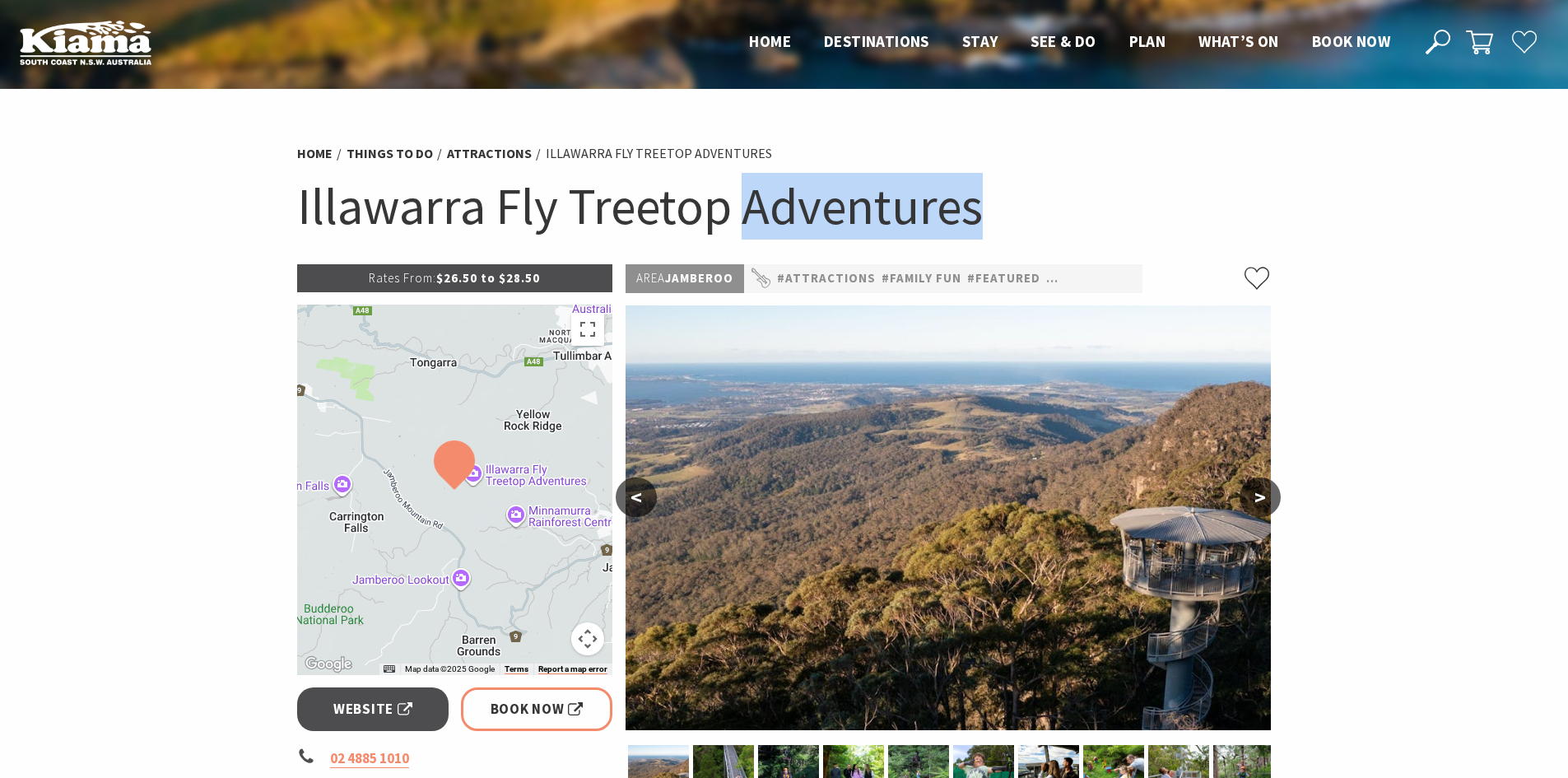
click at [755, 227] on h1 "Illawarra Fly Treetop Adventures" at bounding box center [784, 206] width 975 height 66
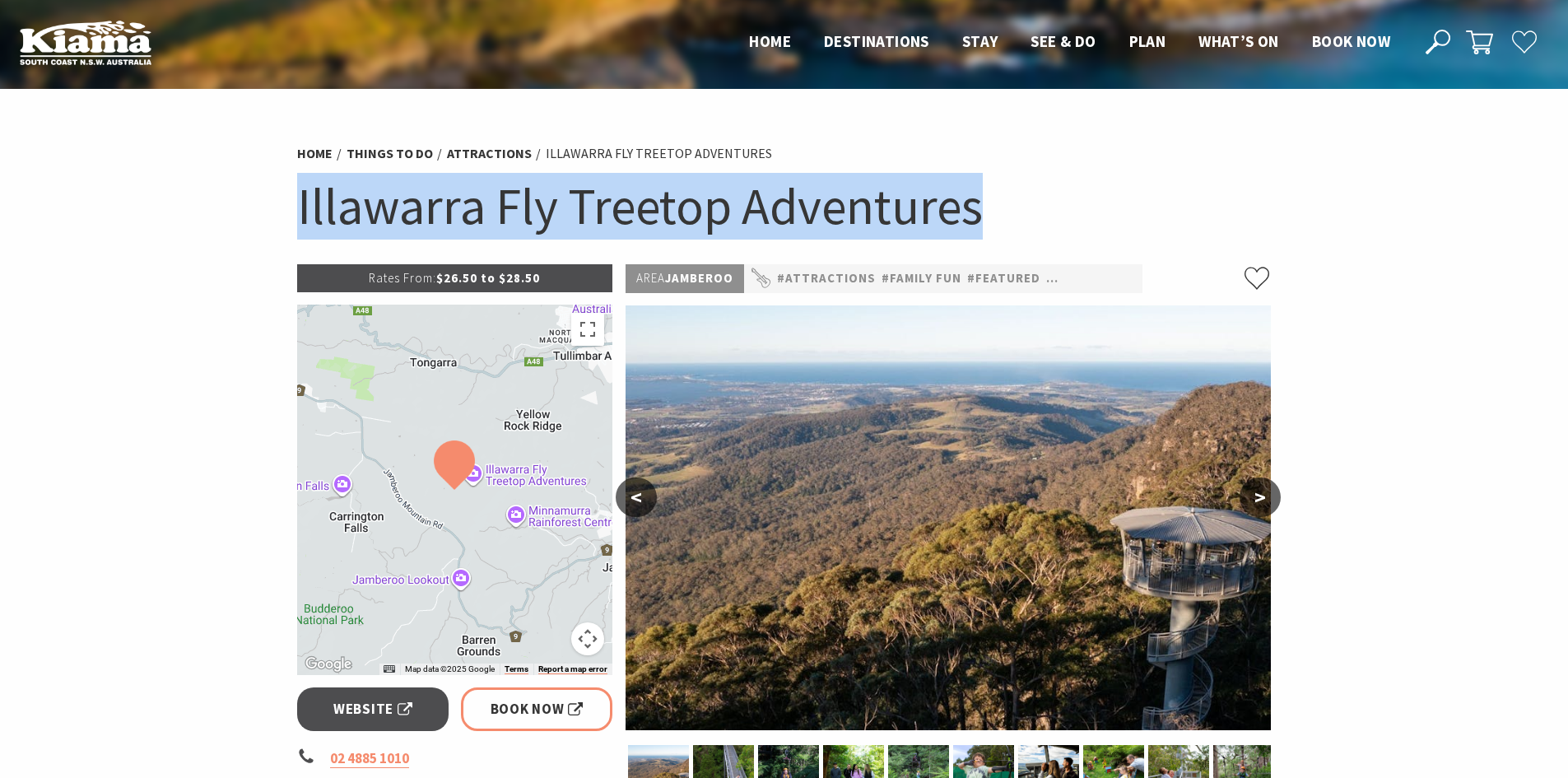
click at [755, 227] on h1 "Illawarra Fly Treetop Adventures" at bounding box center [784, 206] width 975 height 66
copy section "Illawarra Fly Treetop Adventures"
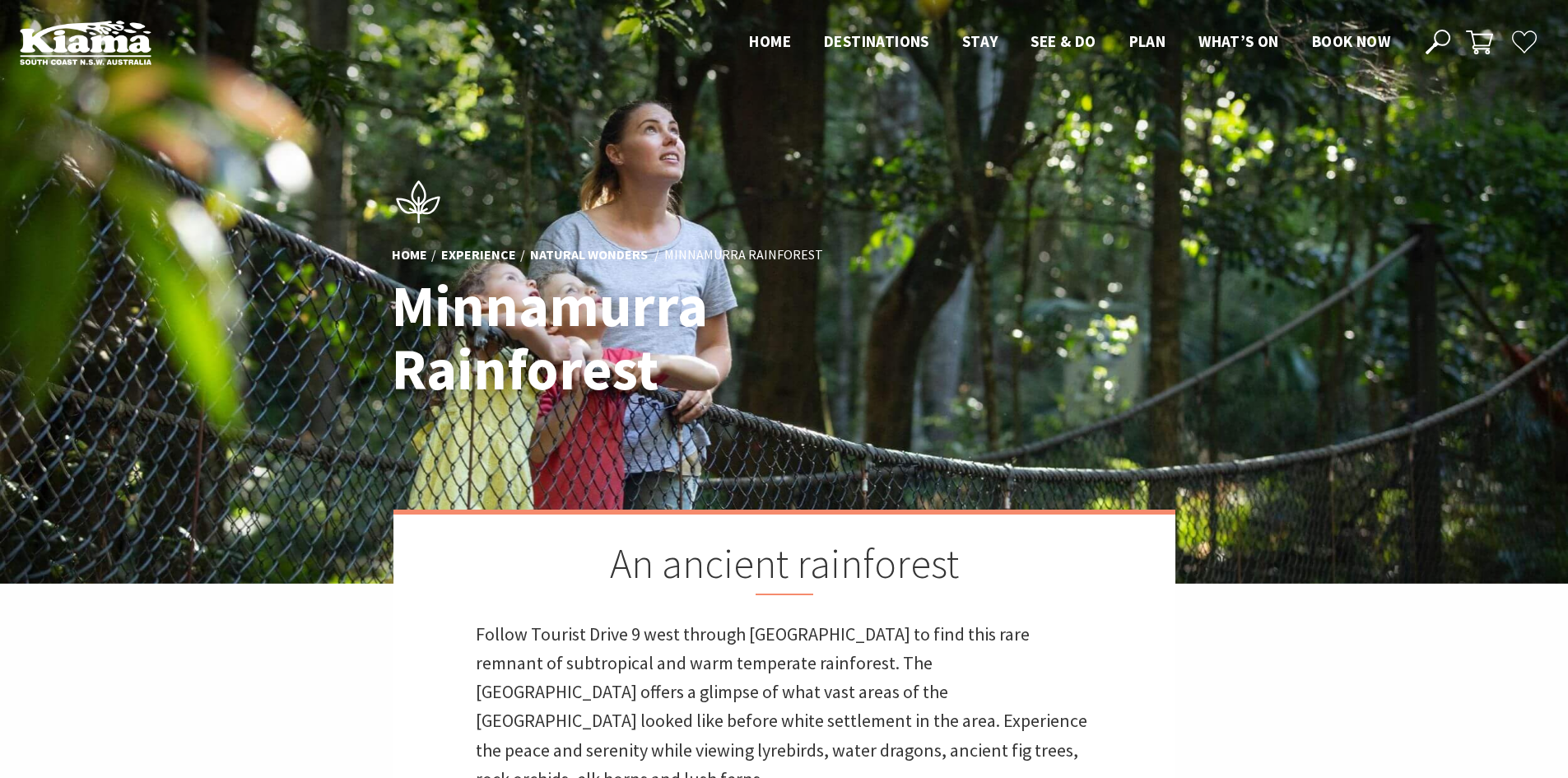
scroll to position [672, 1588]
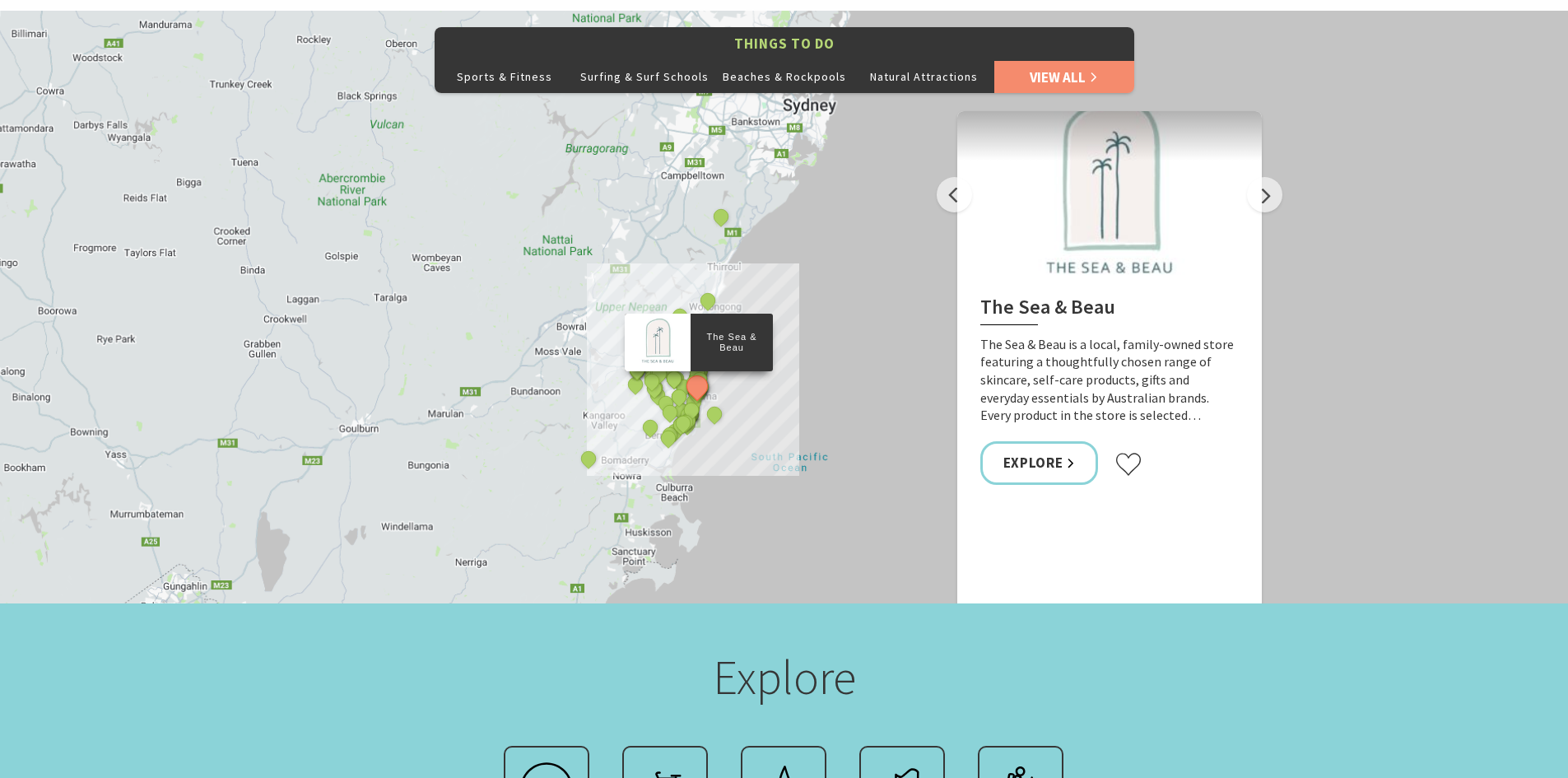
scroll to position [861, 0]
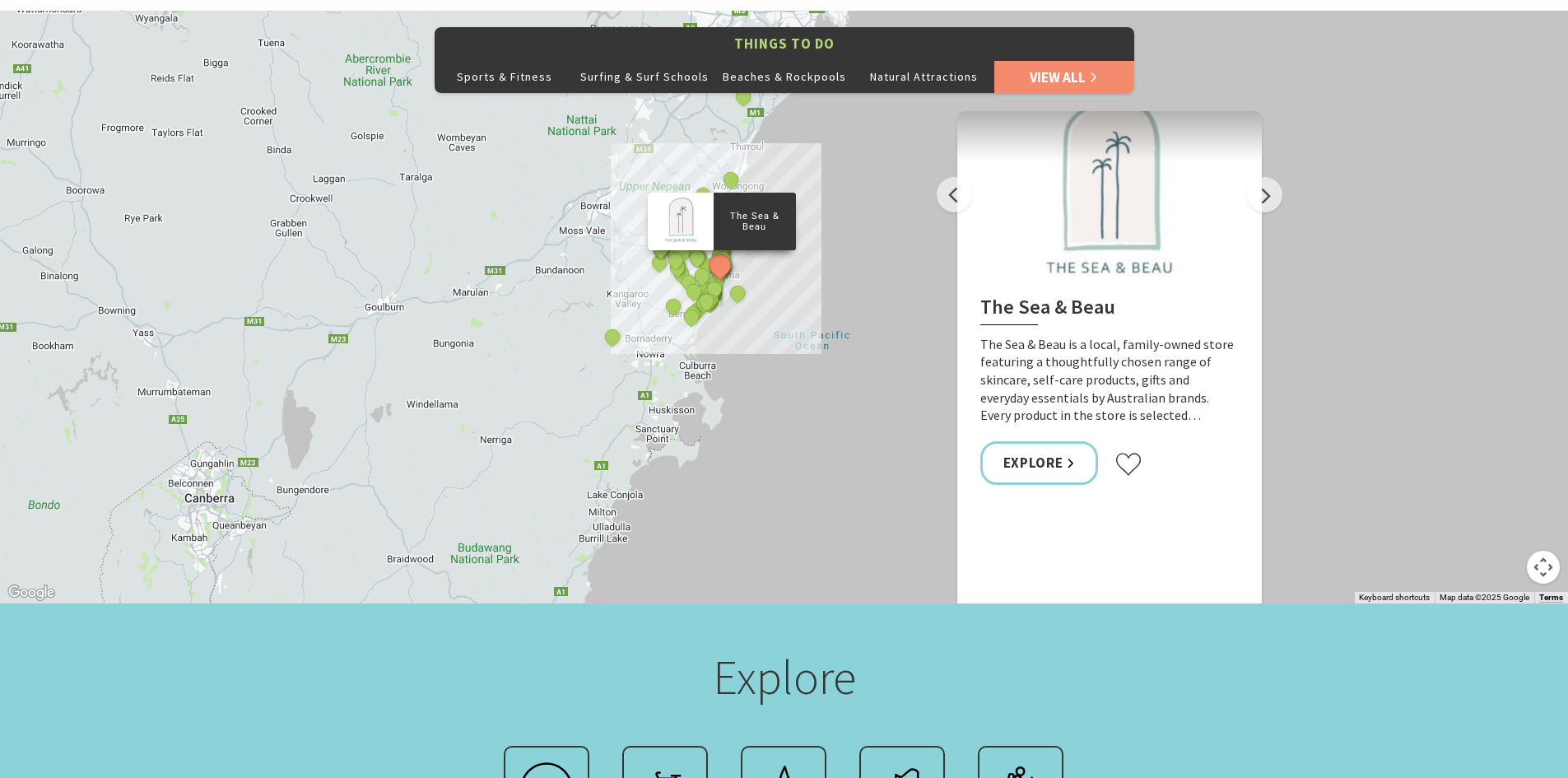
drag, startPoint x: 788, startPoint y: 436, endPoint x: 812, endPoint y: 310, distance: 128.3
click at [812, 310] on div "The Sea & Beau Hoddles Track, Kiama Illawarra Light Railway Museum Kiama Cerami…" at bounding box center [1598, 629] width 1580 height 889
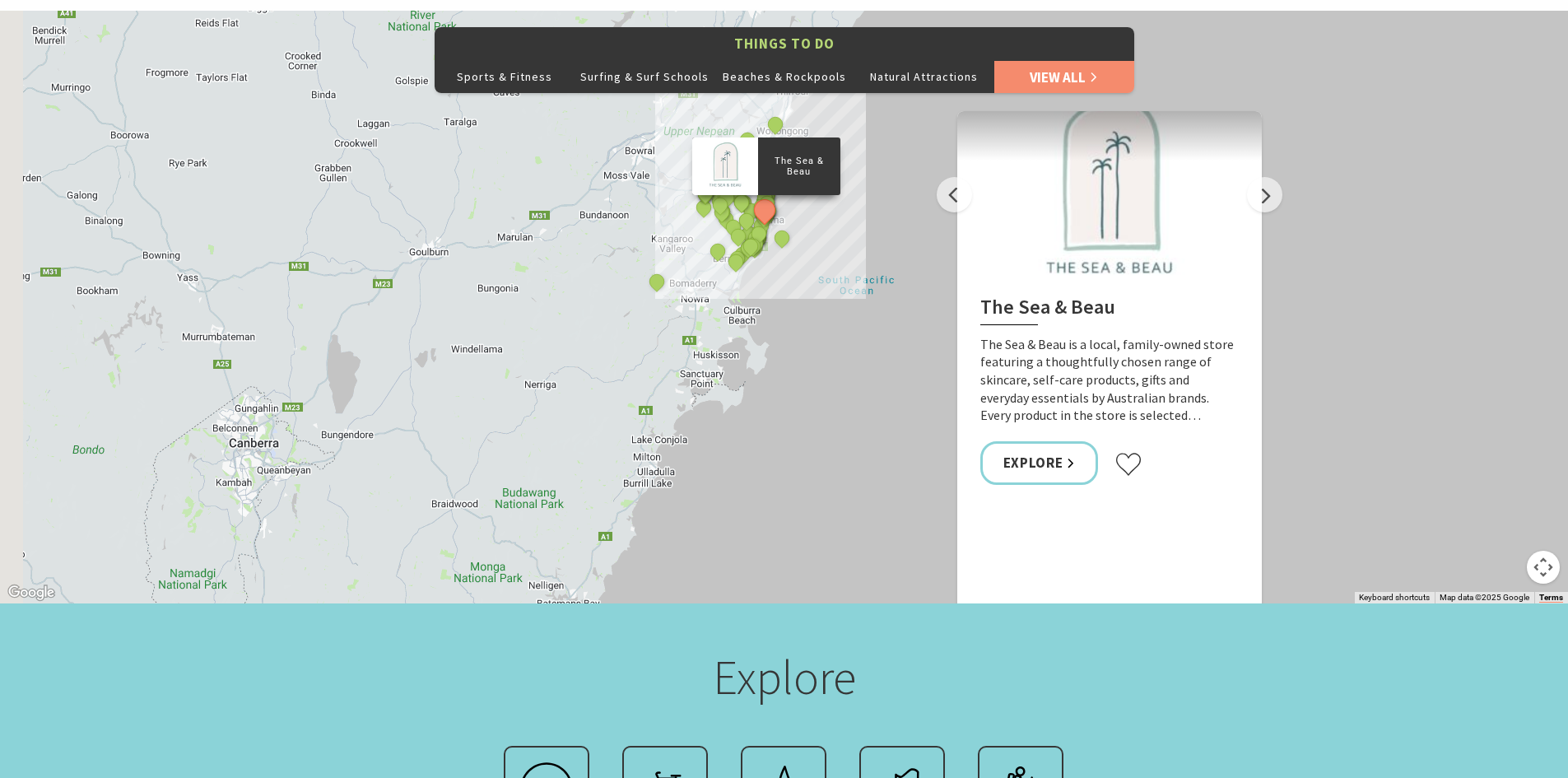
drag, startPoint x: 723, startPoint y: 441, endPoint x: 768, endPoint y: 384, distance: 72.6
click at [768, 384] on div "The Sea & Beau Hoddles Track, Kiama Illawarra Light Railway Museum Kiama Cerami…" at bounding box center [784, 307] width 1568 height 593
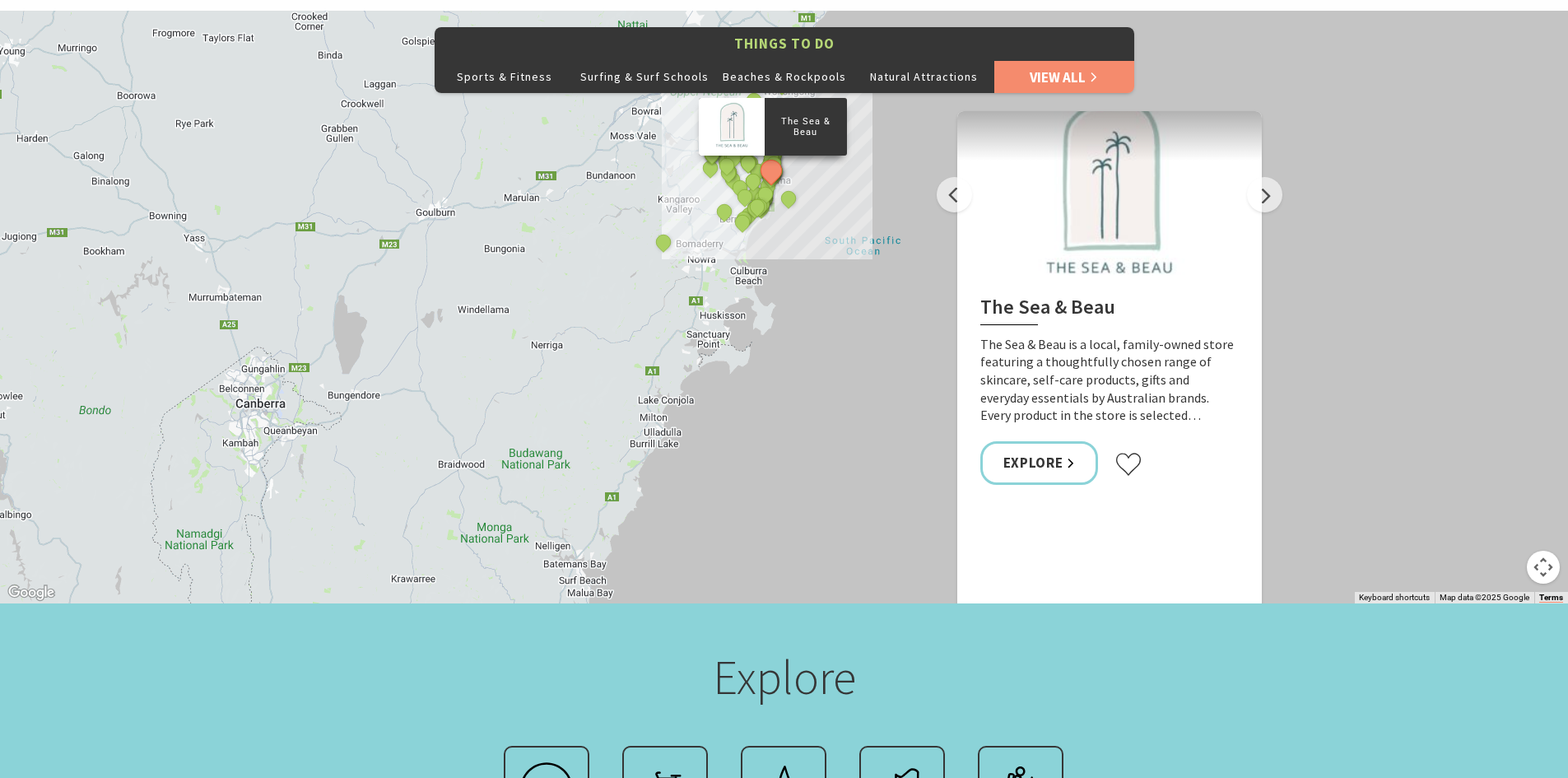
drag, startPoint x: 700, startPoint y: 389, endPoint x: 707, endPoint y: 347, distance: 42.6
click at [707, 347] on div "The Sea & Beau Hoddles Track, Kiama Illawarra Light Railway Museum Kiama Cerami…" at bounding box center [784, 307] width 1568 height 593
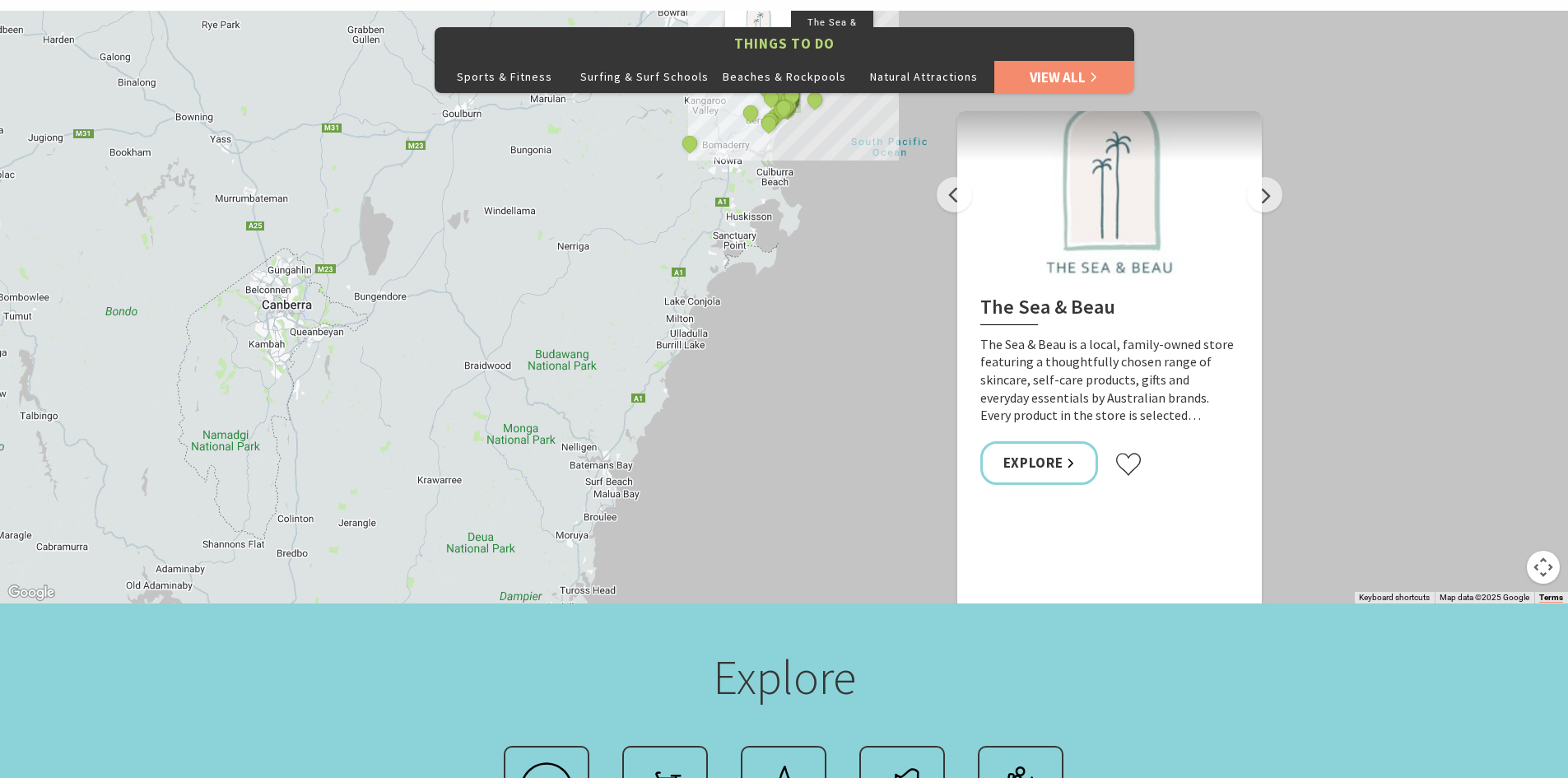
drag, startPoint x: 676, startPoint y: 405, endPoint x: 704, endPoint y: 303, distance: 105.8
click at [704, 303] on div "The Sea & Beau Hoddles Track, Kiama Illawarra Light Railway Museum Kiama Cerami…" at bounding box center [784, 307] width 1568 height 593
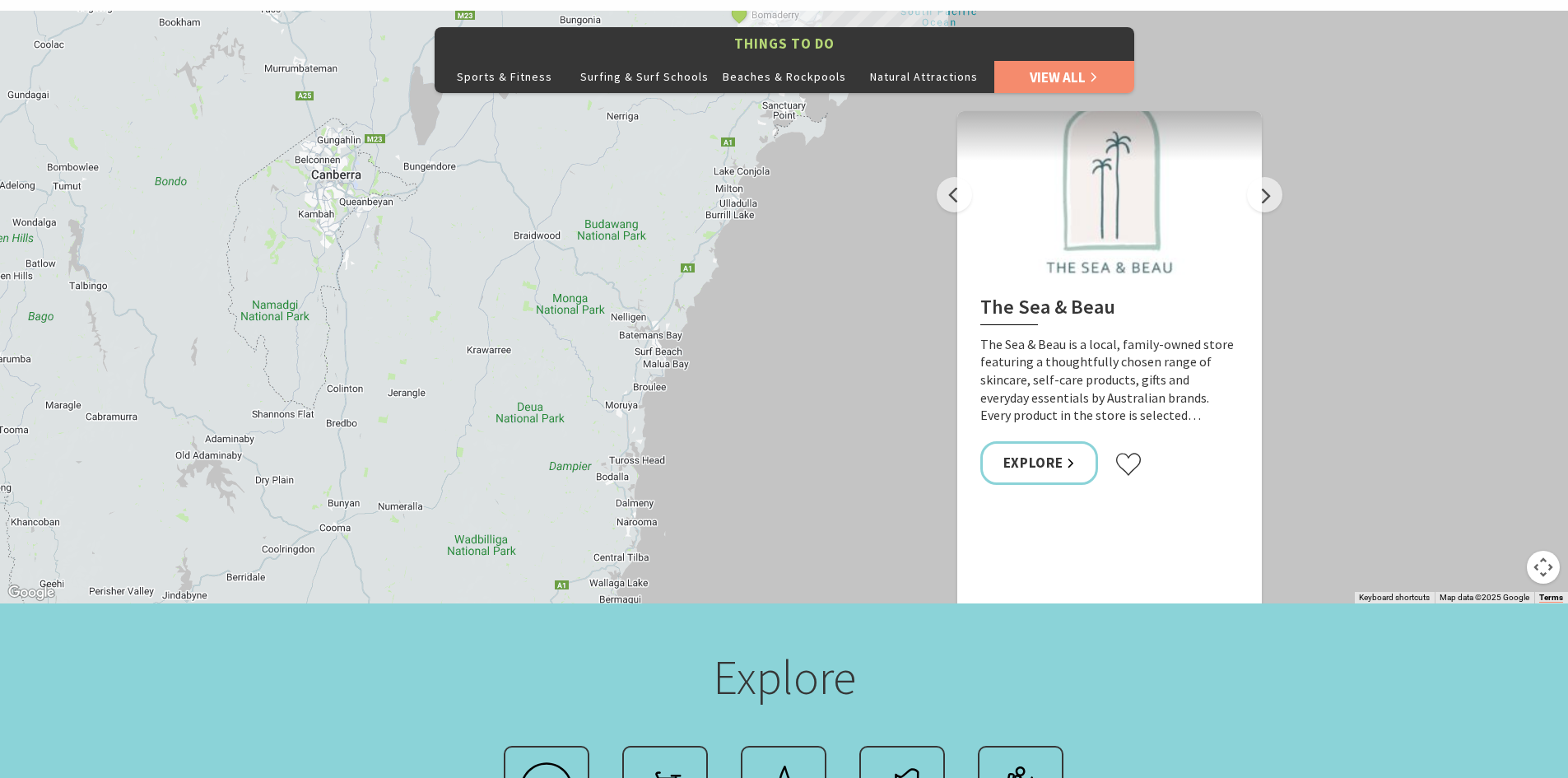
drag, startPoint x: 643, startPoint y: 459, endPoint x: 696, endPoint y: 328, distance: 141.3
click at [696, 328] on div "The Sea & Beau Hoddles Track, Kiama Illawarra Light Railway Museum Kiama Cerami…" at bounding box center [784, 307] width 1568 height 593
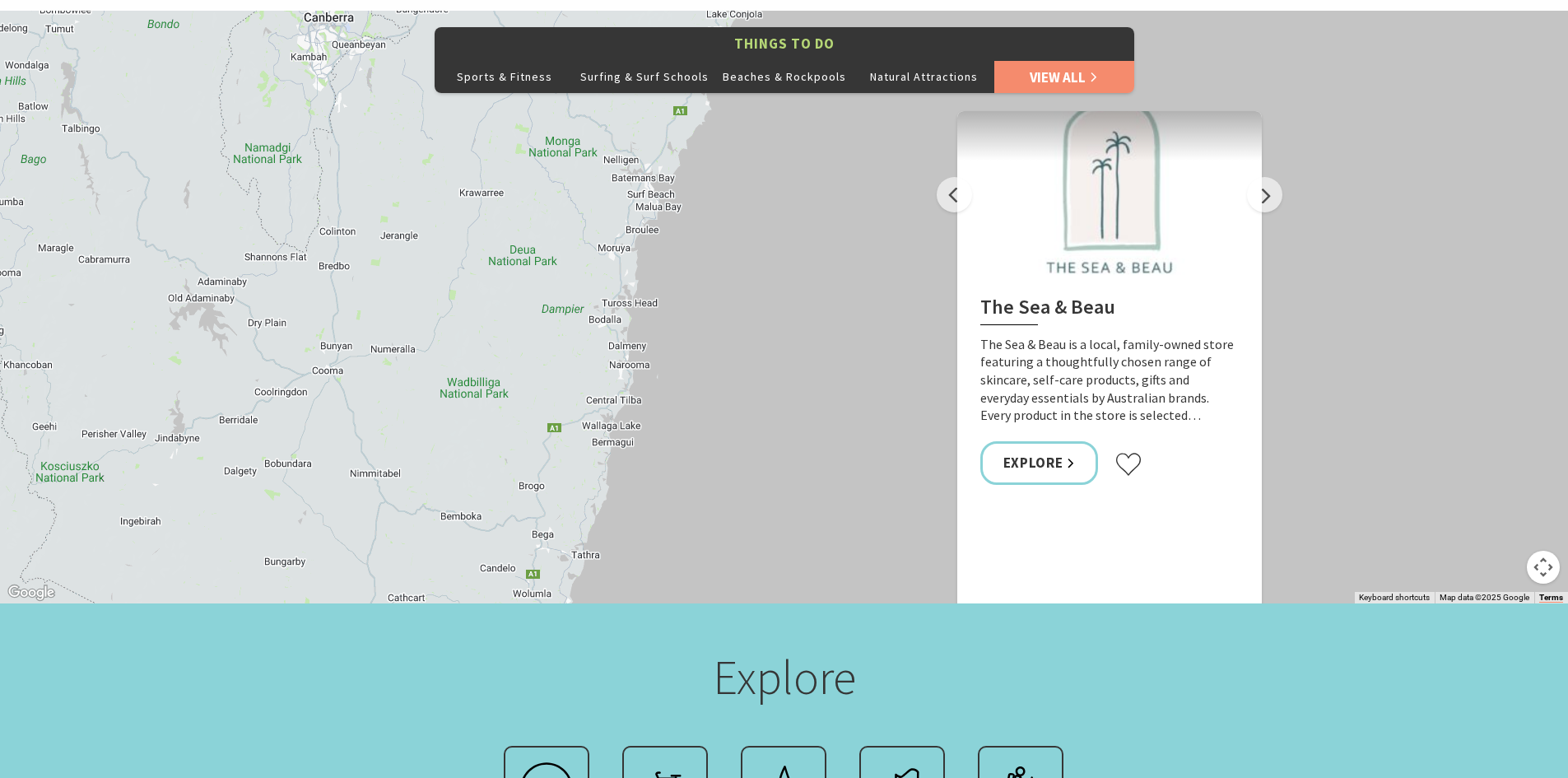
drag, startPoint x: 670, startPoint y: 441, endPoint x: 662, endPoint y: 281, distance: 160.2
click at [662, 281] on div "The Sea & Beau Hoddles Track, Kiama Illawarra Light Railway Museum Kiama Cerami…" at bounding box center [784, 307] width 1568 height 593
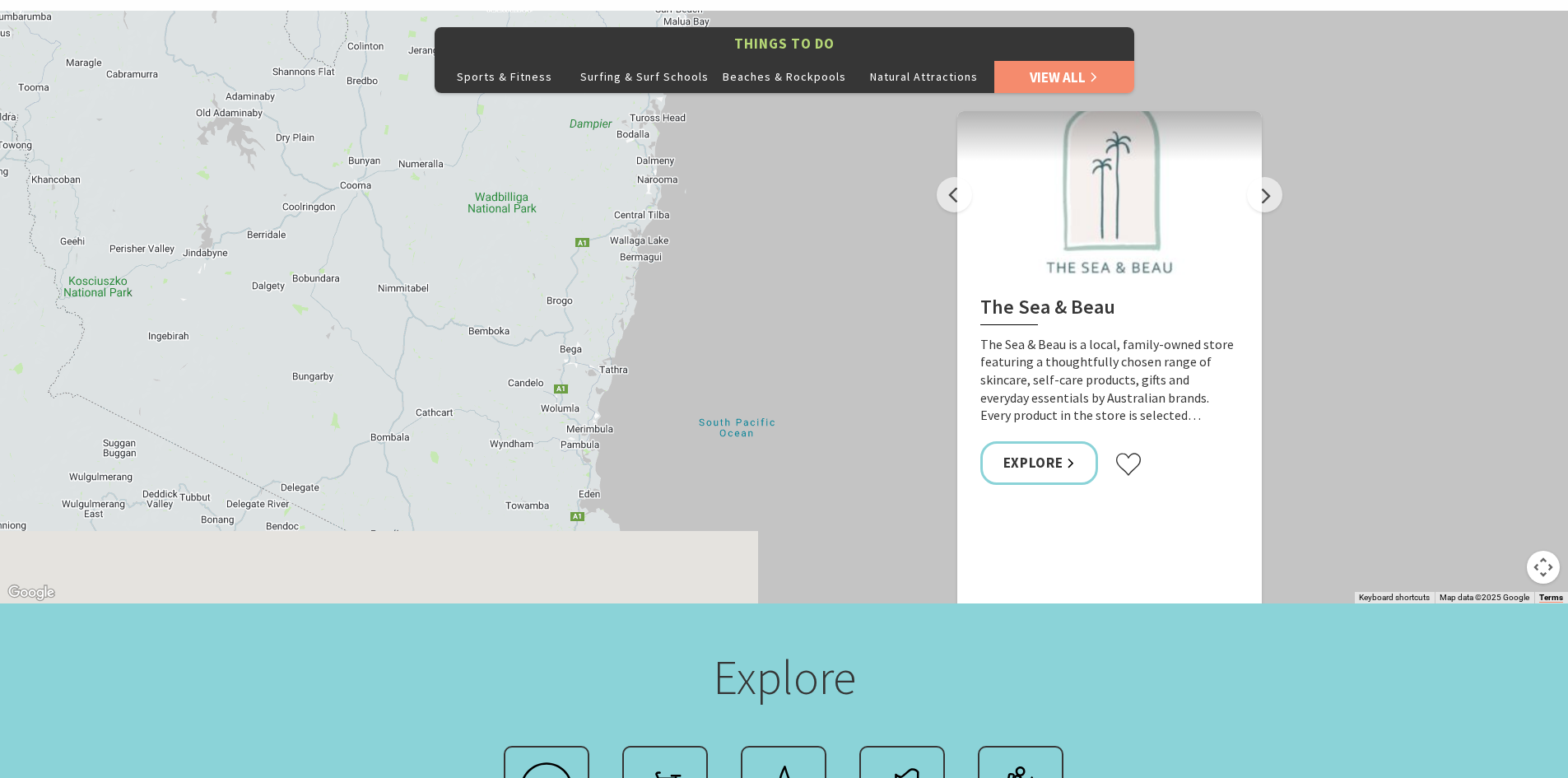
drag, startPoint x: 653, startPoint y: 460, endPoint x: 682, endPoint y: 260, distance: 202.1
click at [682, 260] on div "The Sea & Beau Hoddles Track, Kiama Illawarra Light Railway Museum Kiama Cerami…" at bounding box center [784, 307] width 1568 height 593
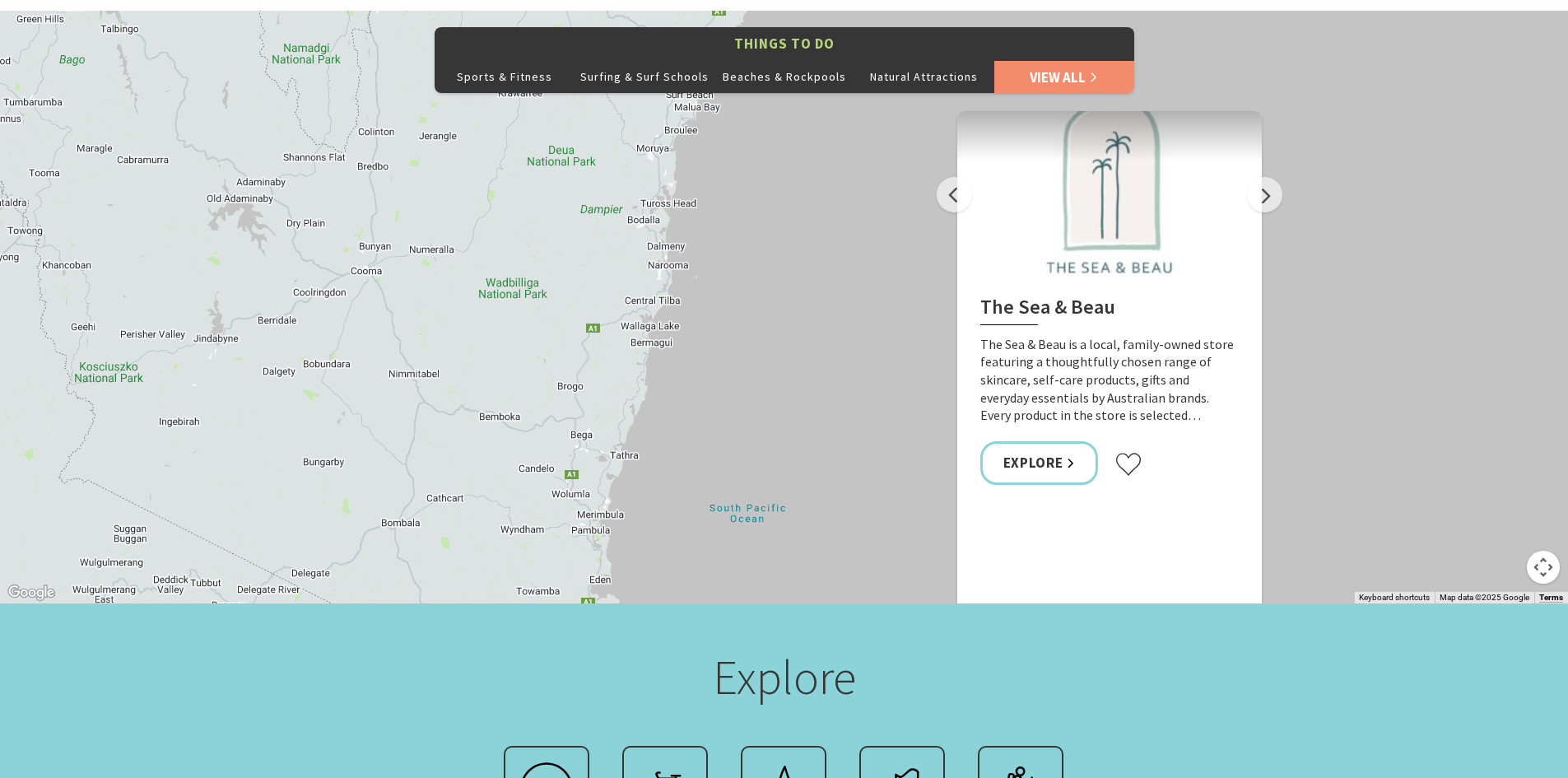
drag, startPoint x: 1567, startPoint y: 235, endPoint x: 1579, endPoint y: 330, distance: 95.8
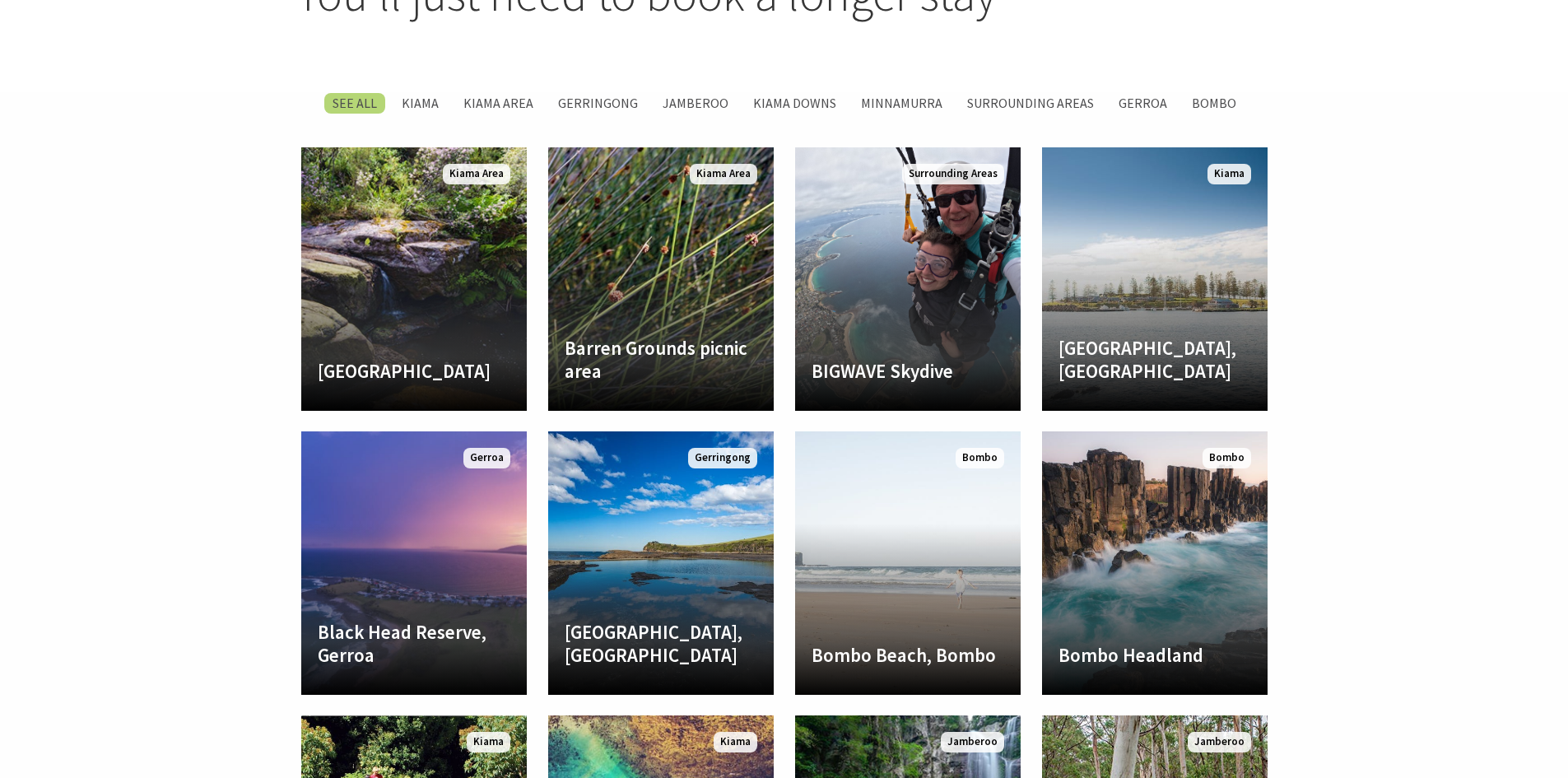
scroll to position [2325, 0]
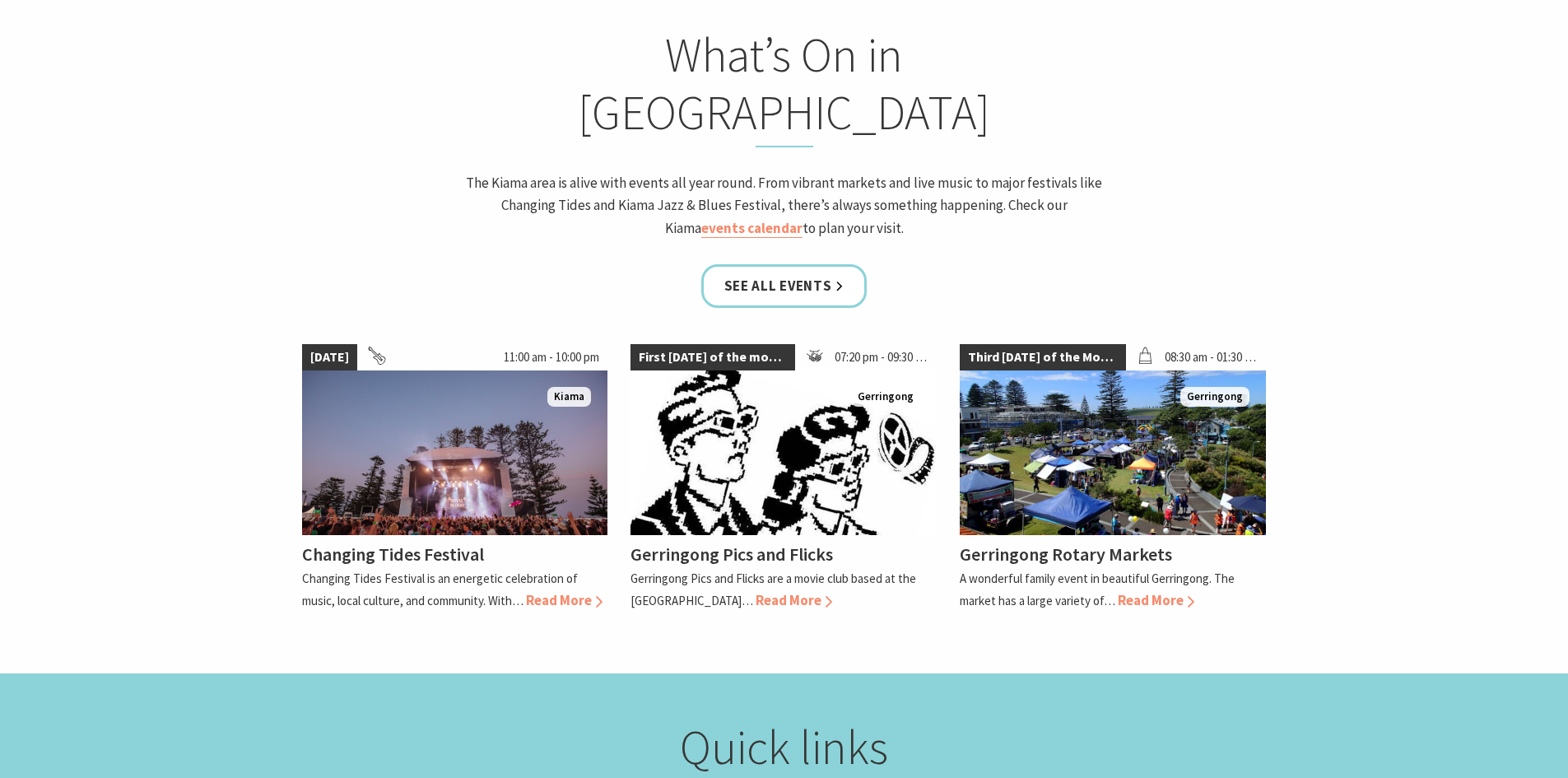
scroll to position [1489, 0]
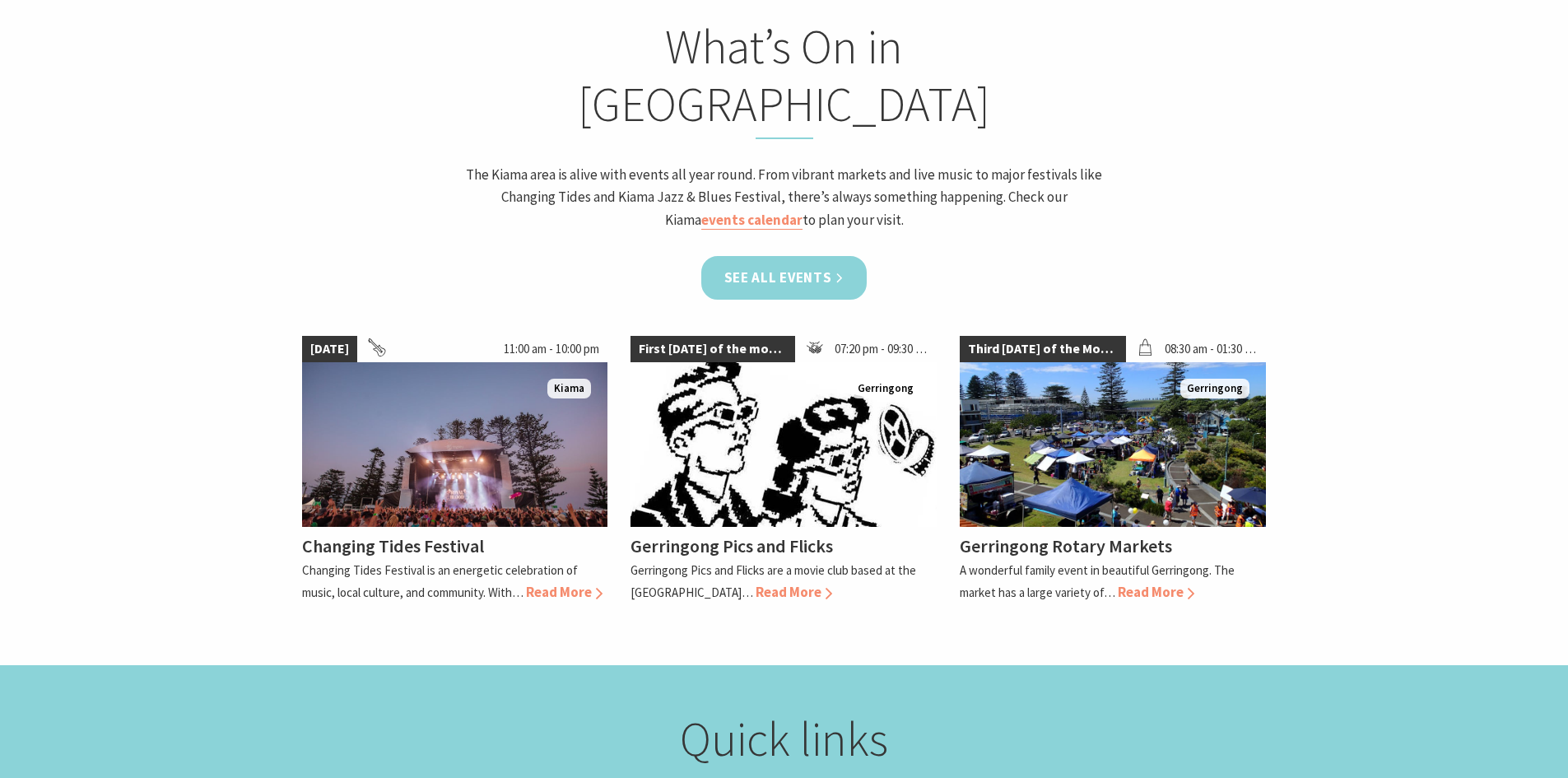
click at [826, 256] on link "See all Events" at bounding box center [784, 278] width 166 height 44
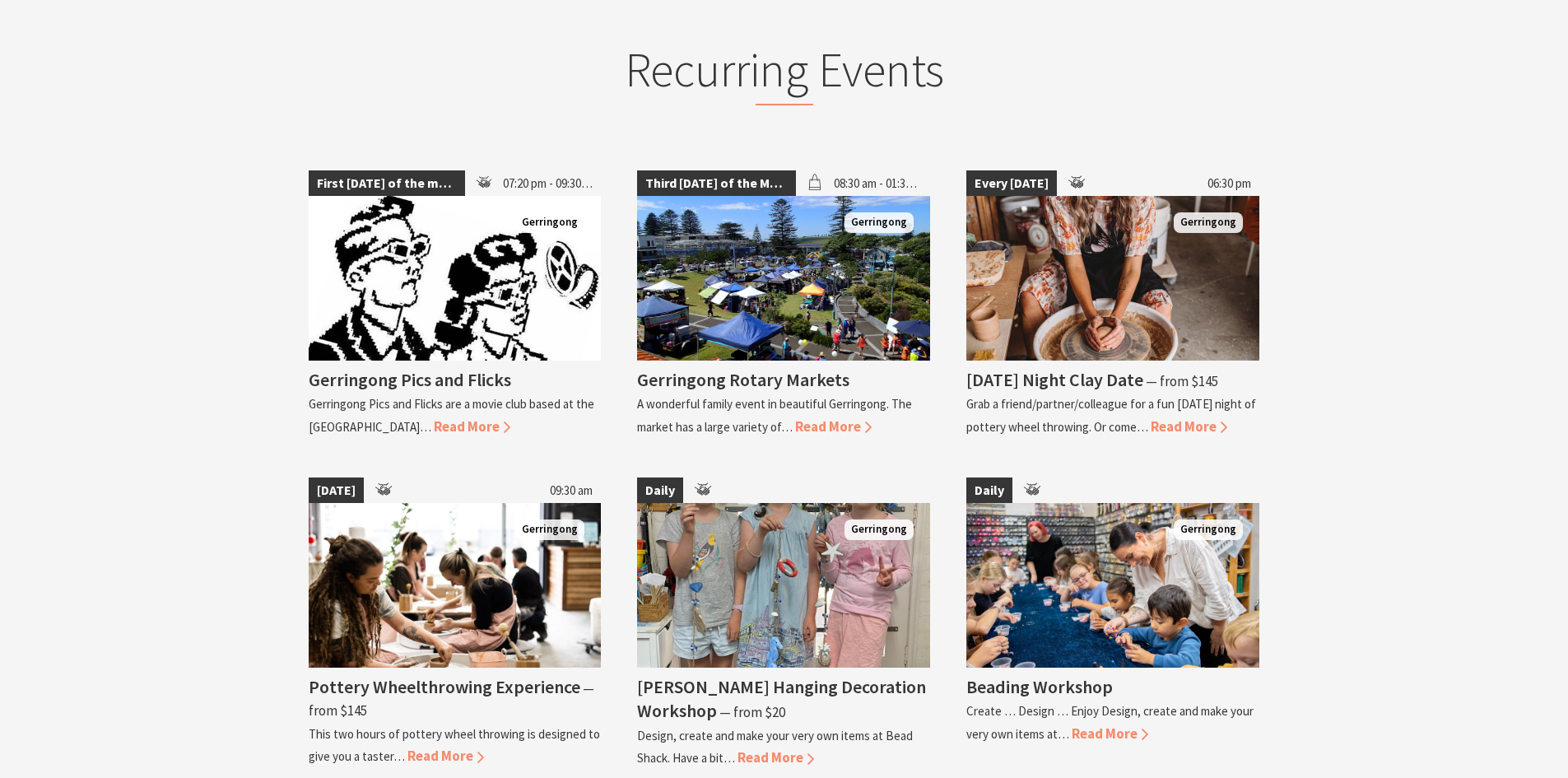
scroll to position [2038, 0]
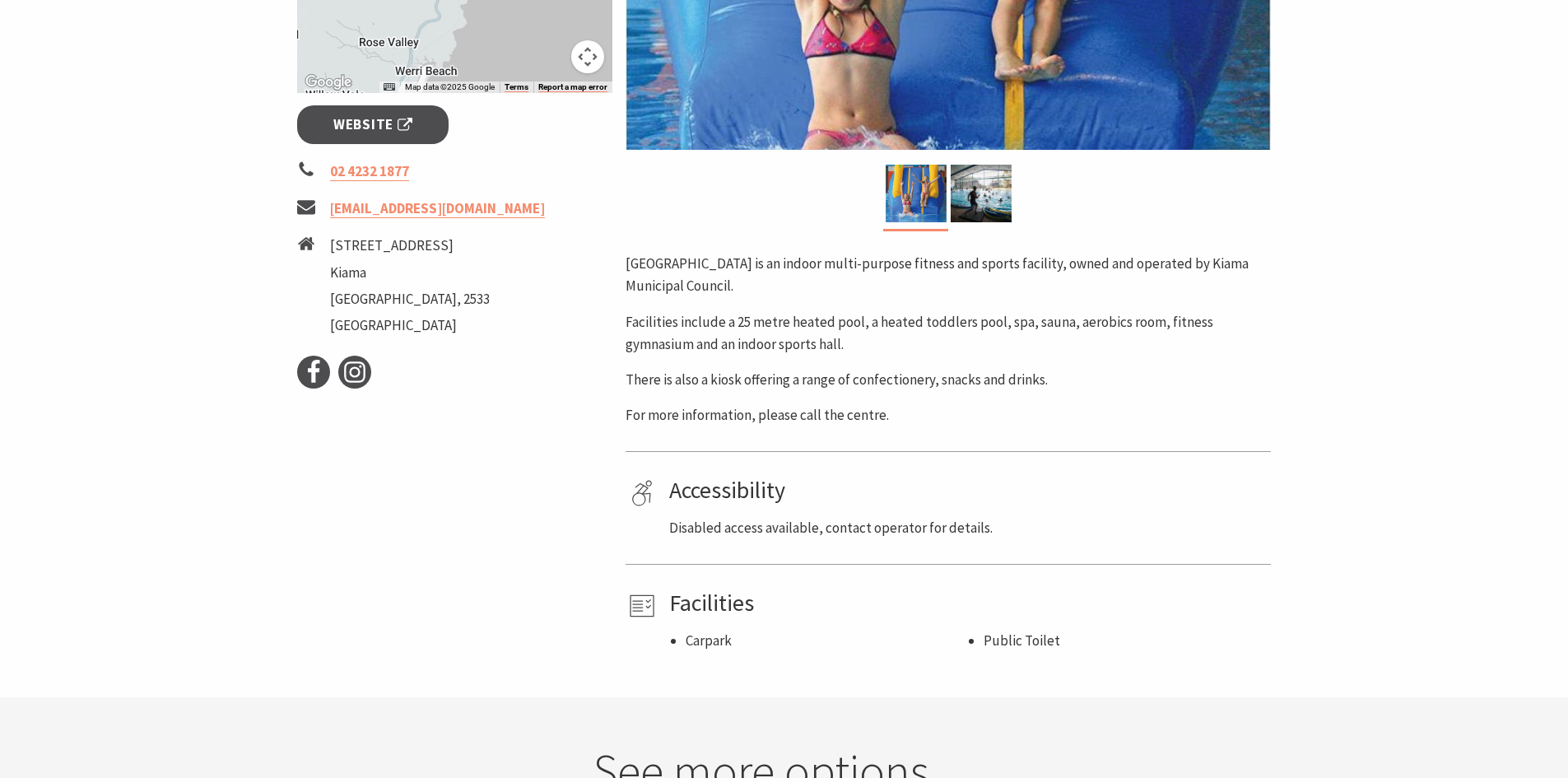
scroll to position [583, 0]
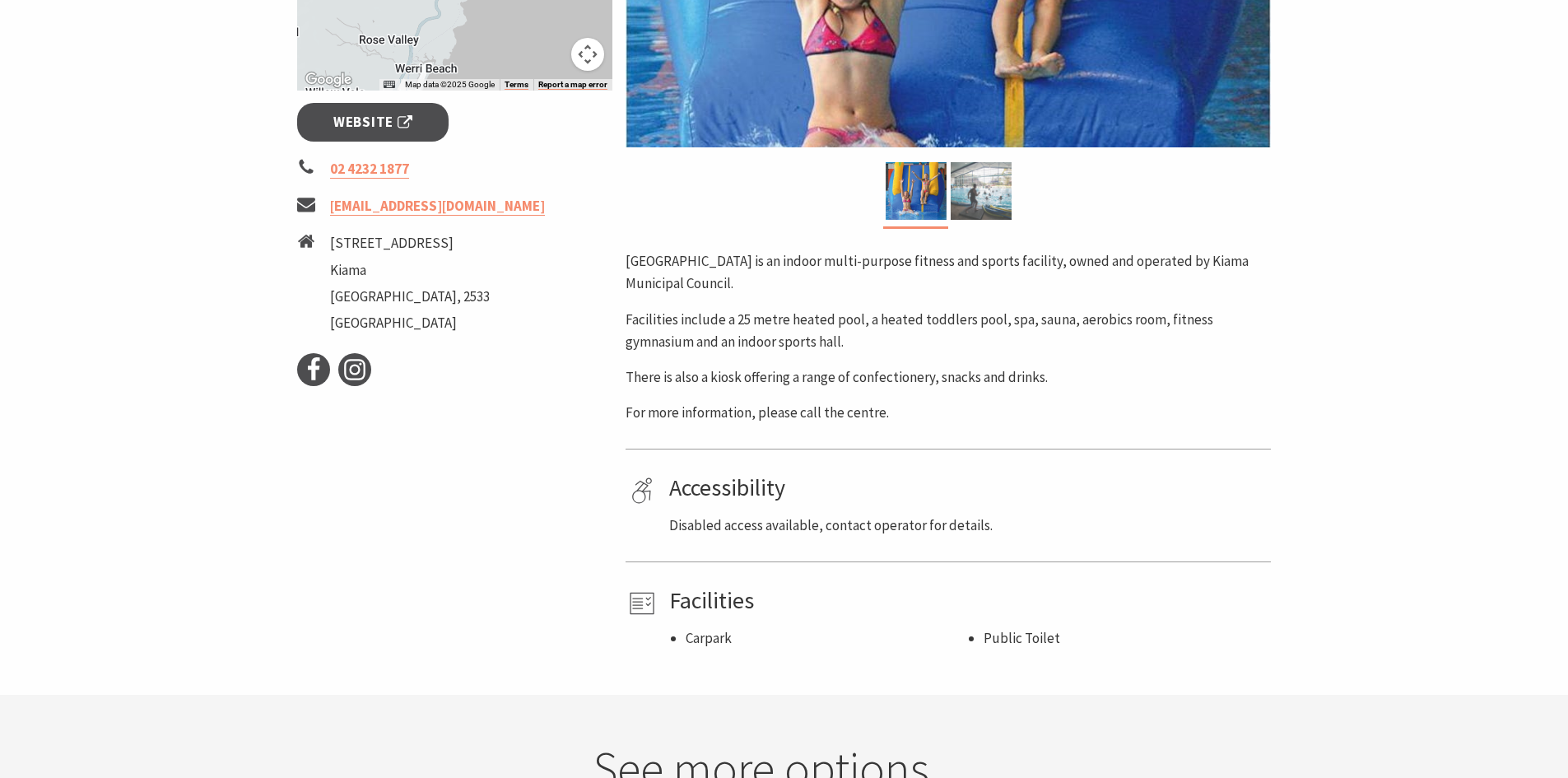
click at [996, 195] on img at bounding box center [982, 191] width 61 height 58
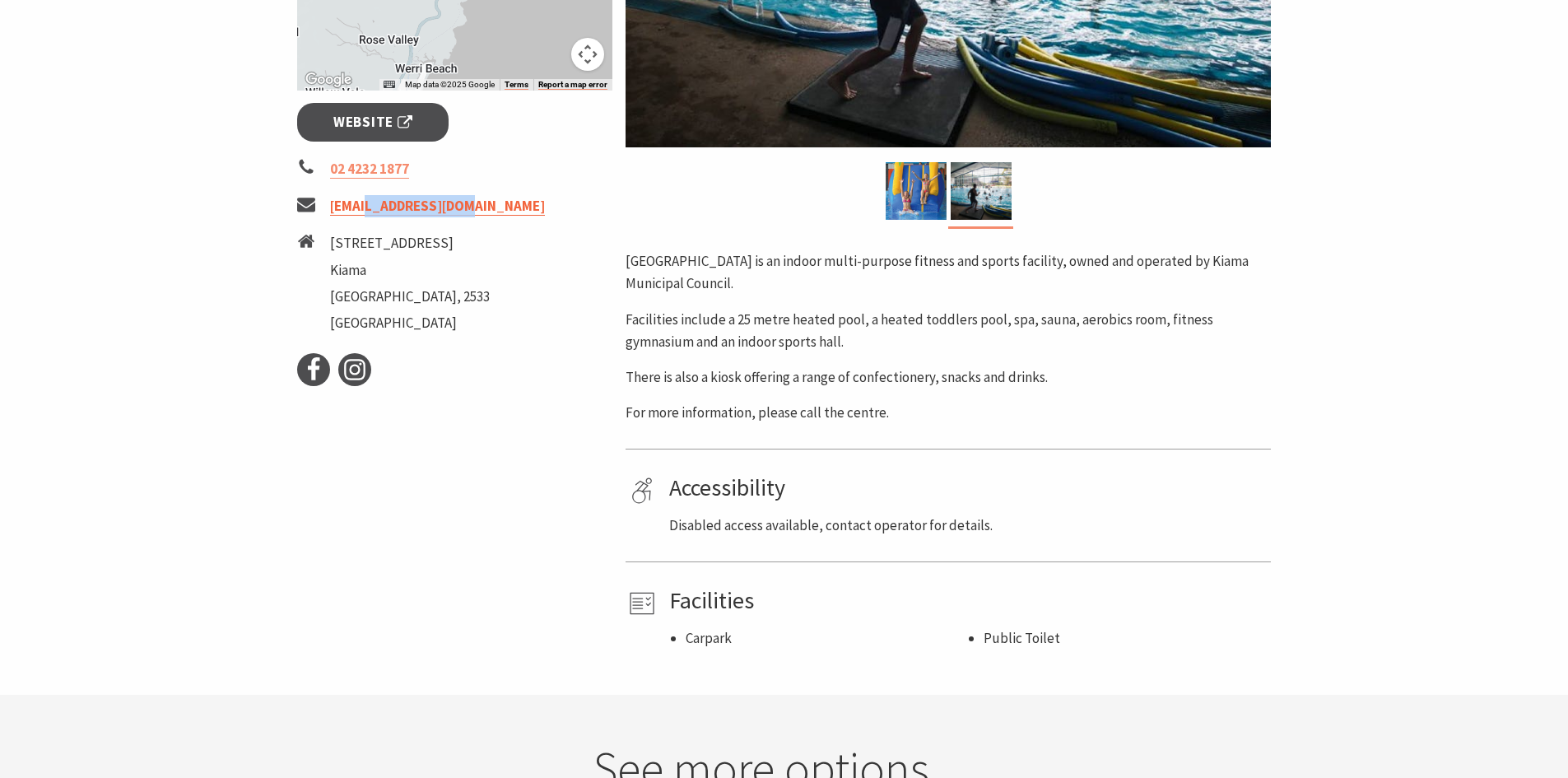
drag, startPoint x: 503, startPoint y: 198, endPoint x: 366, endPoint y: 198, distance: 137.0
click at [366, 198] on li "[EMAIL_ADDRESS][DOMAIN_NAME]" at bounding box center [455, 205] width 316 height 22
